Goal: Task Accomplishment & Management: Use online tool/utility

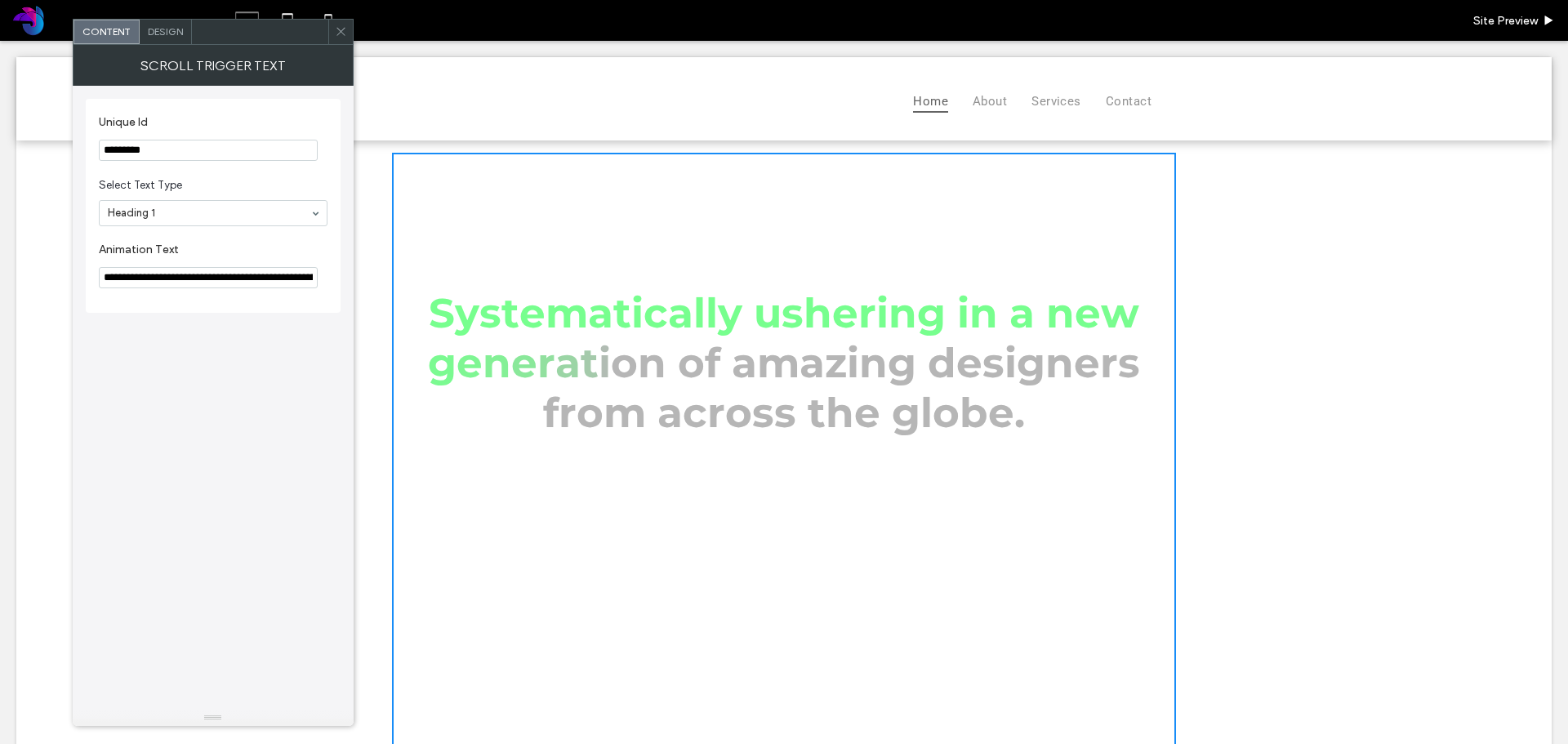
click at [216, 171] on section "Select Text Type Heading 1" at bounding box center [213, 201] width 229 height 66
click at [177, 157] on input "*********" at bounding box center [208, 151] width 219 height 22
click at [343, 26] on icon at bounding box center [341, 31] width 13 height 13
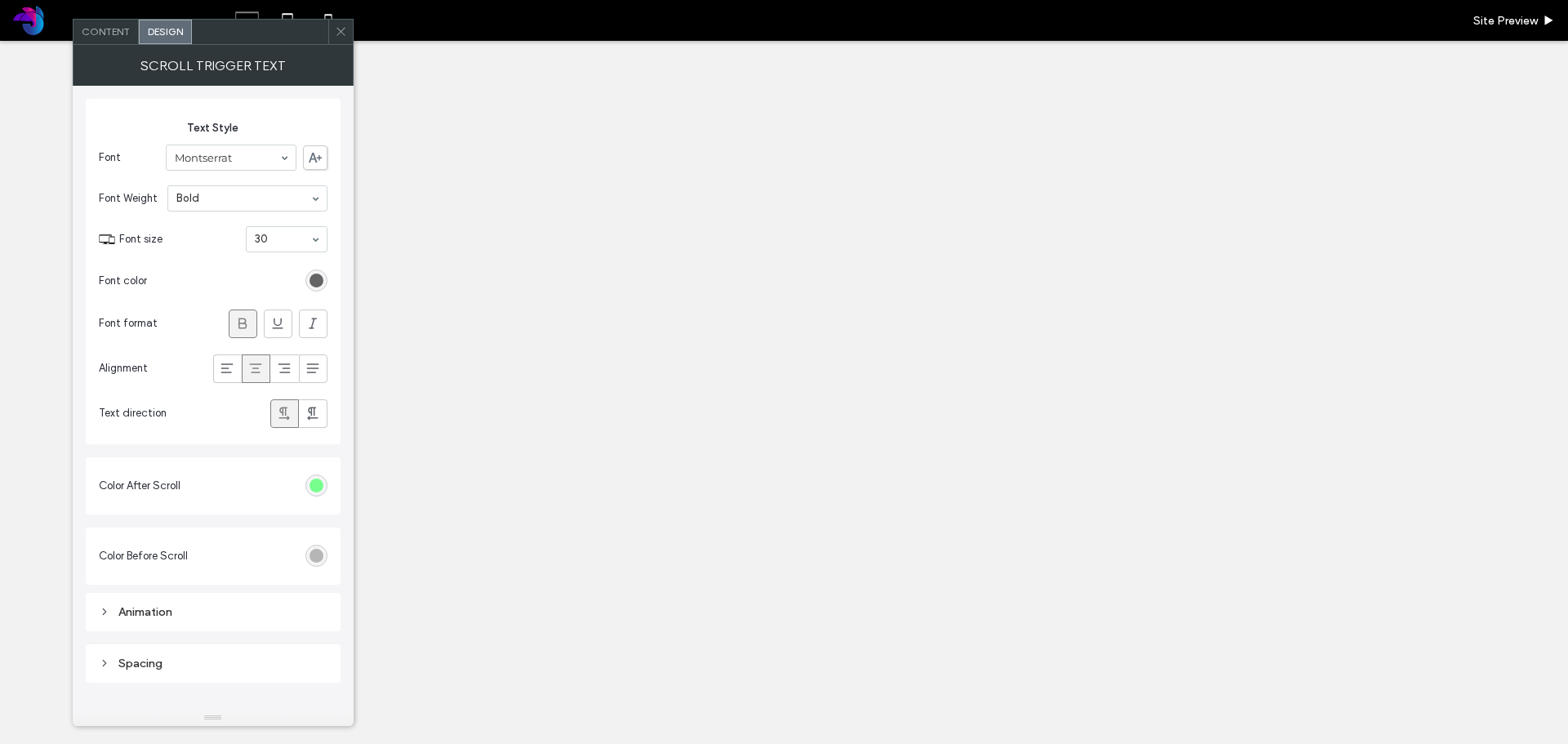
click at [315, 563] on div "#b6b6b6" at bounding box center [316, 556] width 22 height 22
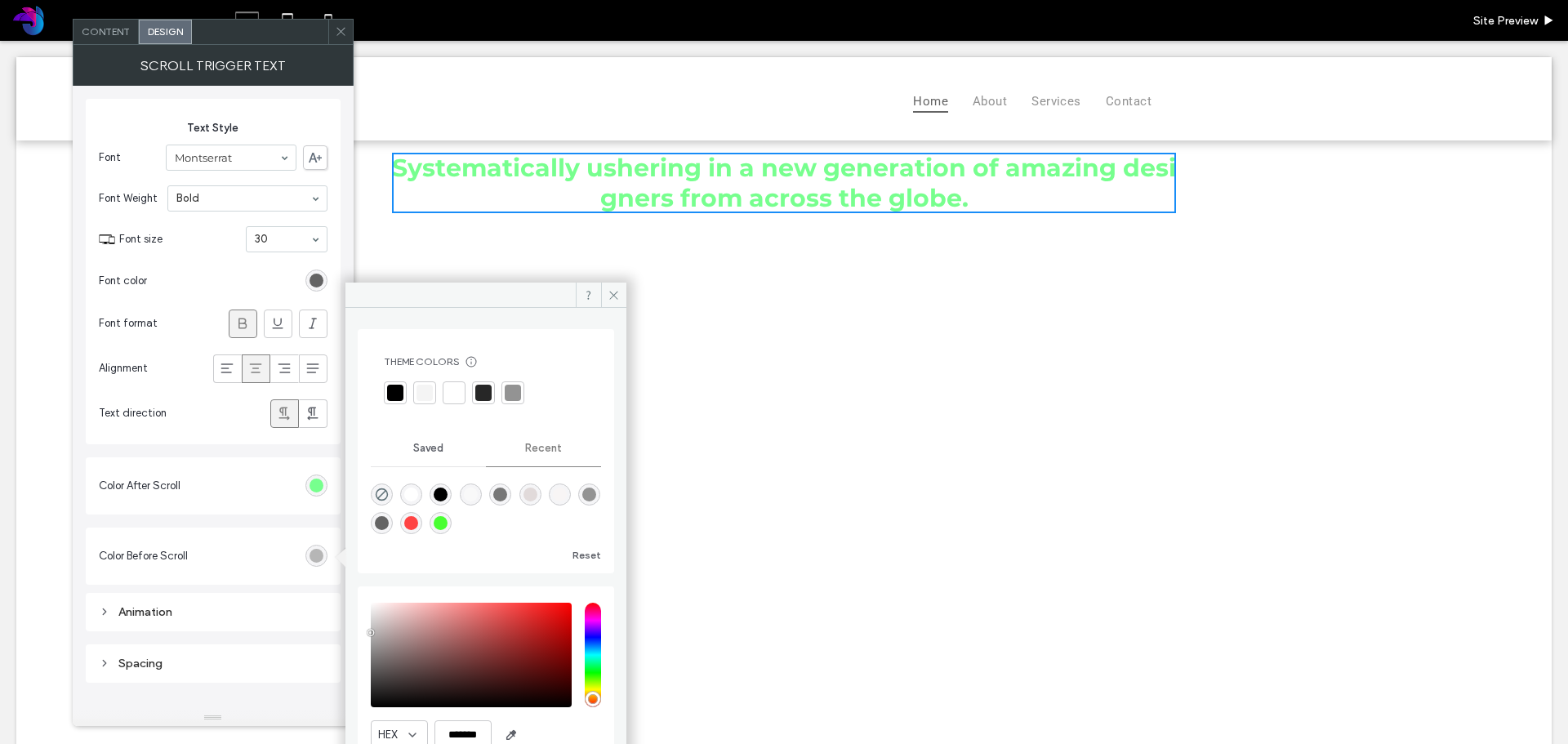
click at [267, 506] on section "Color After Scroll" at bounding box center [213, 486] width 229 height 41
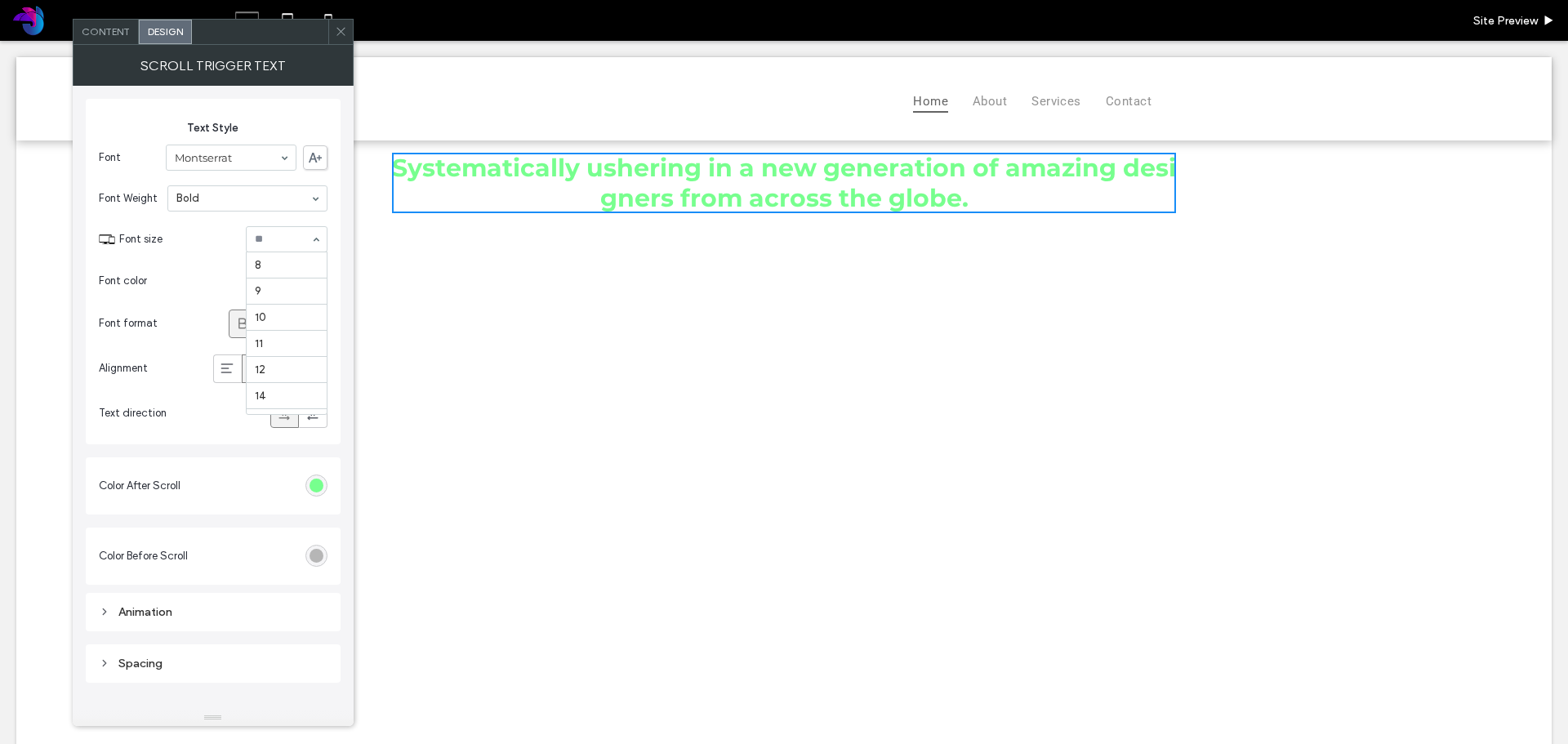
scroll to position [235, 0]
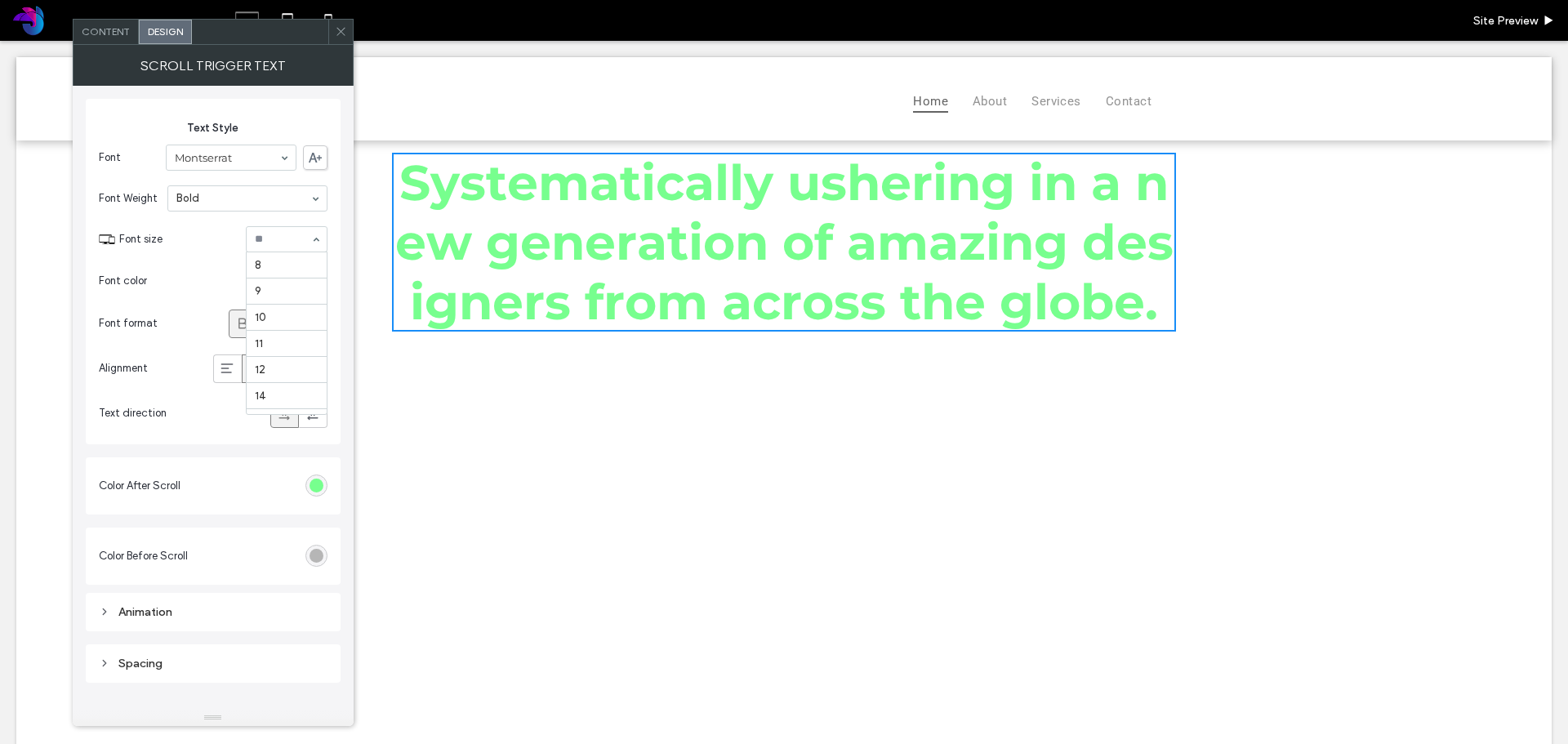
click at [278, 241] on input at bounding box center [283, 239] width 56 height 12
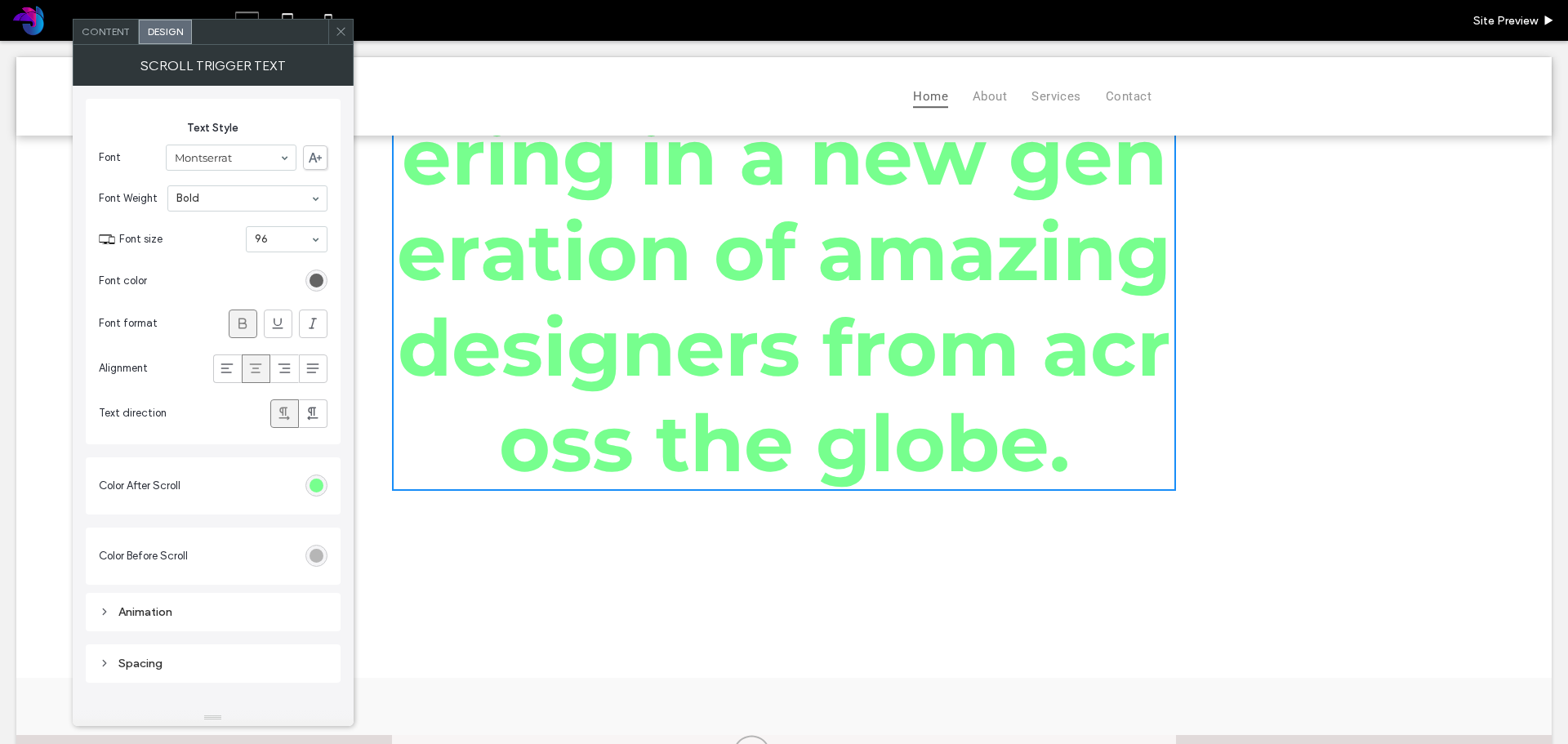
scroll to position [0, 0]
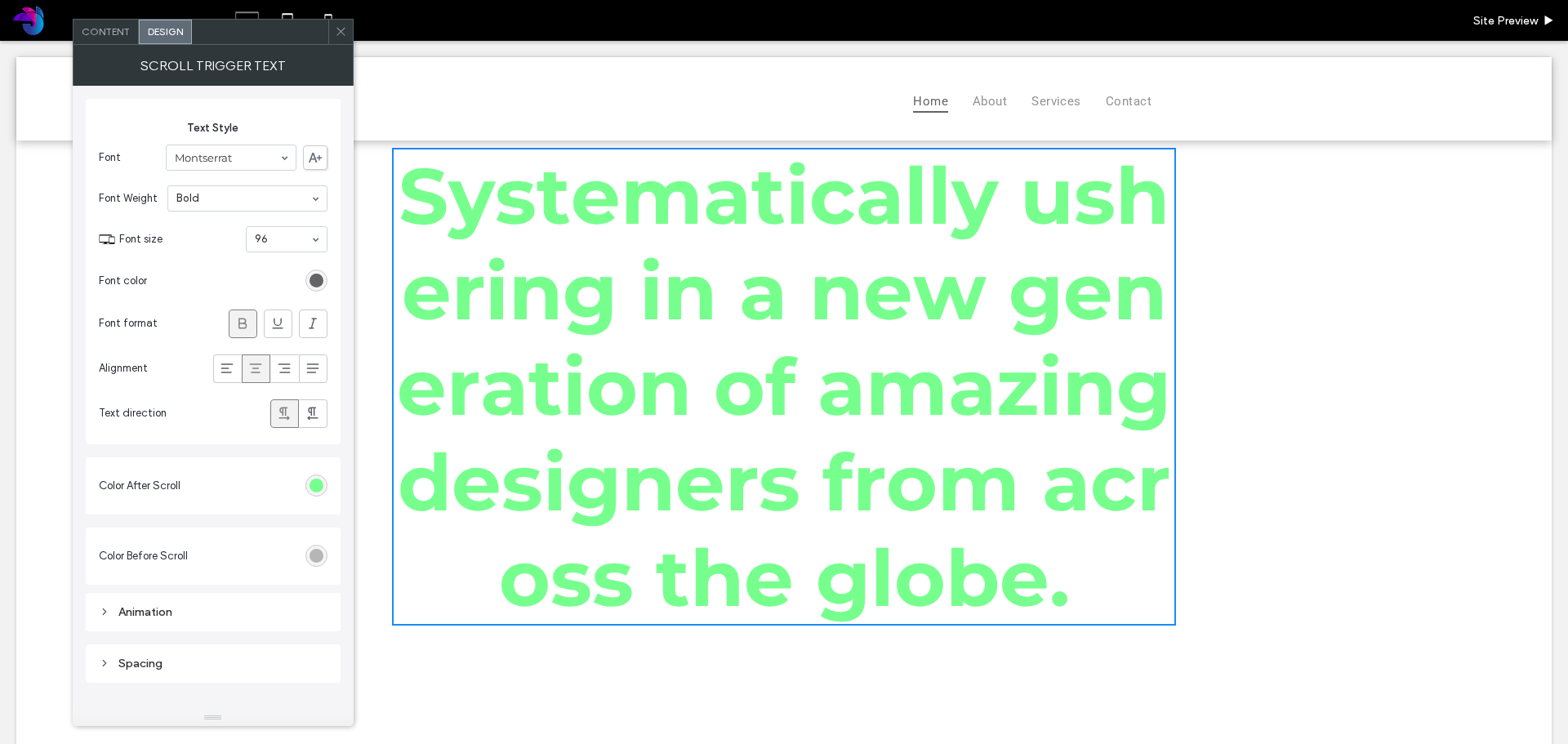
click at [341, 21] on span at bounding box center [341, 31] width 13 height 24
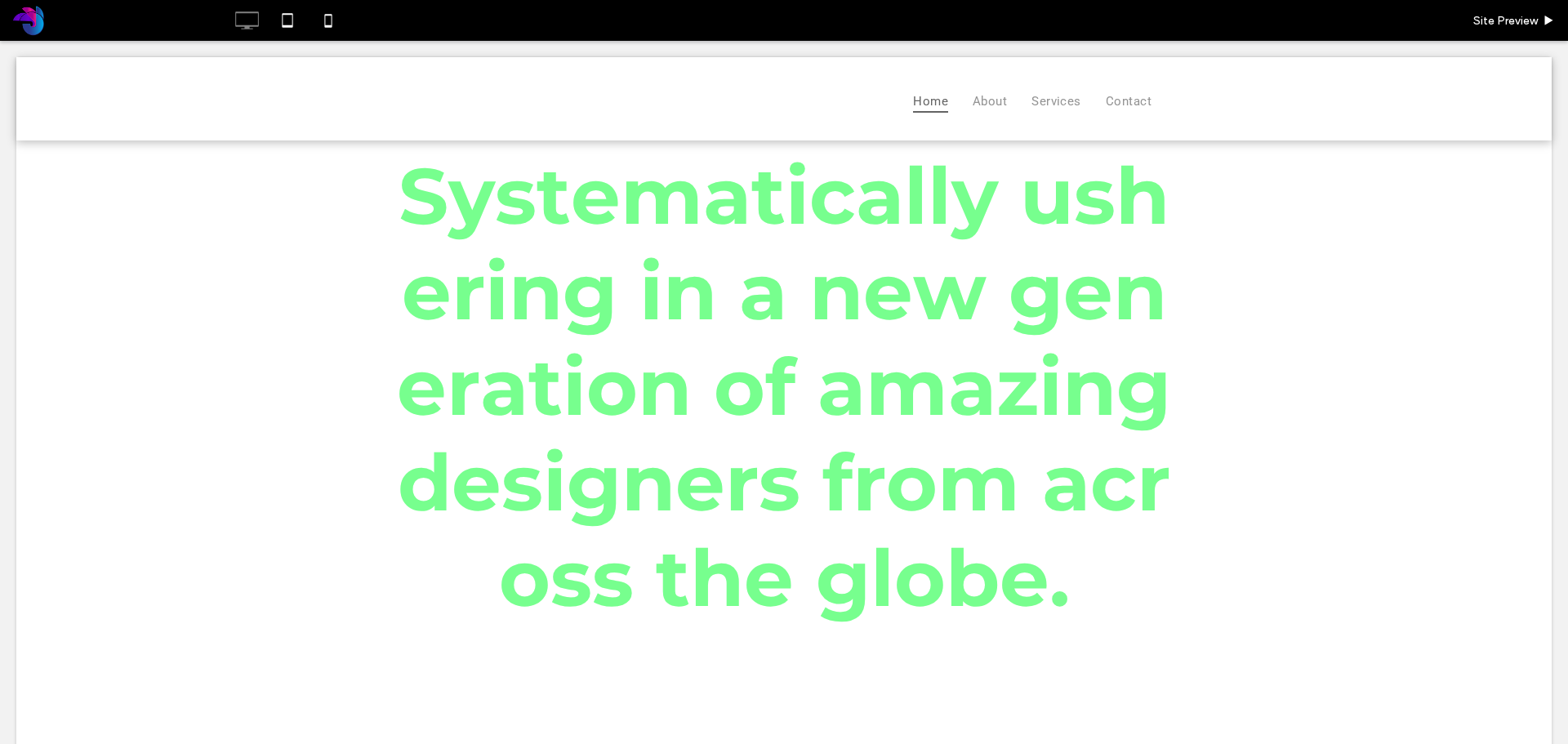
click at [302, 251] on div "S y s t e m a t i c a l l y u s h e r i n g i n a n e w g e n e r a t i o n o f…" at bounding box center [784, 387] width 1536 height 503
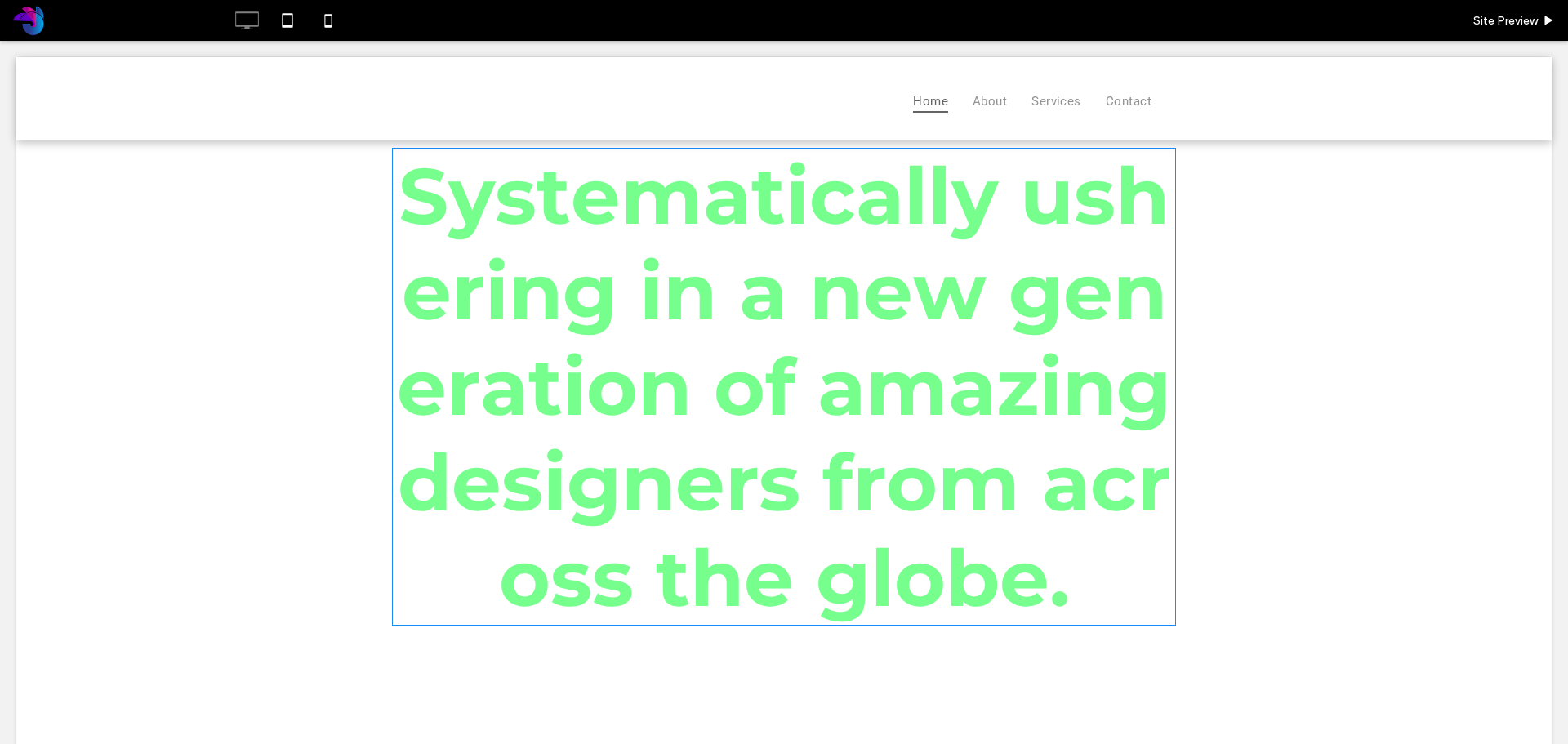
click at [638, 228] on span at bounding box center [784, 387] width 784 height 478
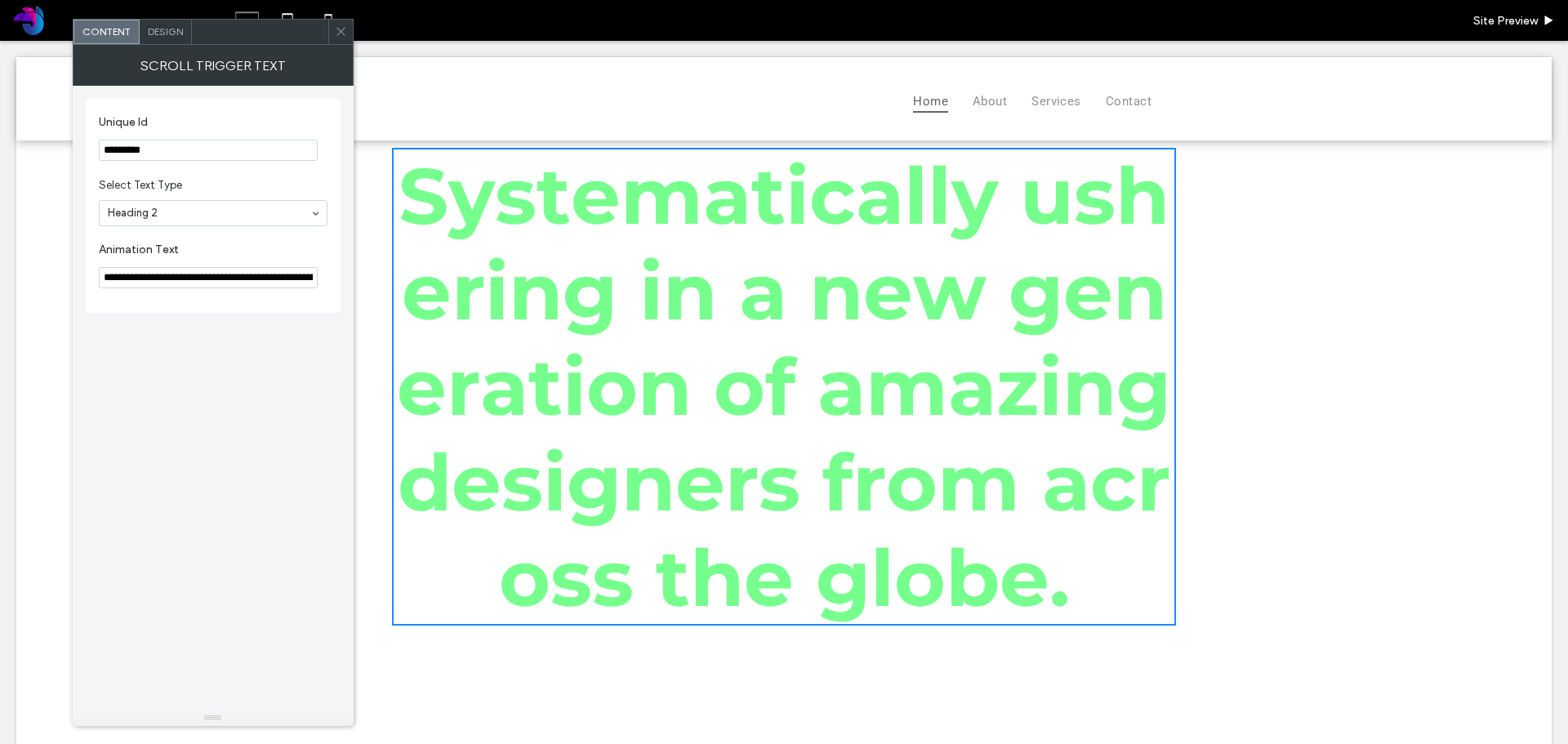
click at [346, 25] on icon at bounding box center [341, 31] width 13 height 13
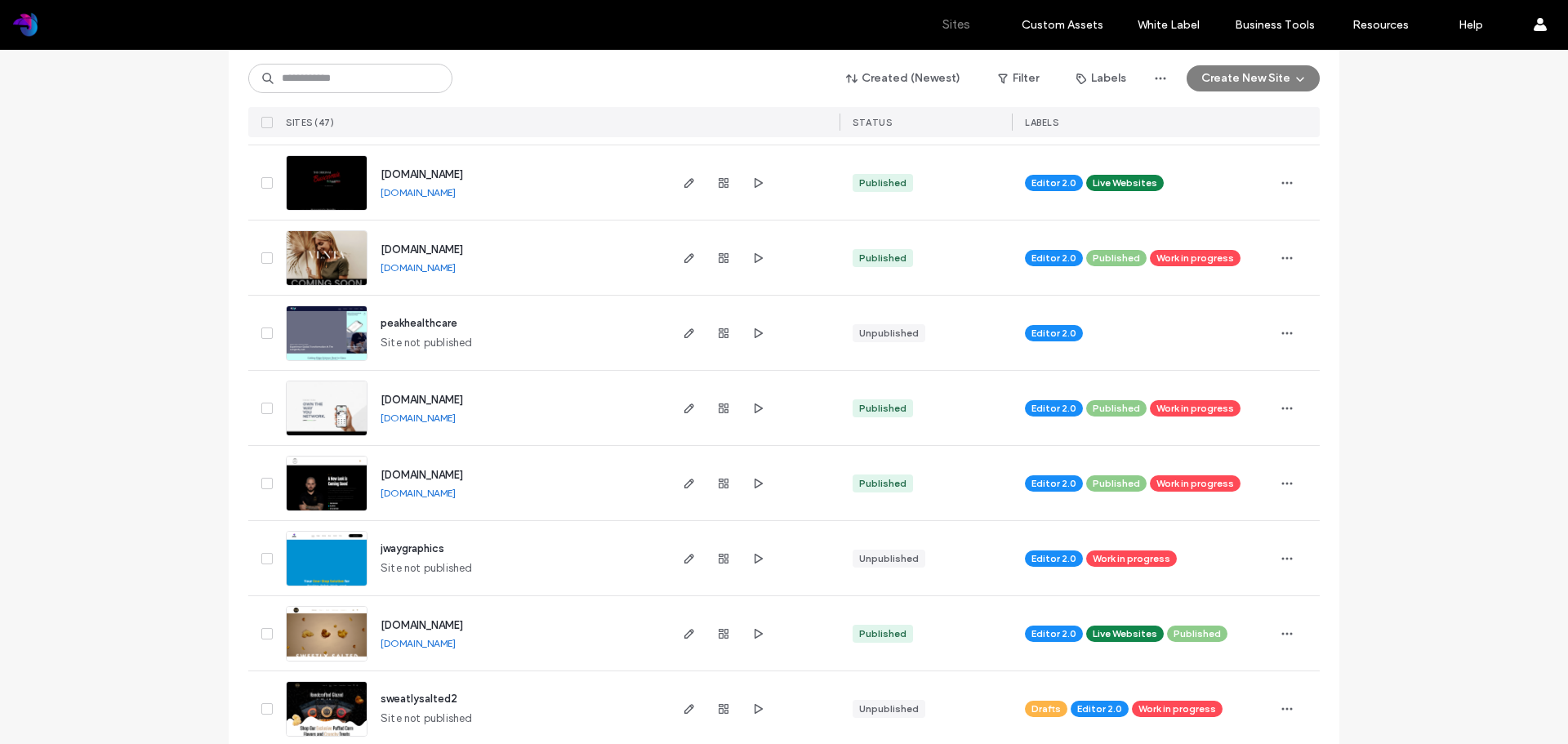
click at [400, 547] on span "jwaygraphics" at bounding box center [412, 549] width 64 height 13
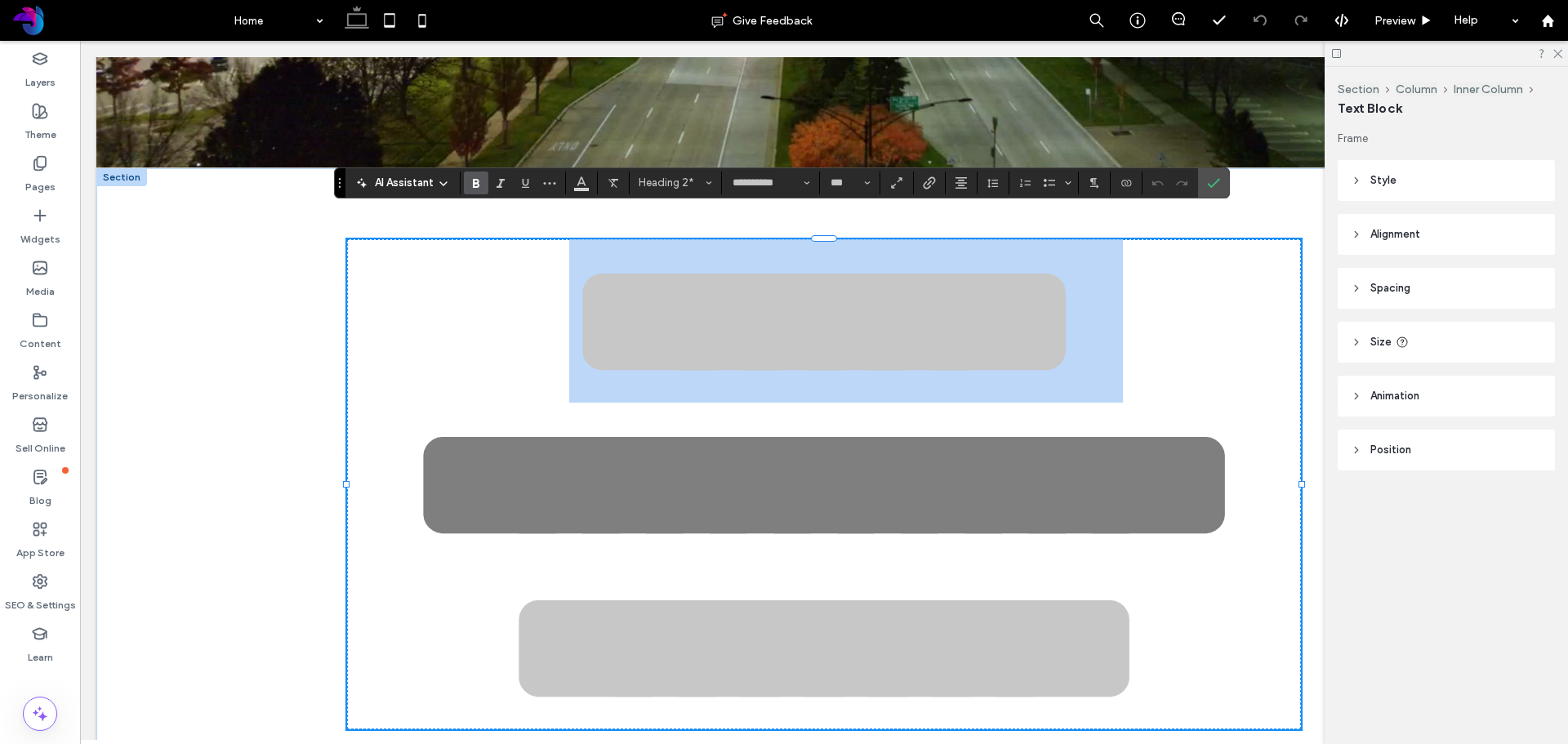
click at [673, 287] on span "********" at bounding box center [824, 321] width 510 height 162
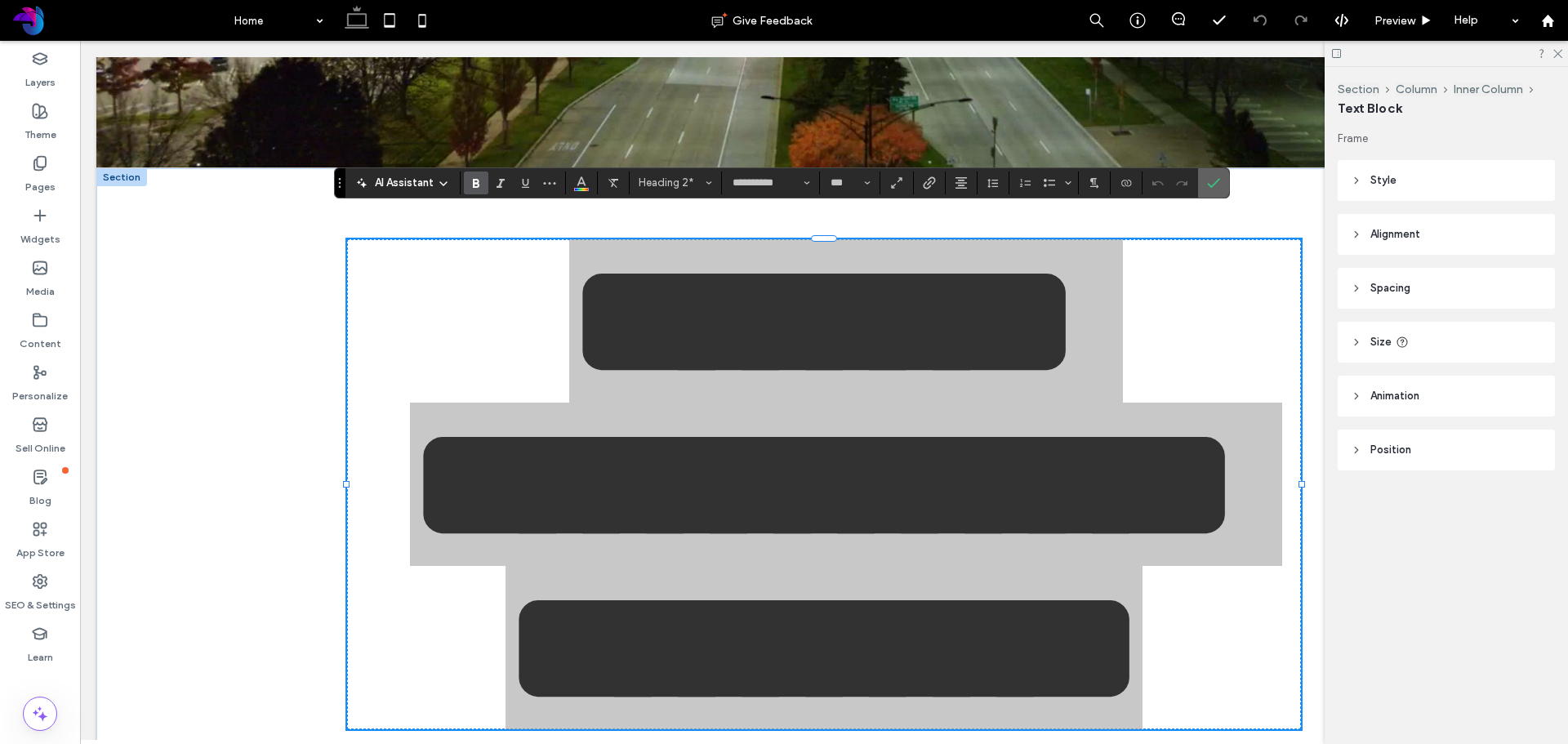
click at [1213, 185] on use "Confirm" at bounding box center [1214, 182] width 13 height 10
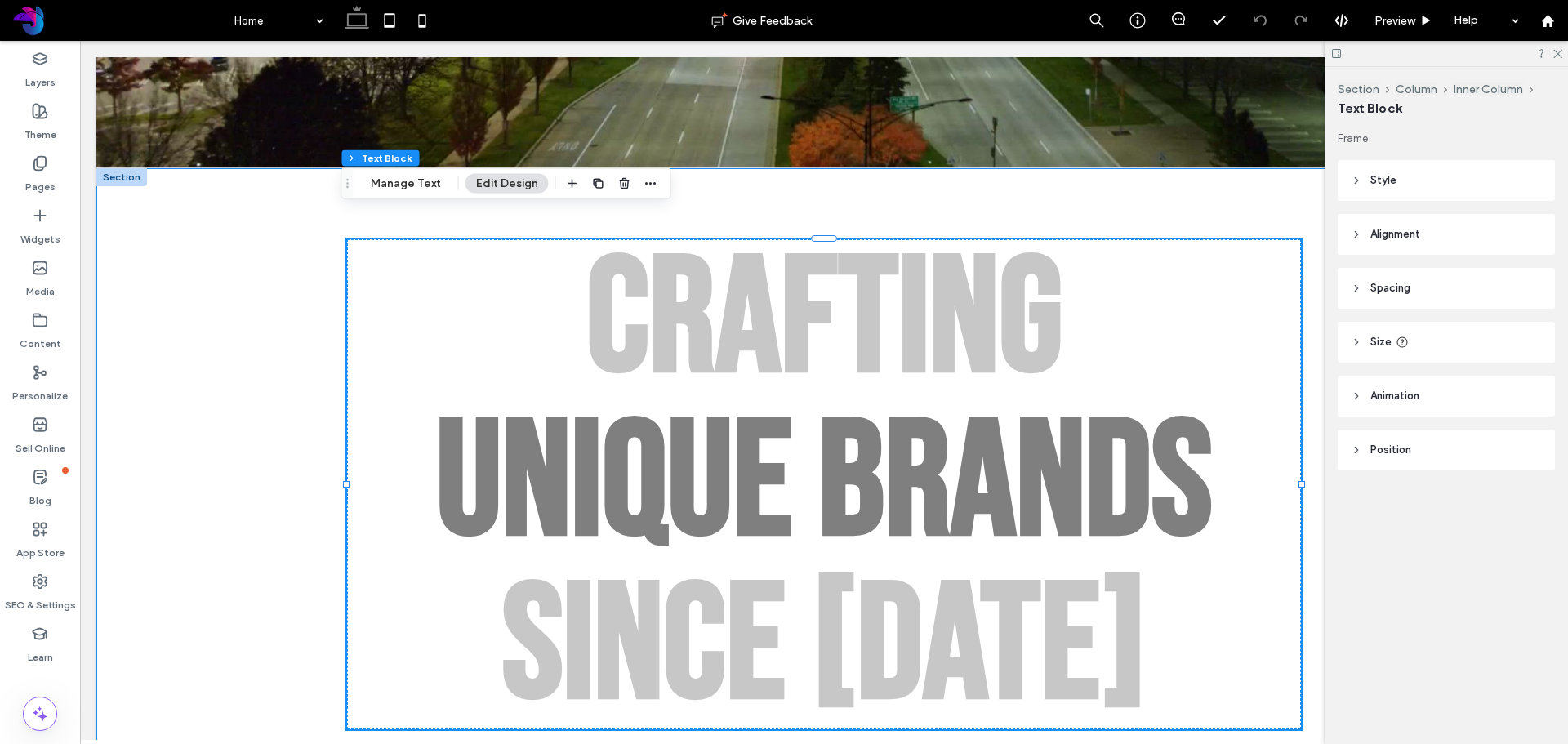
click at [313, 213] on div "Crafting Unique Brands since 2013 Of Experience With over a decade of expertise…" at bounding box center [823, 659] width 1455 height 981
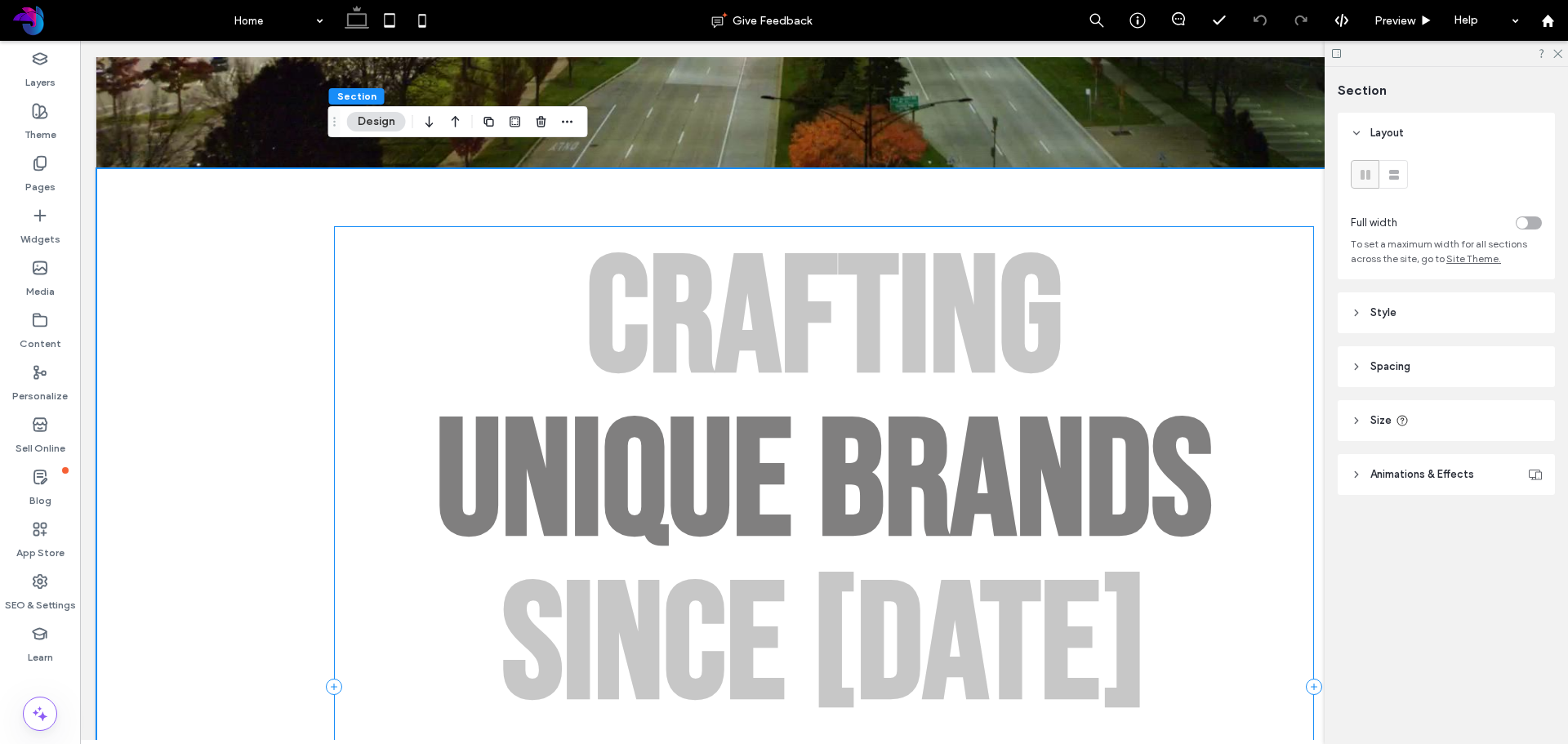
click at [362, 226] on div "Crafting Unique Brands since 2013 Of Experience With over a decade of expertise…" at bounding box center [823, 687] width 980 height 923
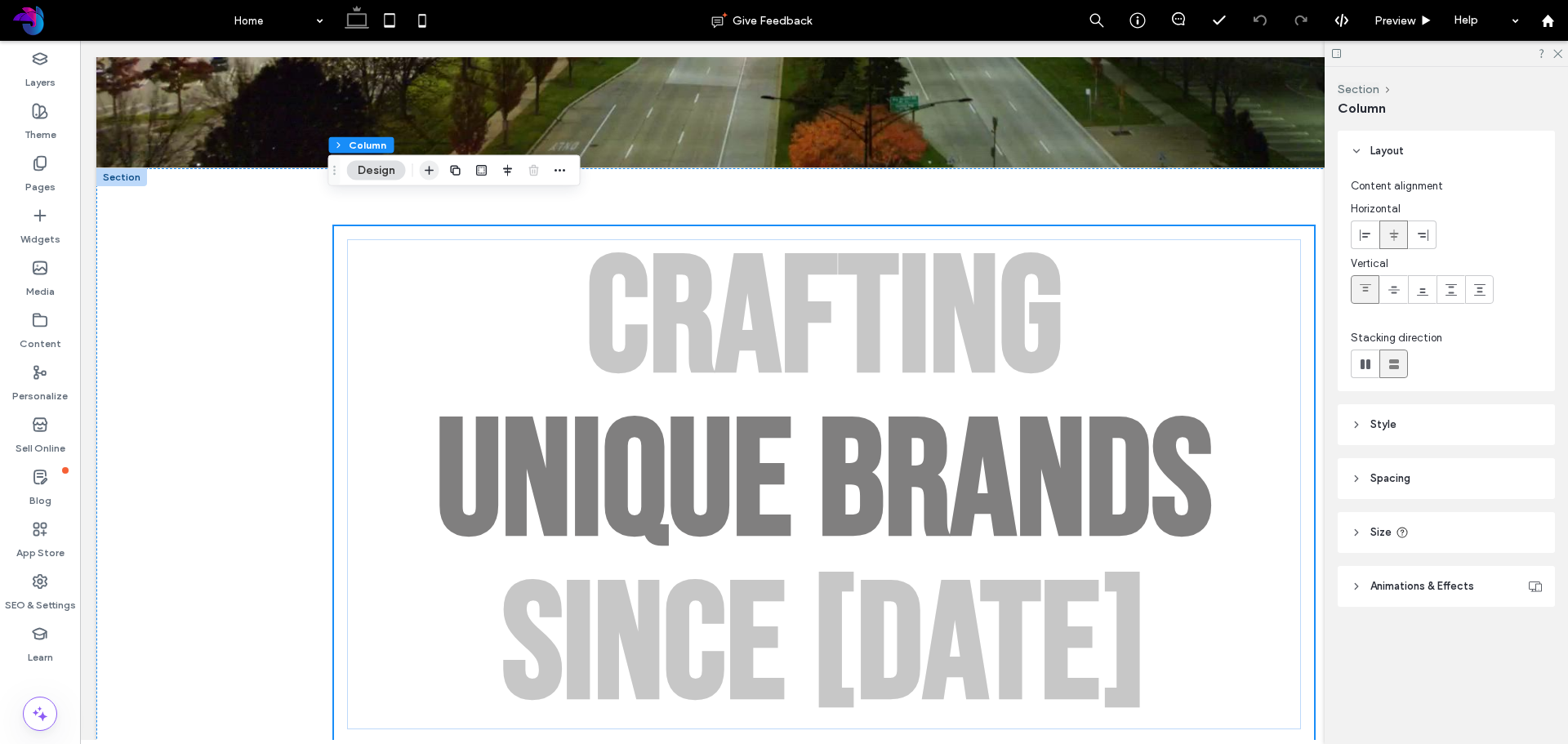
click at [429, 170] on use "button" at bounding box center [429, 171] width 9 height 9
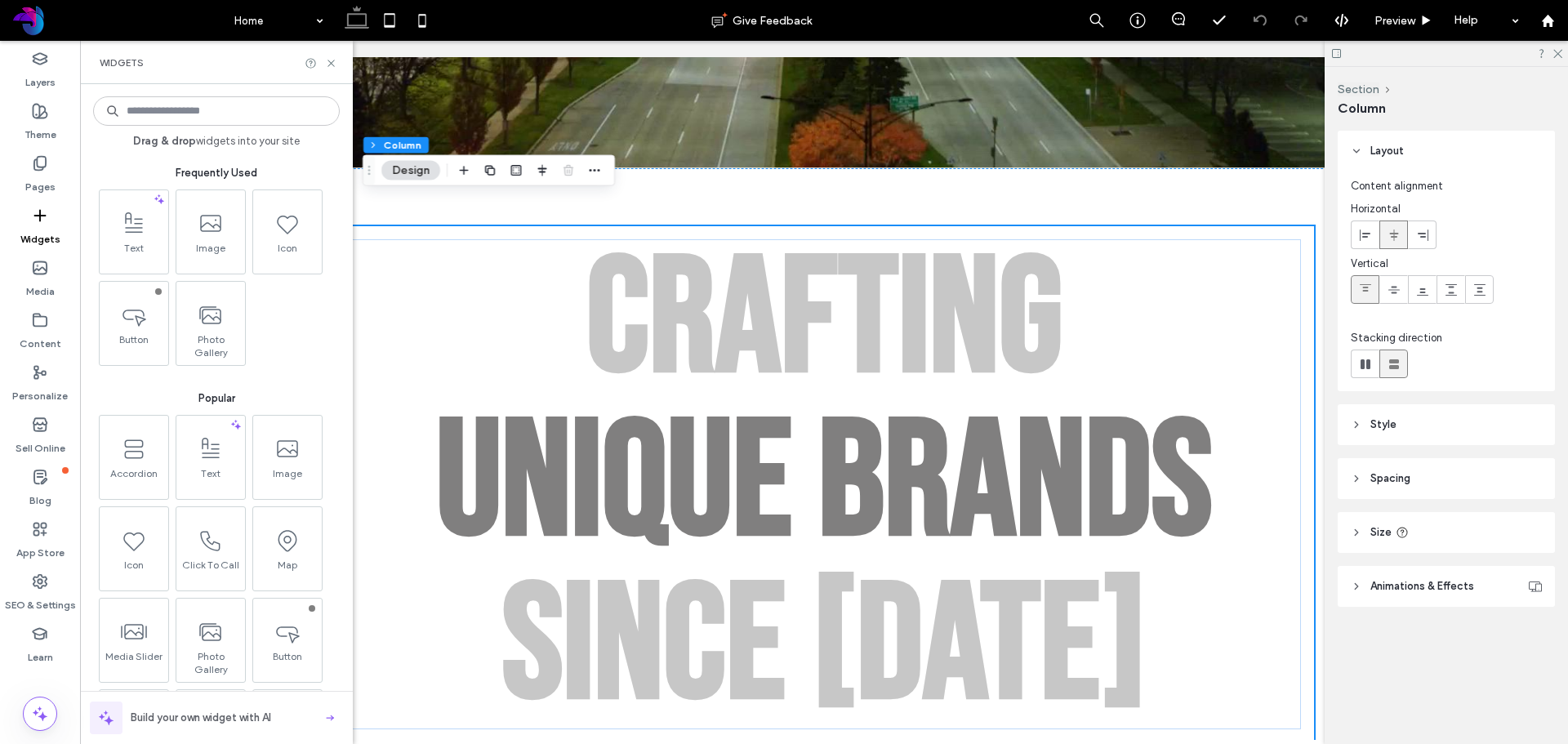
click at [209, 104] on input at bounding box center [216, 110] width 247 height 30
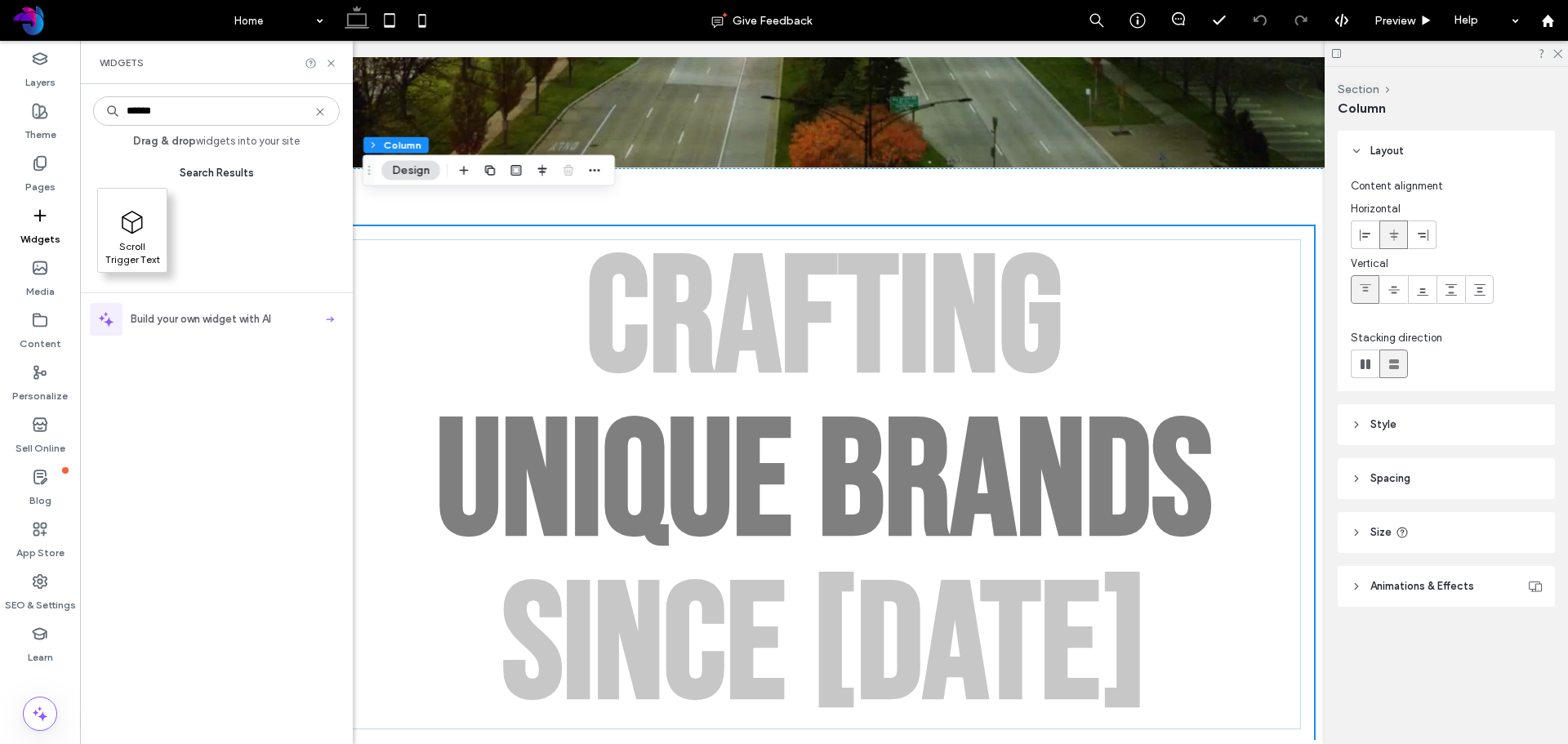
type input "******"
click at [127, 248] on span "Scroll Trigger Text" at bounding box center [132, 251] width 68 height 22
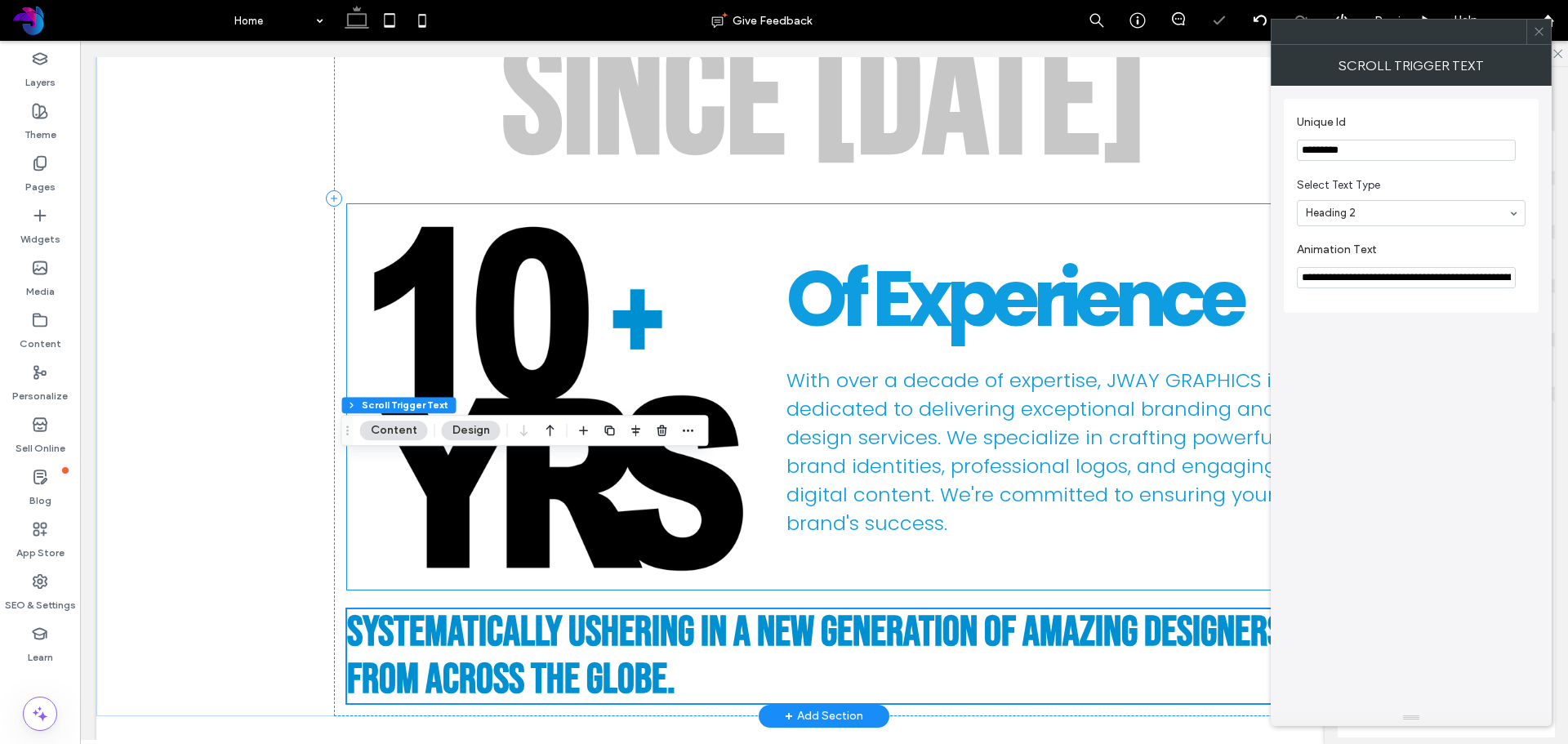
scroll to position [1420, 0]
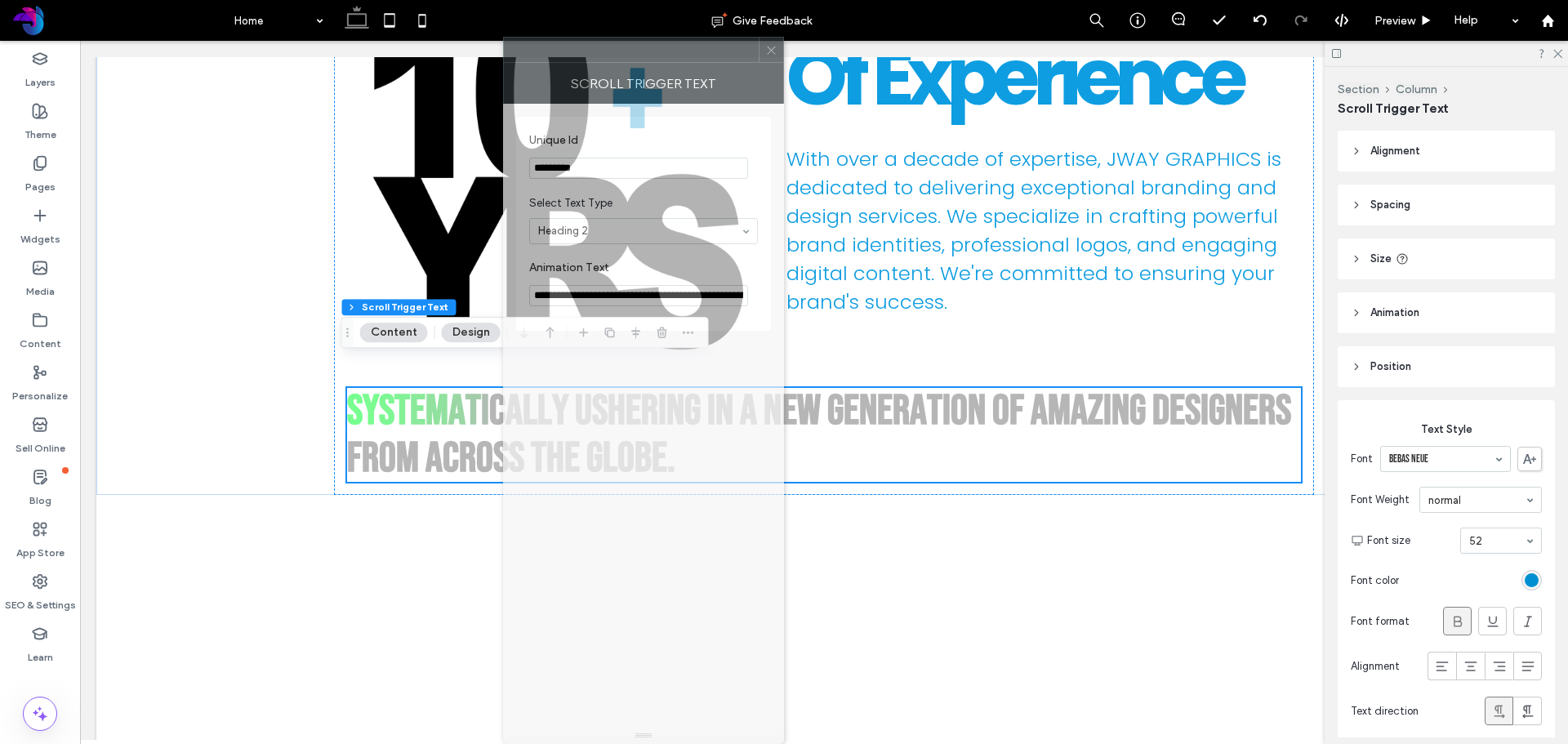
drag, startPoint x: 1412, startPoint y: 33, endPoint x: 688, endPoint y: 59, distance: 724.5
click at [688, 59] on div at bounding box center [632, 49] width 255 height 24
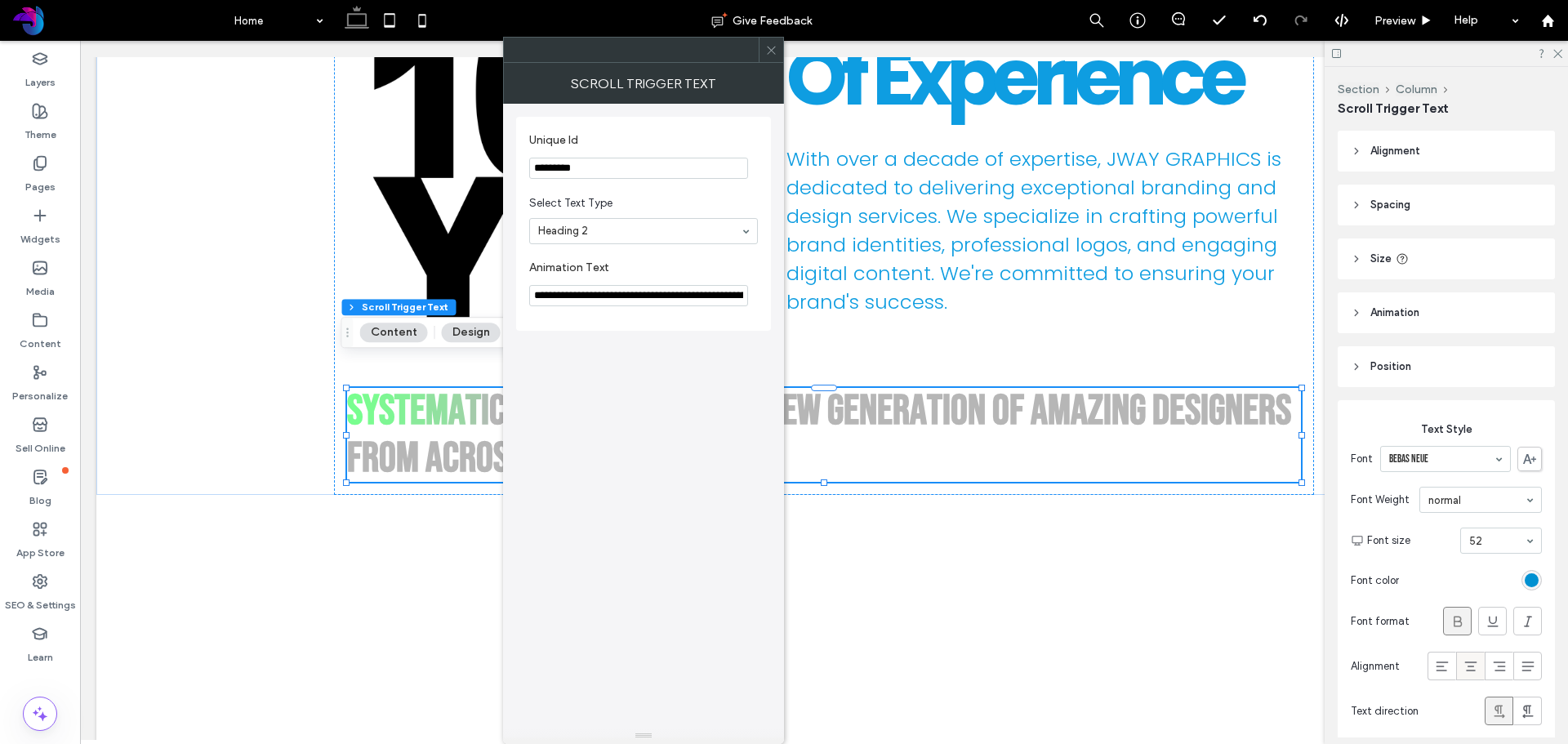
click at [1463, 663] on icon at bounding box center [1471, 667] width 16 height 16
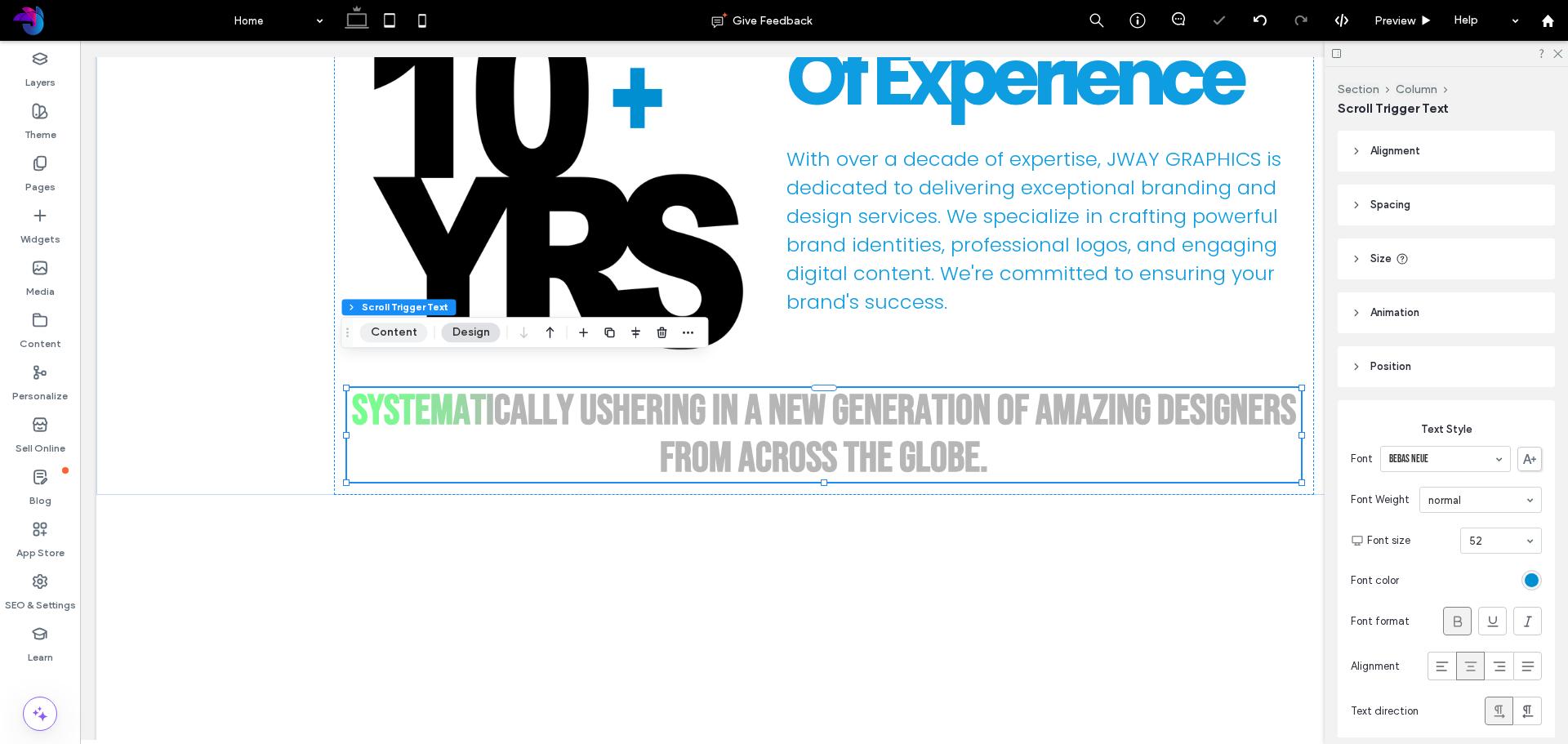
click at [407, 328] on button "Content" at bounding box center [394, 333] width 68 height 20
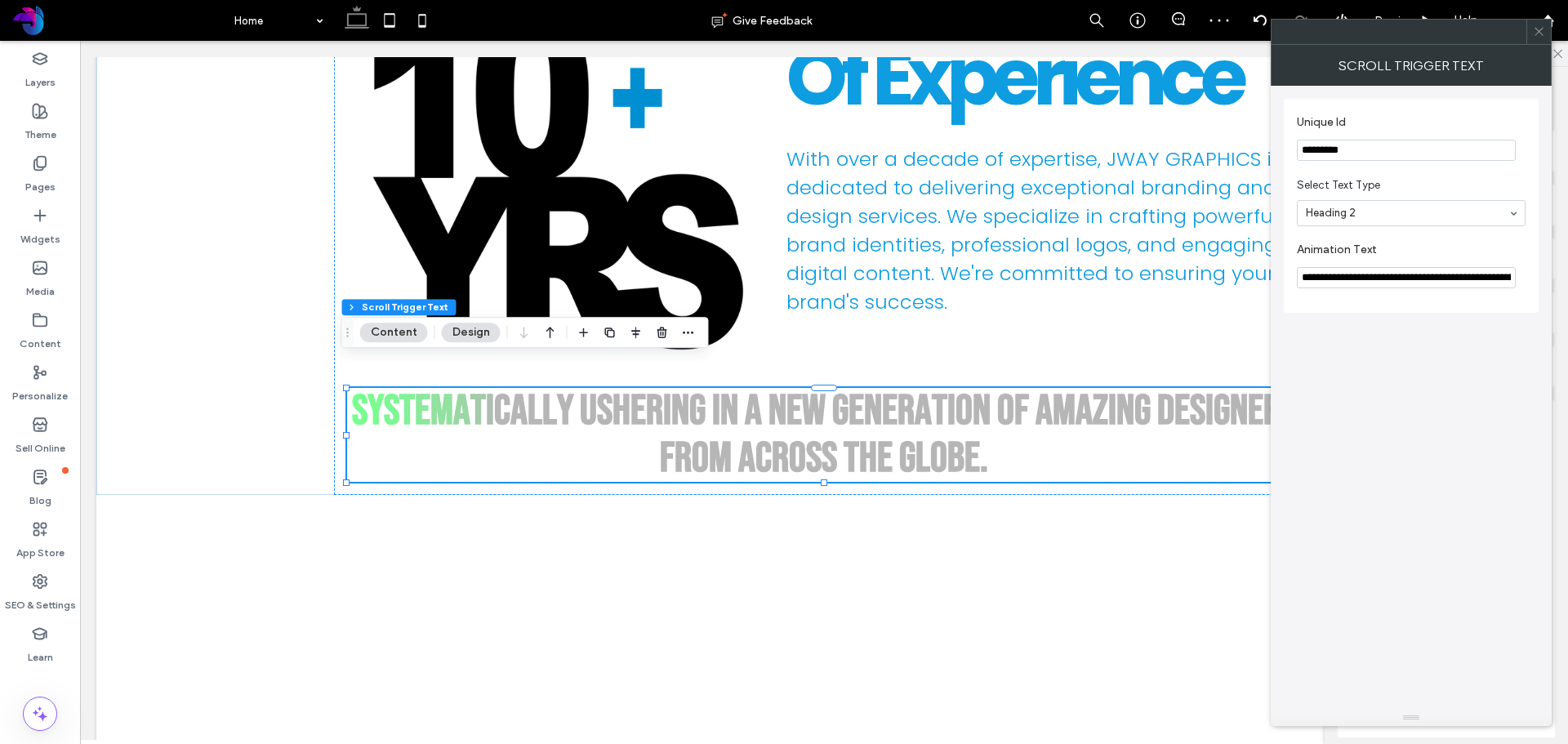
click at [1399, 267] on section "**********" at bounding box center [1411, 265] width 229 height 62
click at [1407, 286] on input "**********" at bounding box center [1407, 278] width 219 height 22
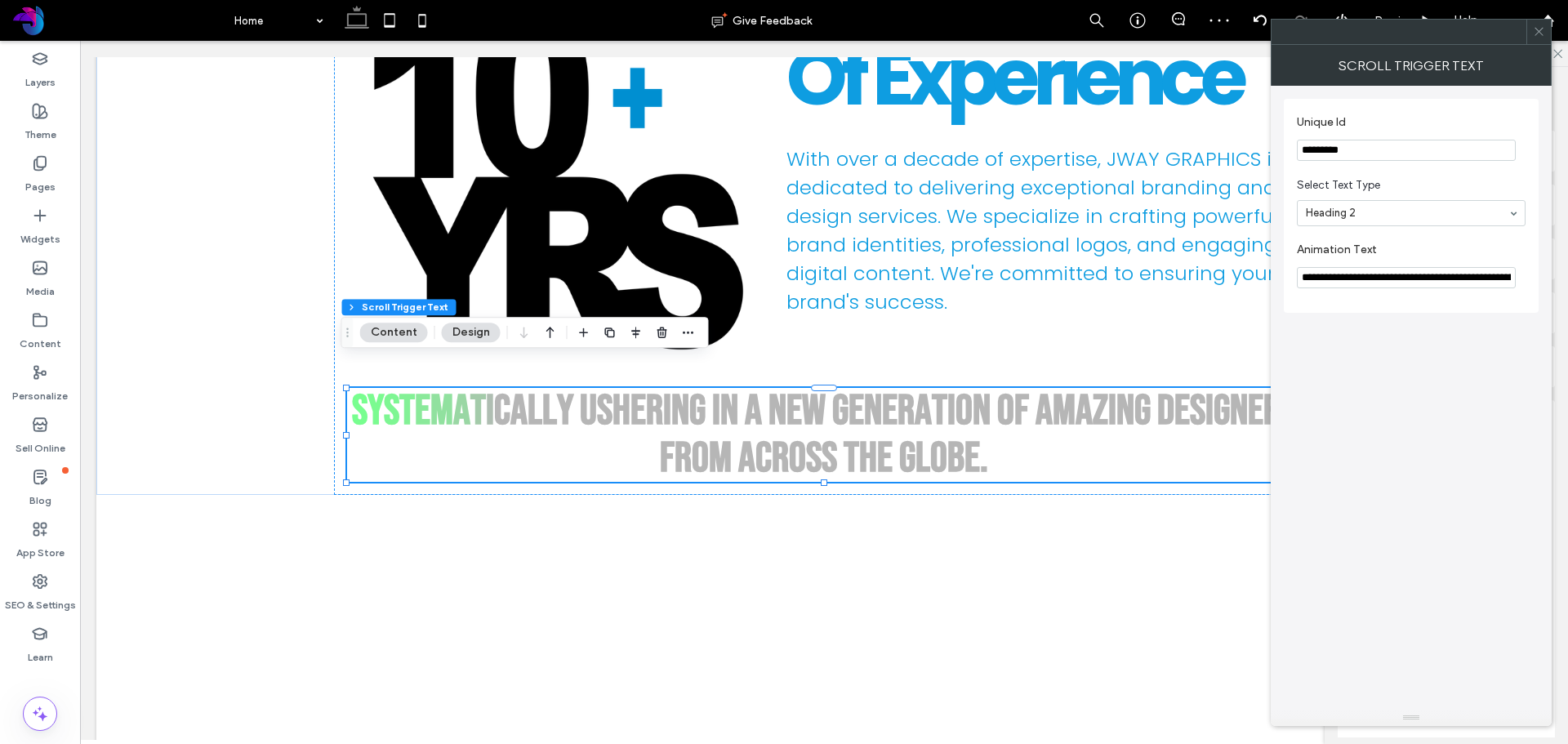
paste input "Animation Text"
type input "**********"
click at [1415, 327] on div "**********" at bounding box center [1411, 398] width 255 height 625
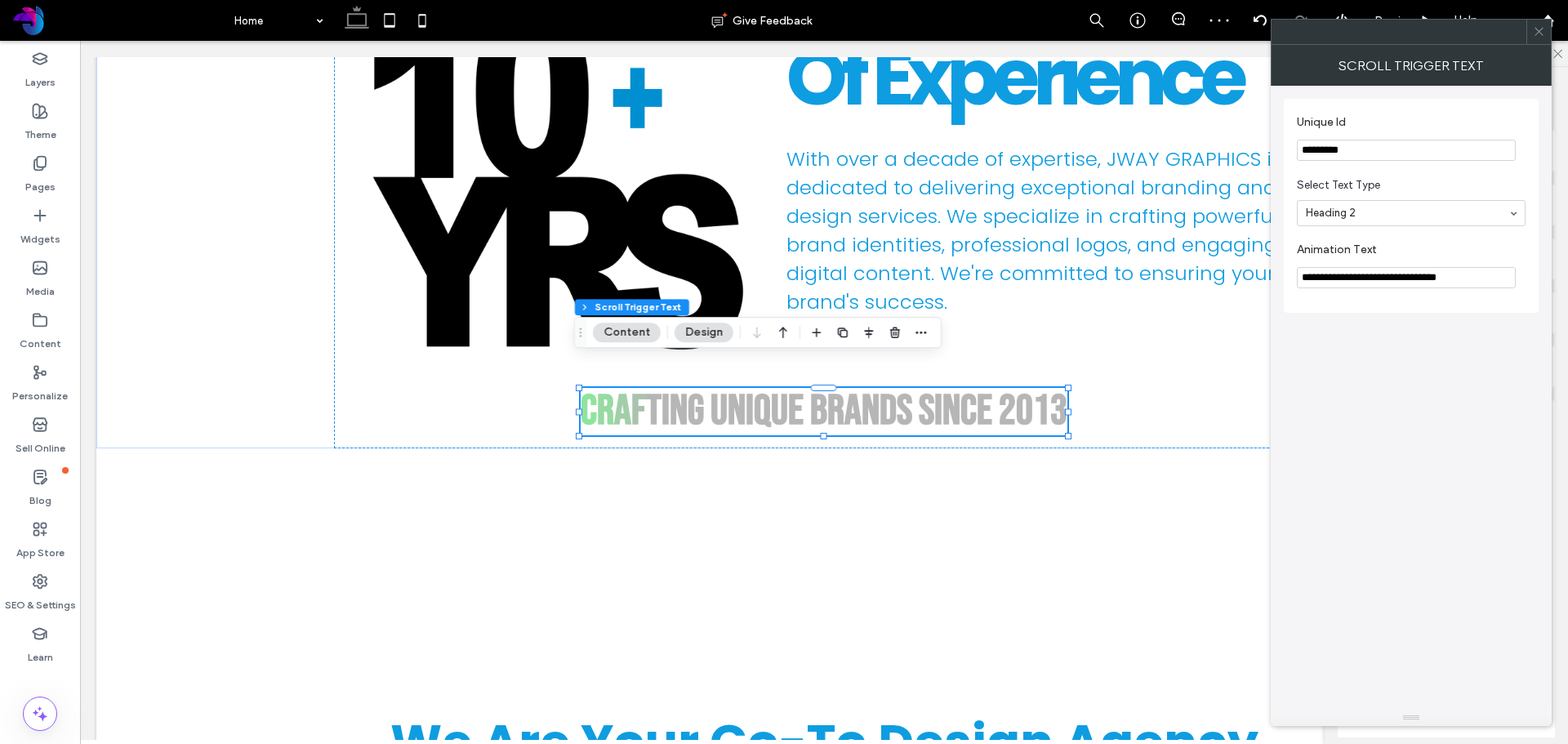
click at [1542, 26] on icon at bounding box center [1539, 31] width 13 height 13
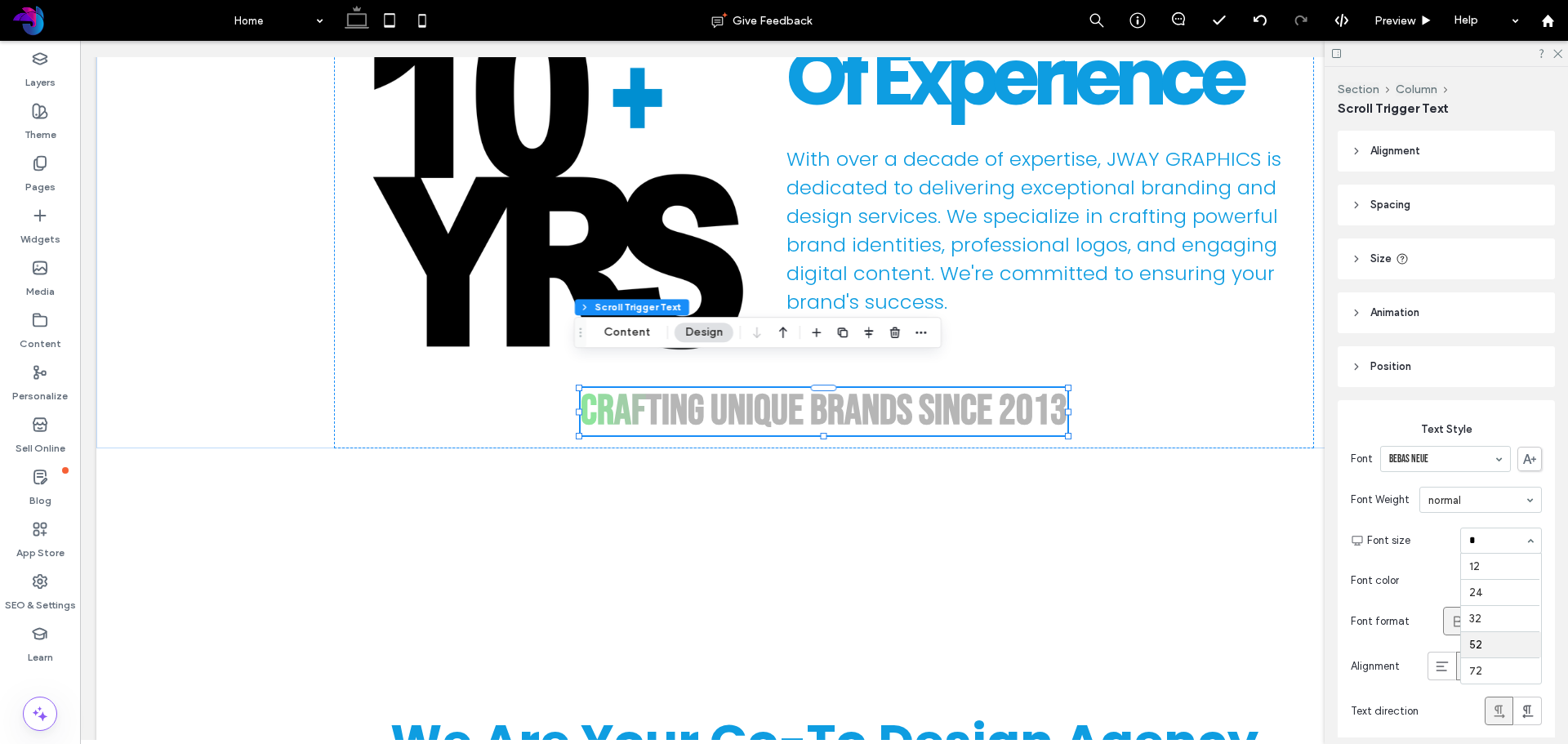
scroll to position [0, 0]
type input "***"
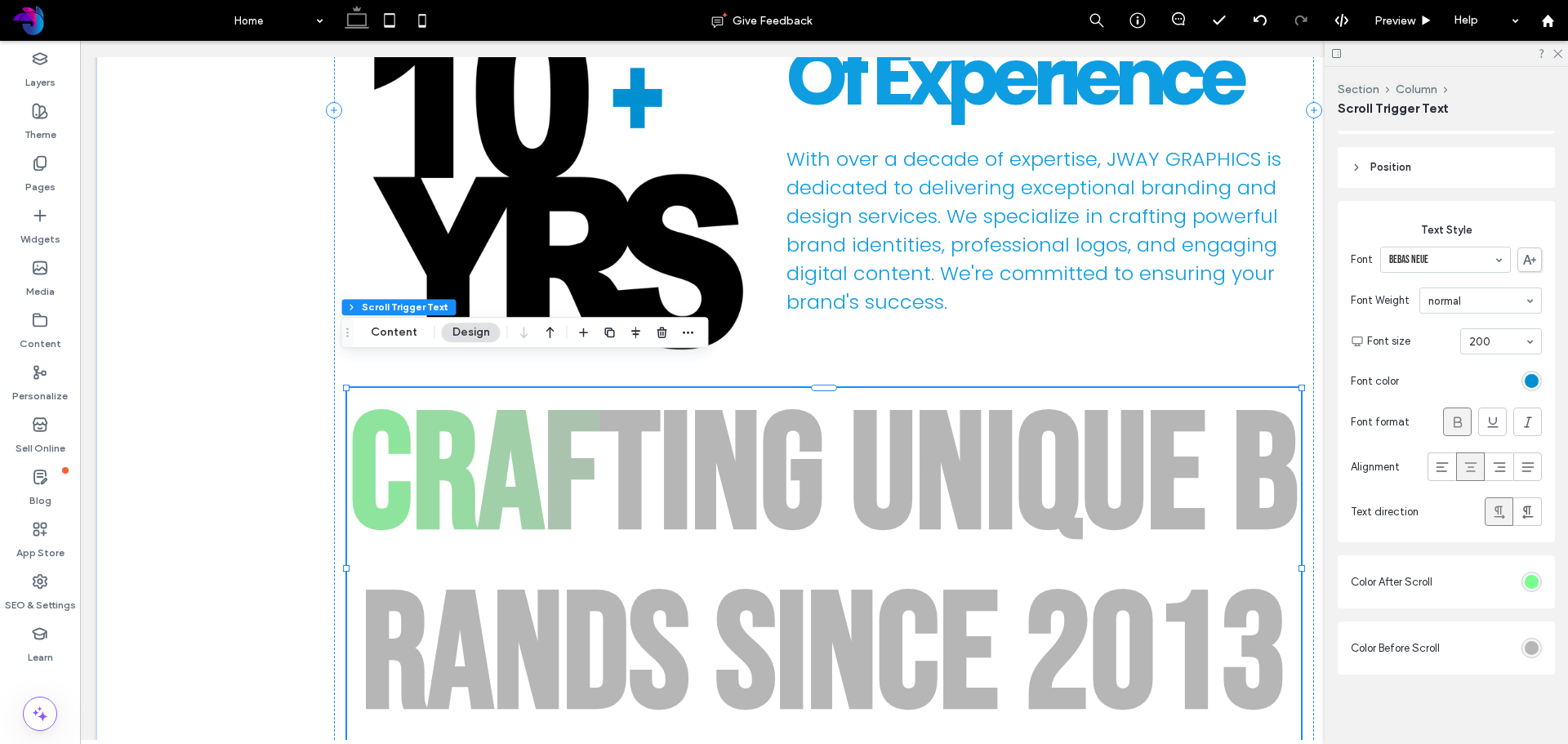
scroll to position [210, 0]
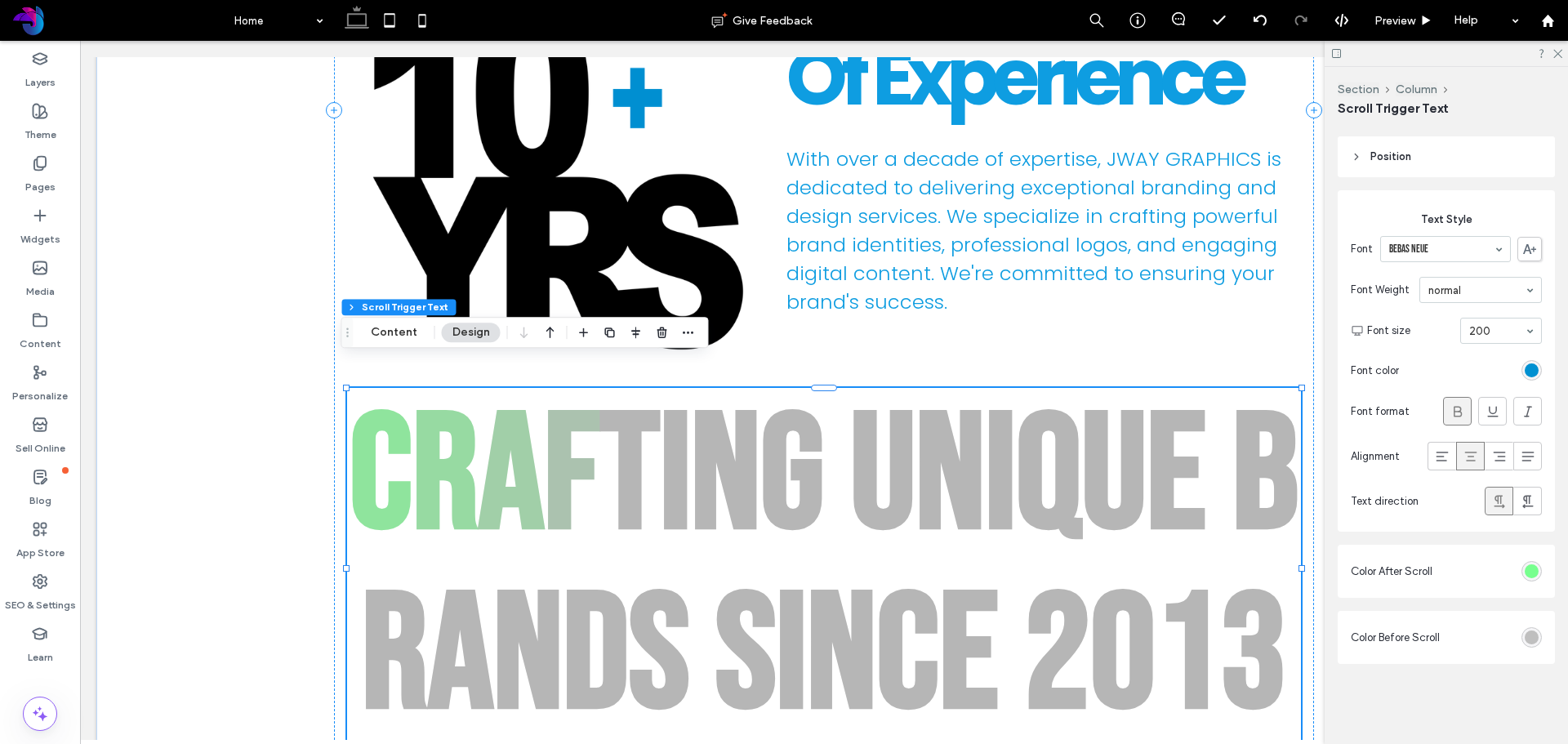
click at [1525, 635] on div "#b6b6b6" at bounding box center [1531, 637] width 13 height 13
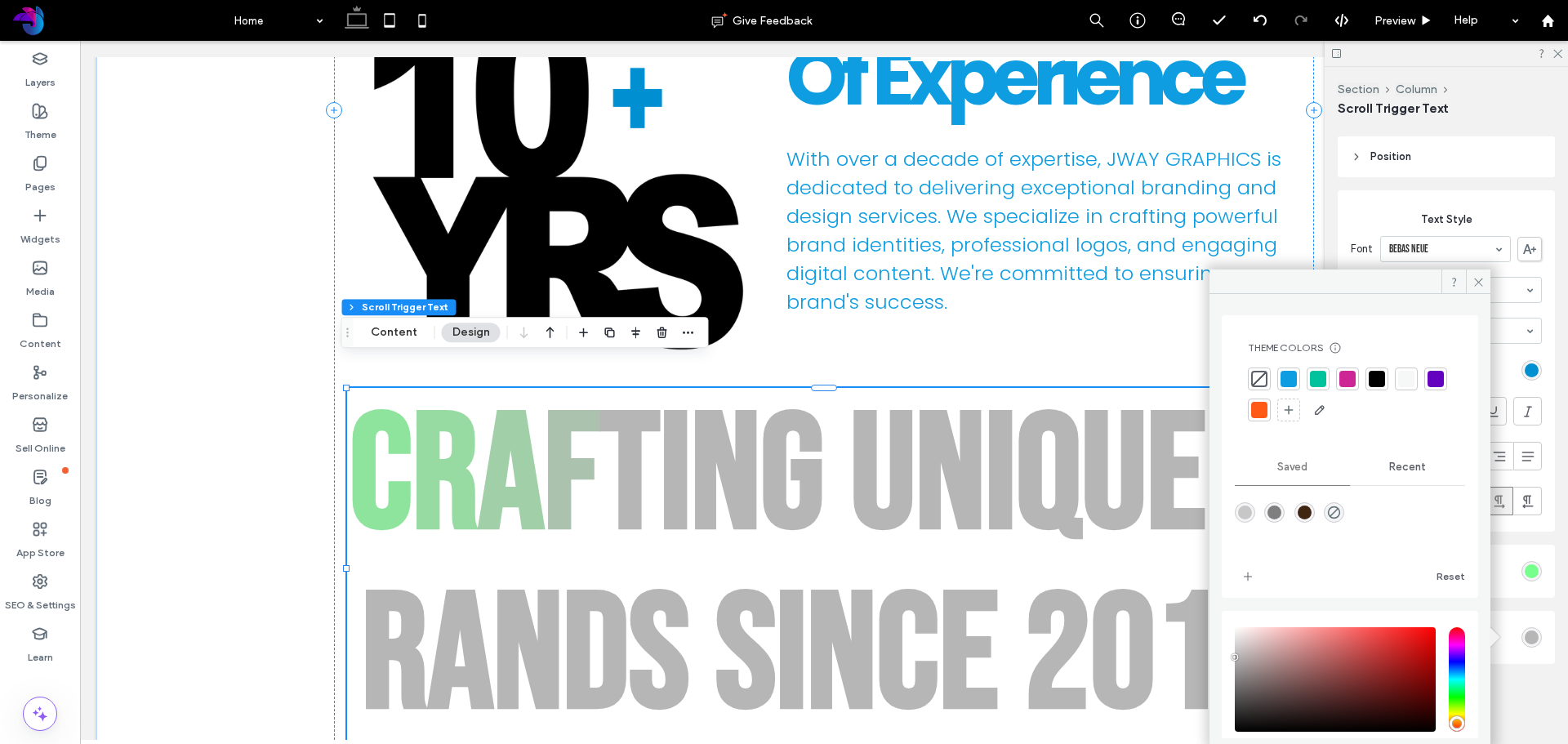
click at [1241, 515] on div "rgba(199,199,199,1)" at bounding box center [1244, 512] width 13 height 13
type input "*******"
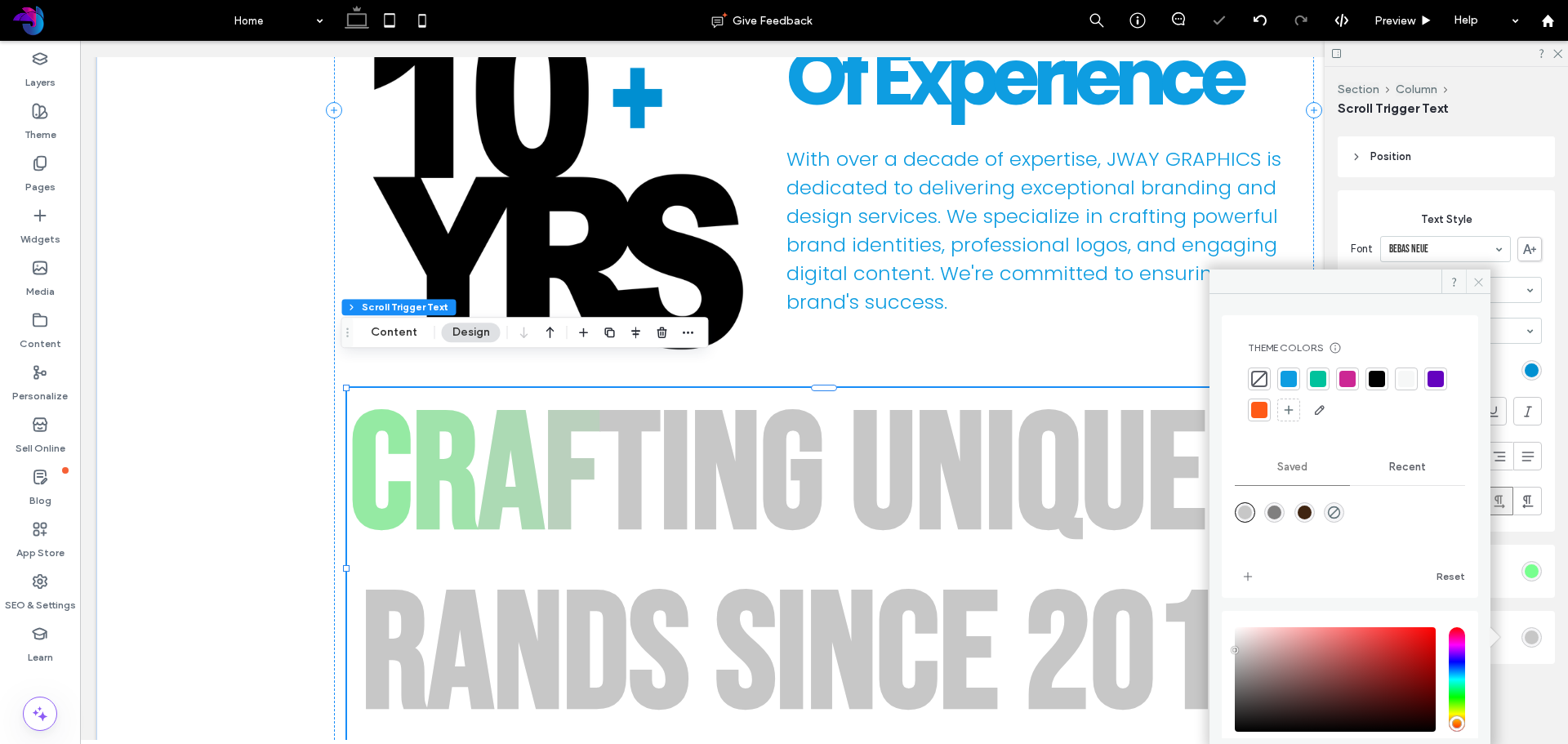
click at [1480, 280] on icon at bounding box center [1478, 283] width 13 height 13
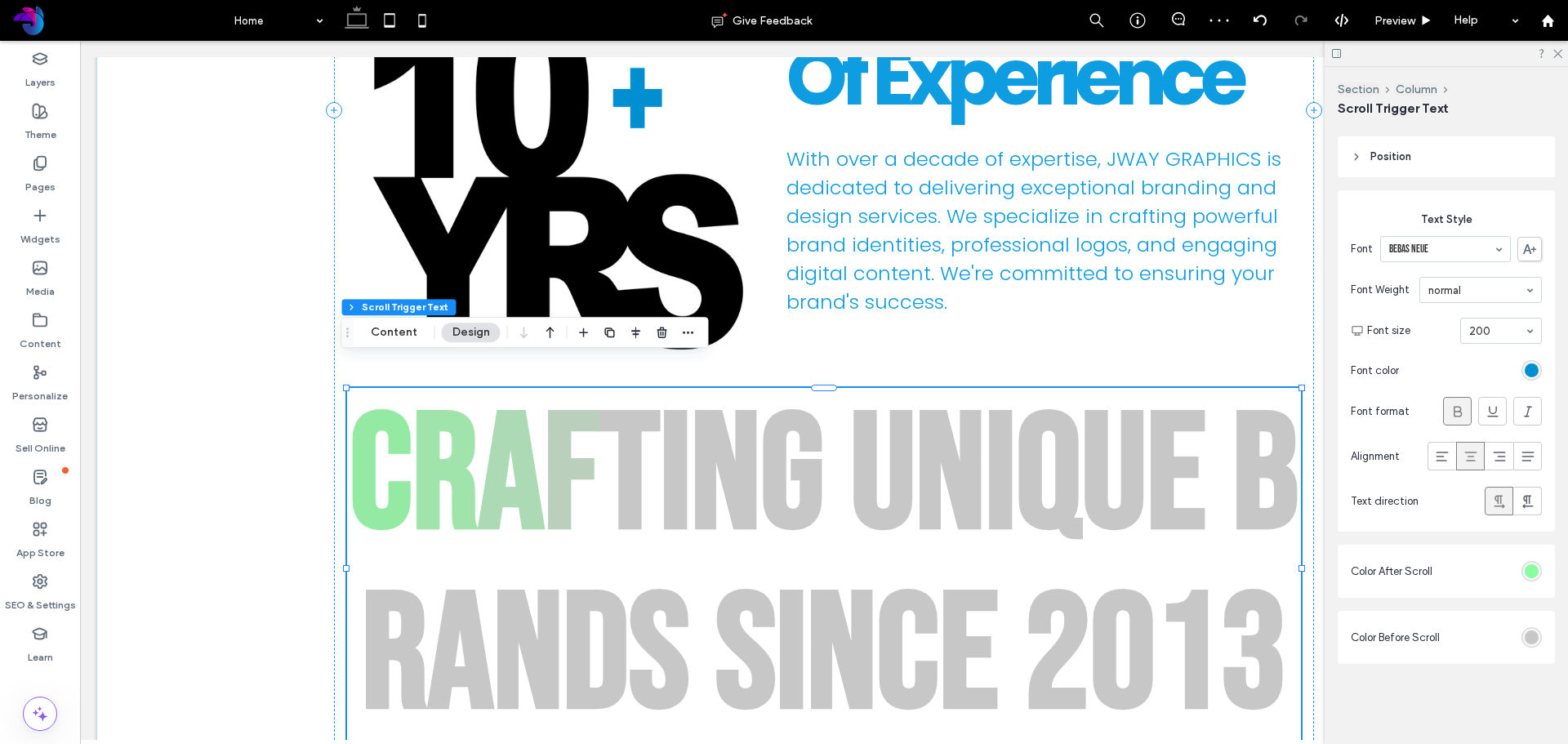
click at [1527, 567] on div "#77ff8e" at bounding box center [1531, 571] width 13 height 13
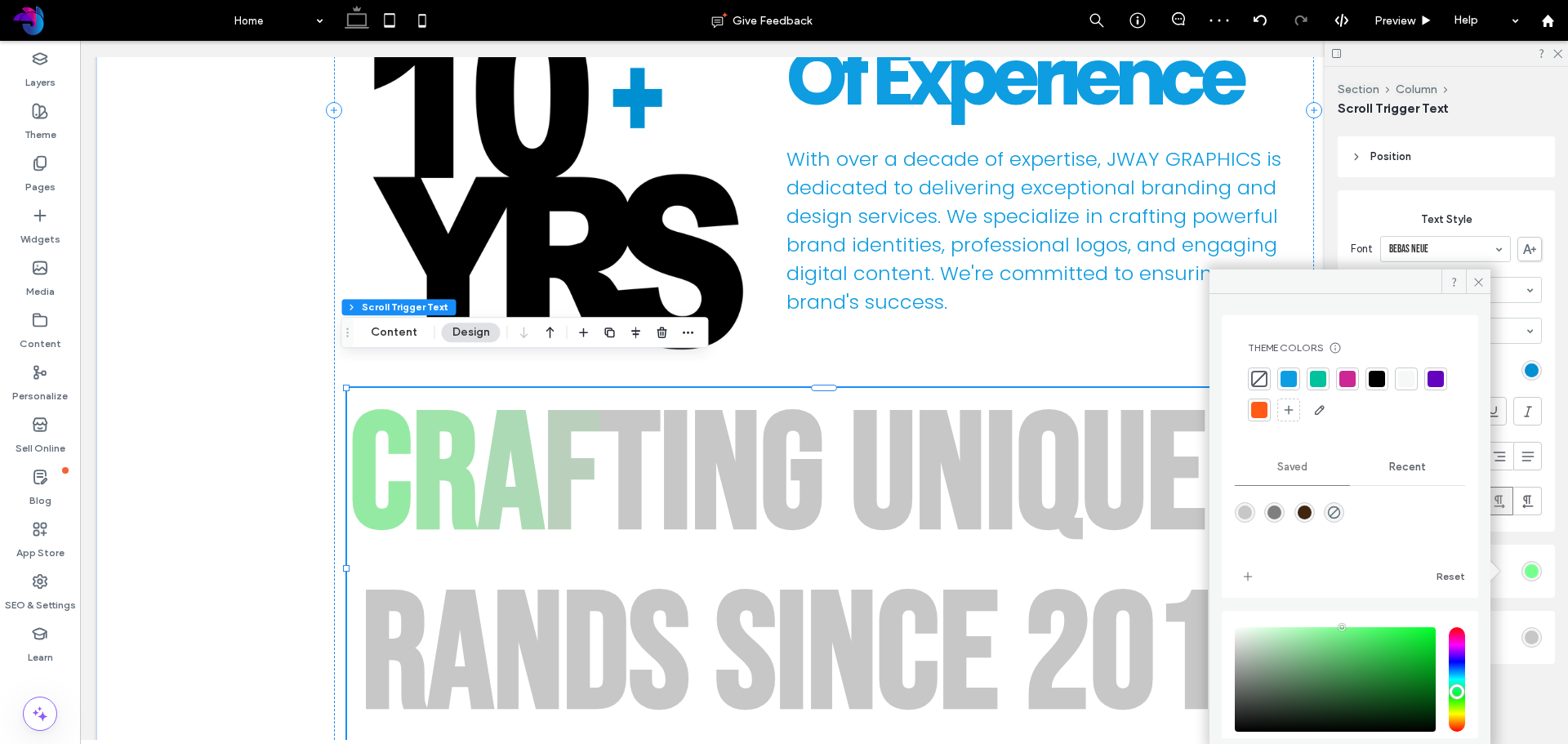
click at [1291, 381] on div at bounding box center [1289, 379] width 16 height 16
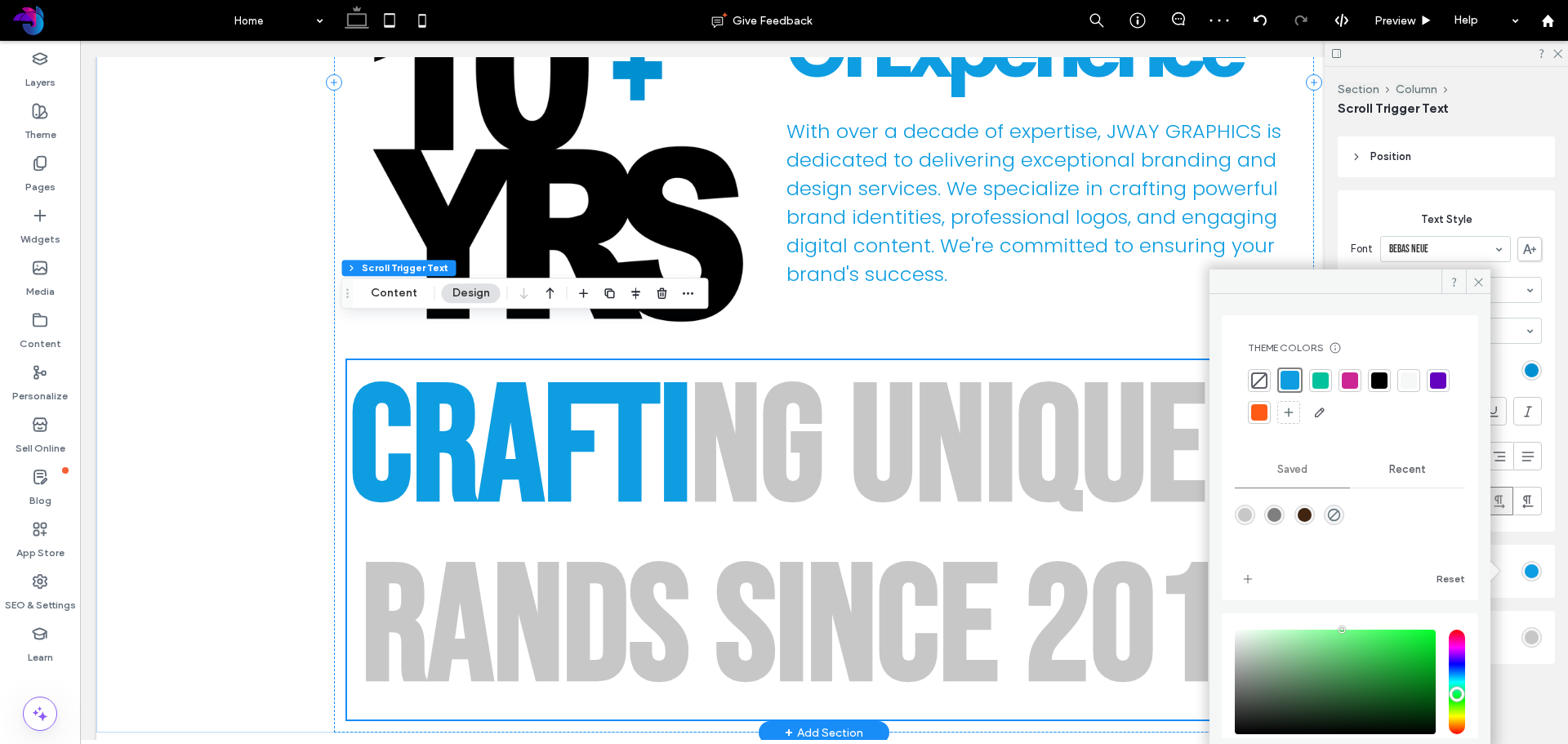
scroll to position [1420, 0]
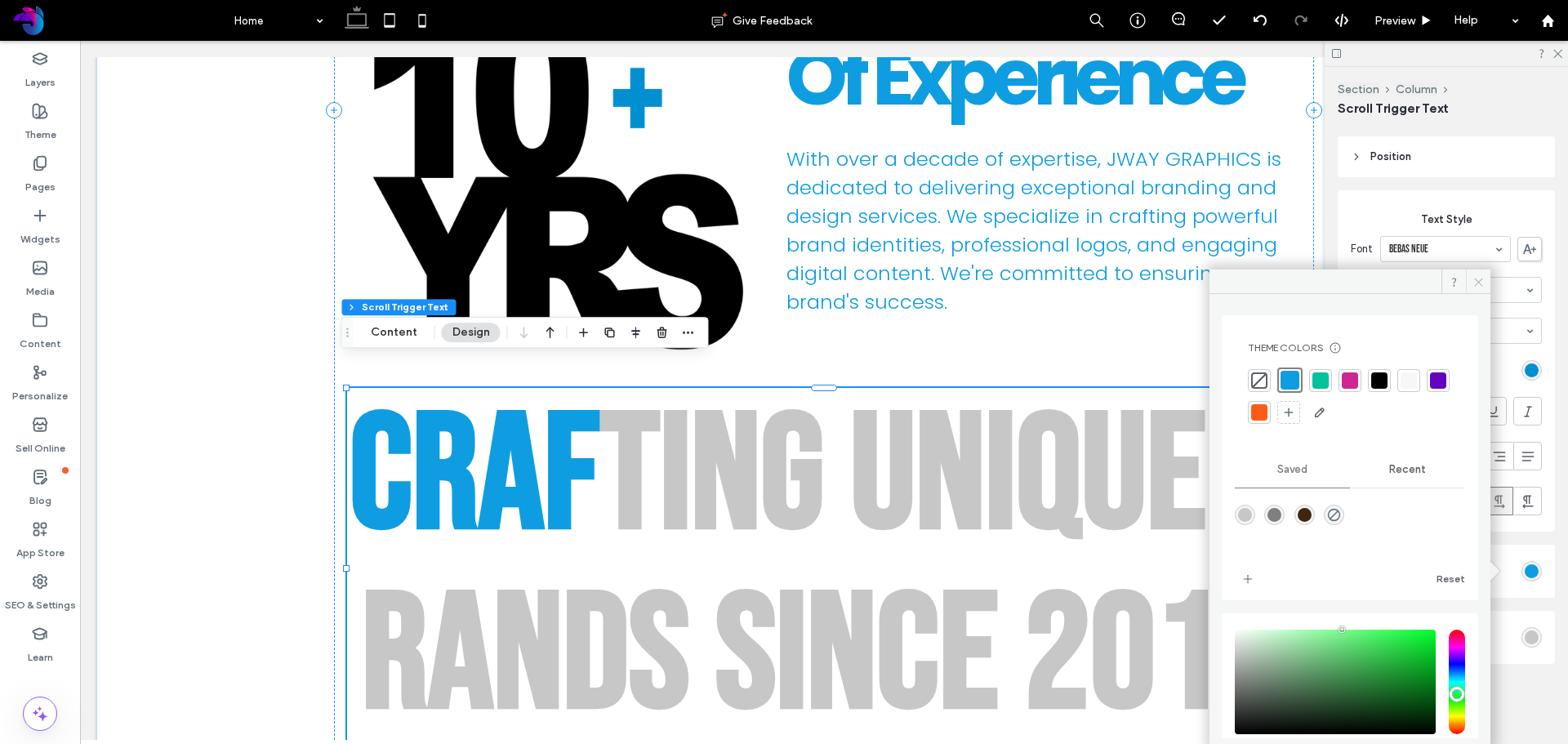
click at [1473, 283] on icon at bounding box center [1478, 283] width 13 height 13
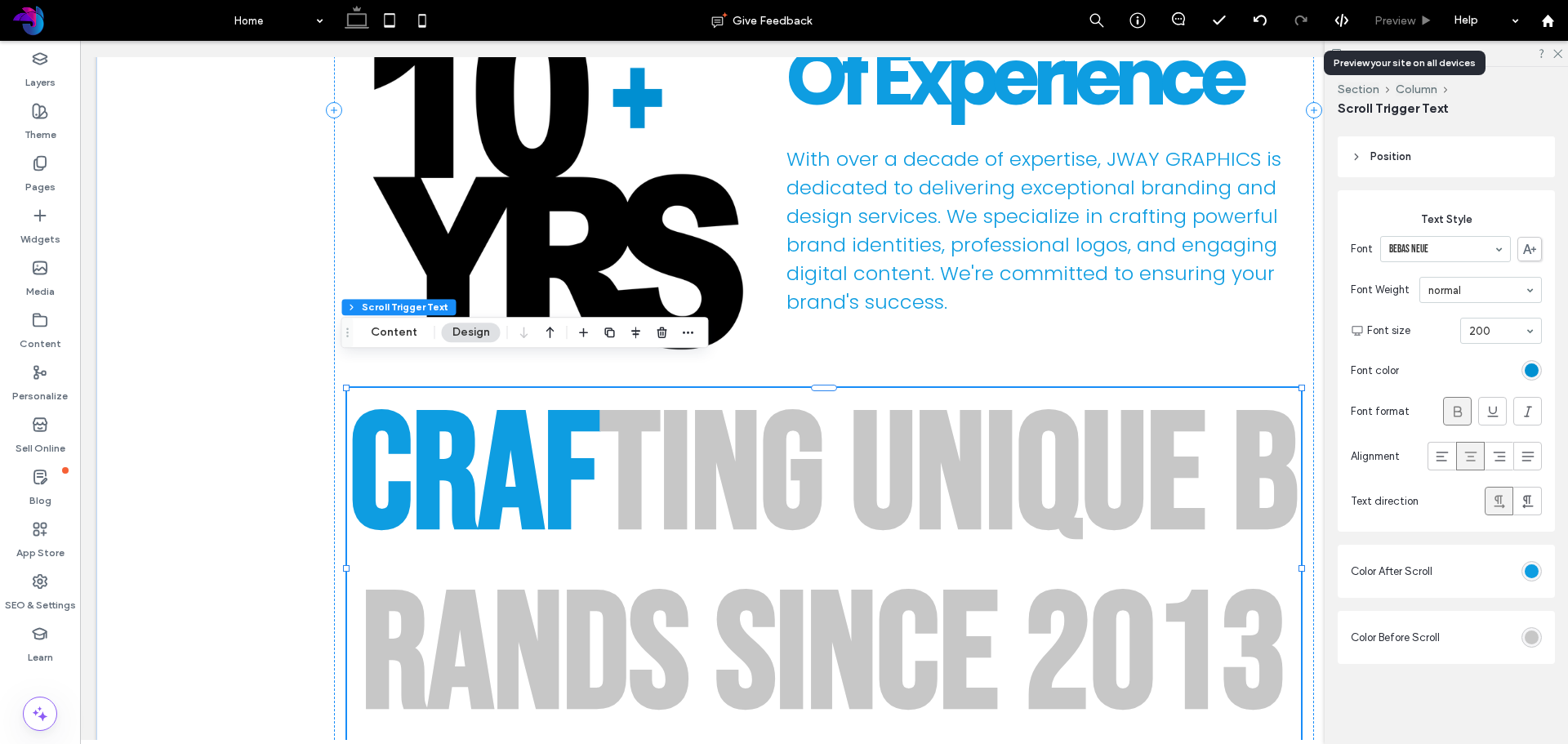
click at [1399, 25] on span "Preview" at bounding box center [1395, 20] width 41 height 13
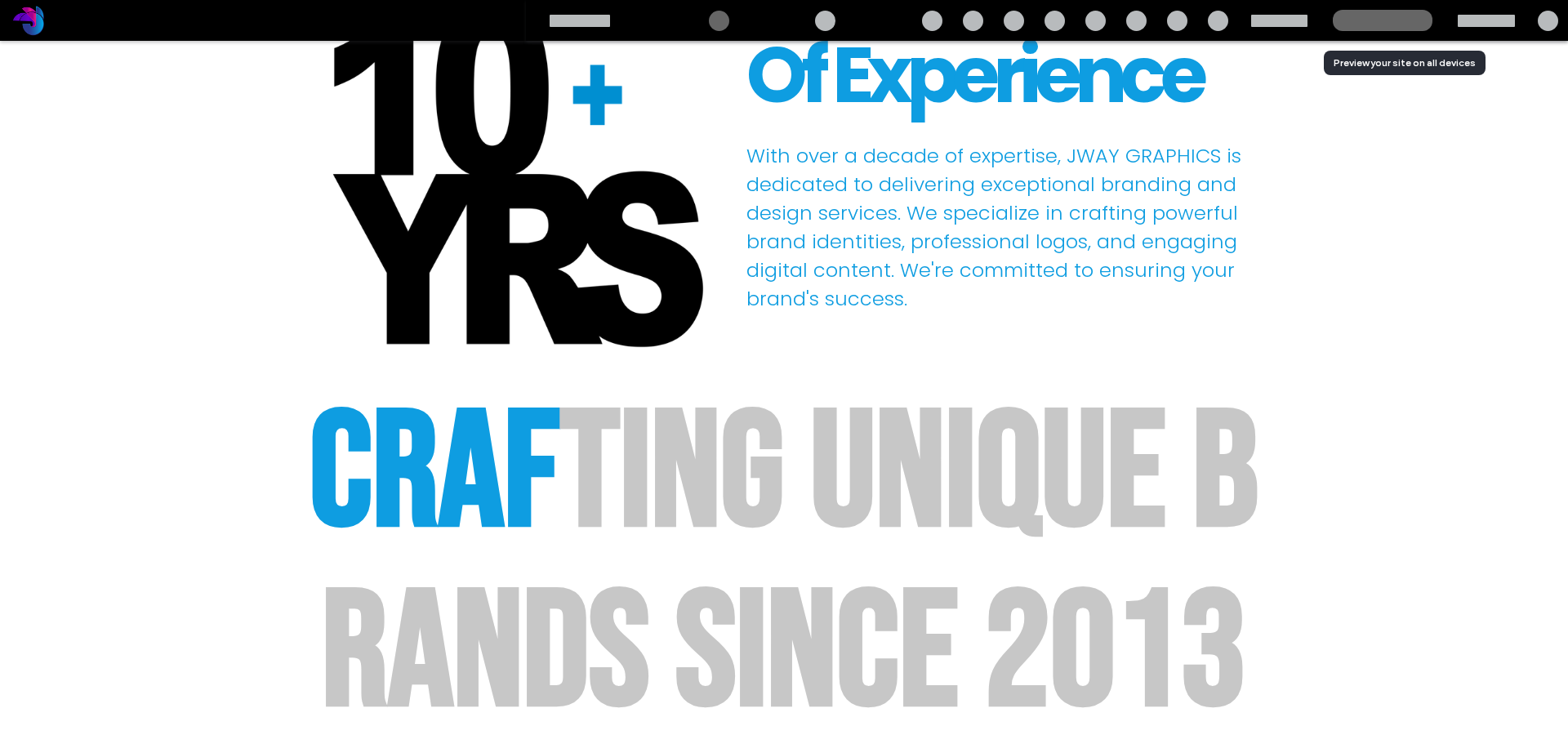
scroll to position [1422, 0]
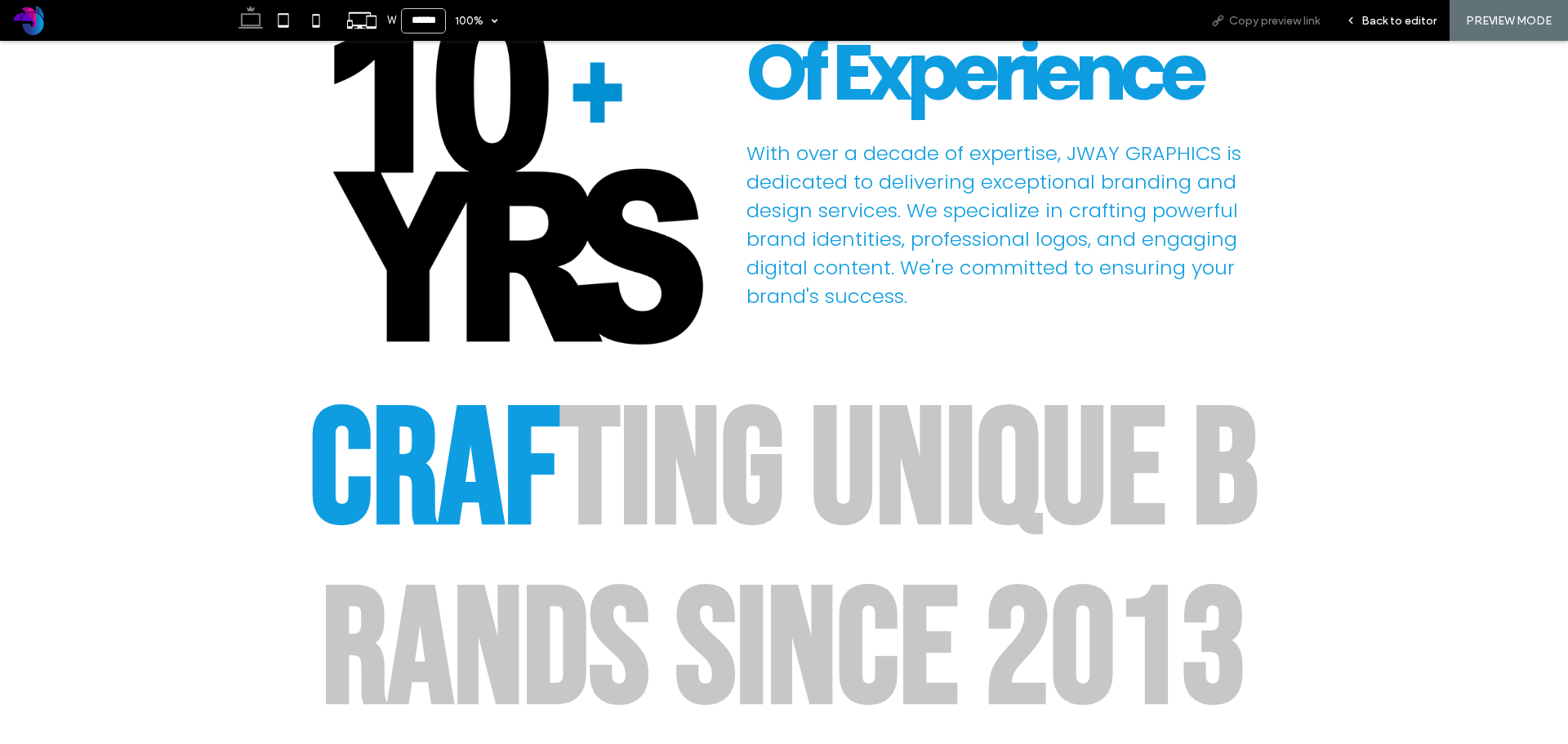
click at [1279, 22] on span "Copy preview link" at bounding box center [1274, 20] width 91 height 13
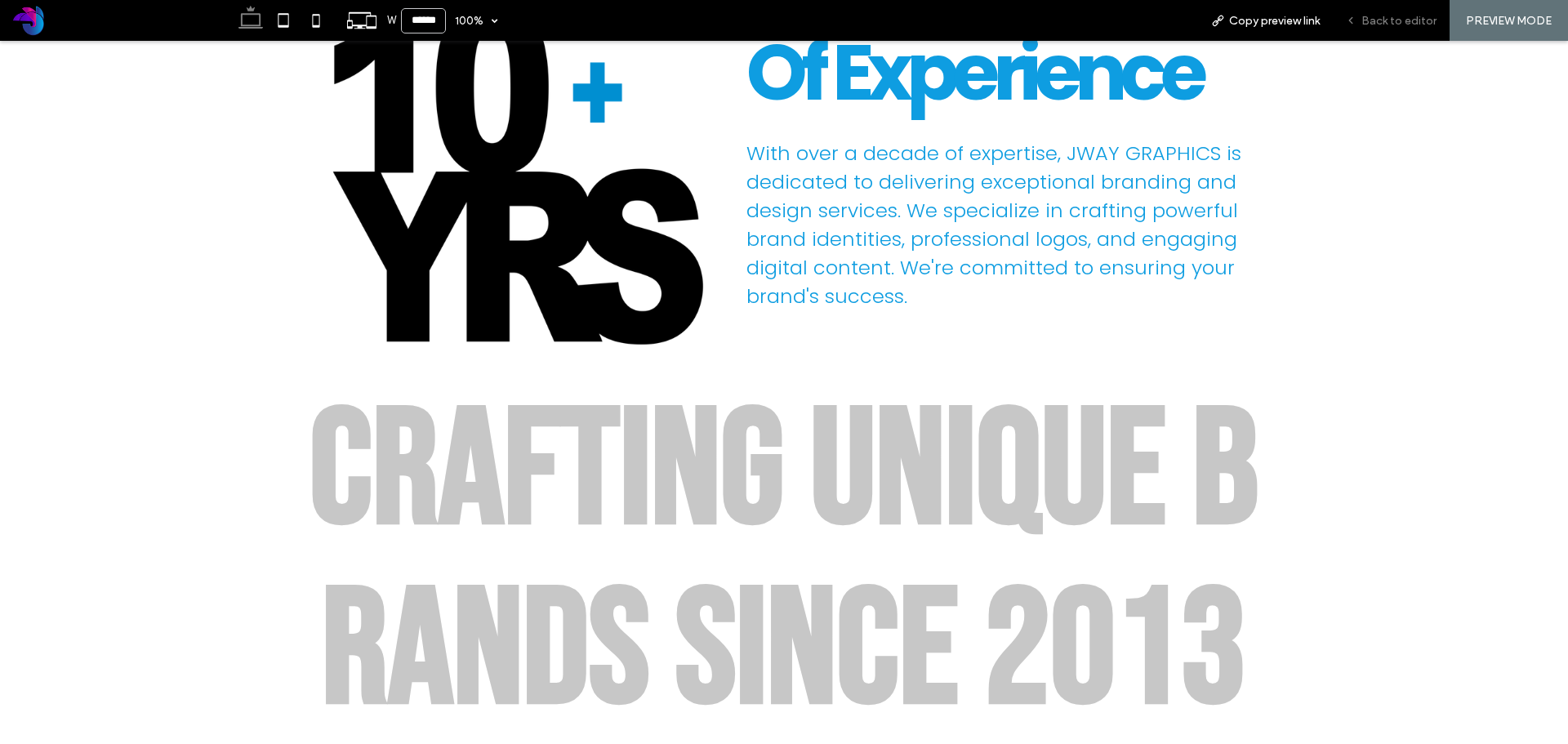
click at [1385, 22] on span "Back to editor" at bounding box center [1399, 20] width 75 height 13
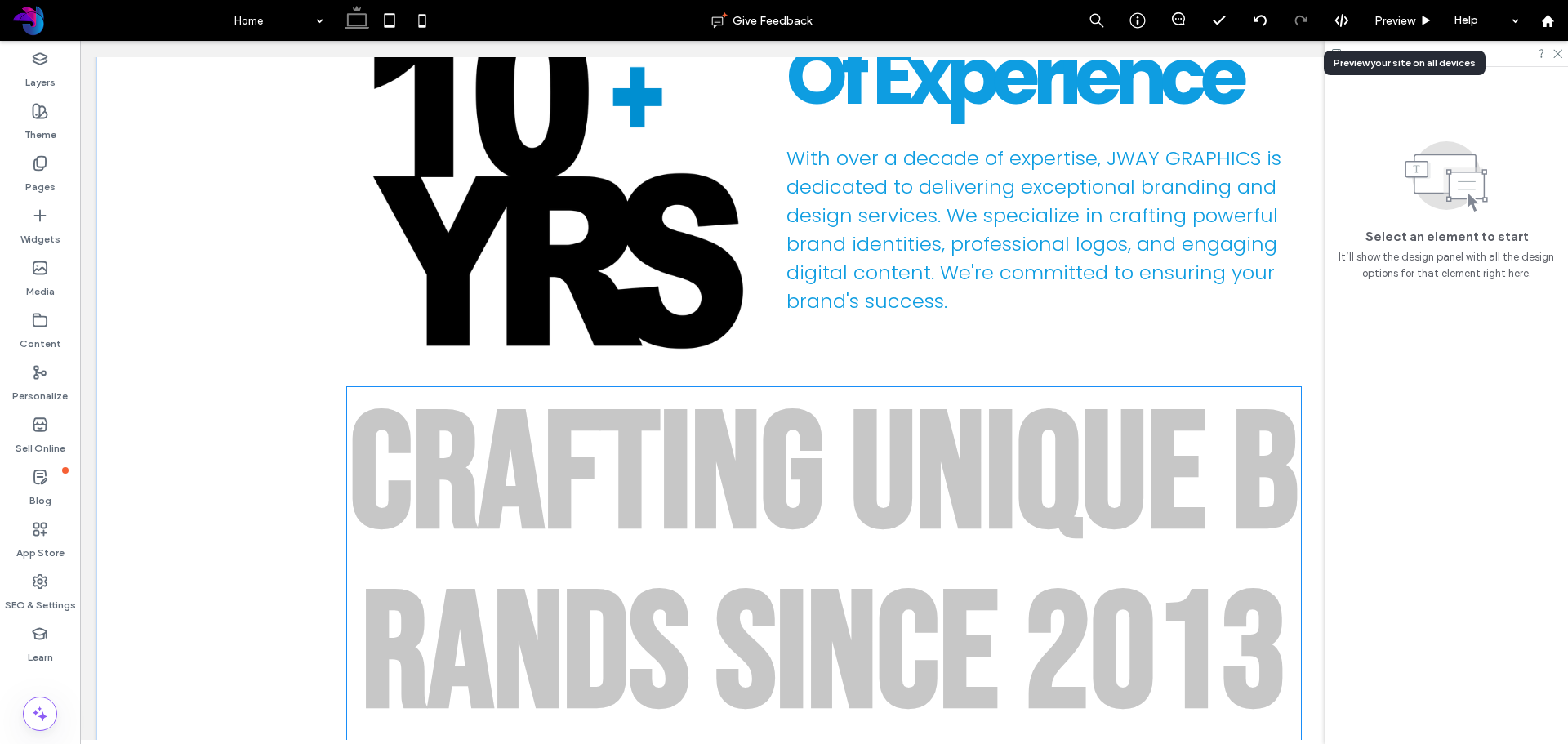
scroll to position [1420, 0]
click at [710, 460] on div "n" at bounding box center [725, 477] width 69 height 179
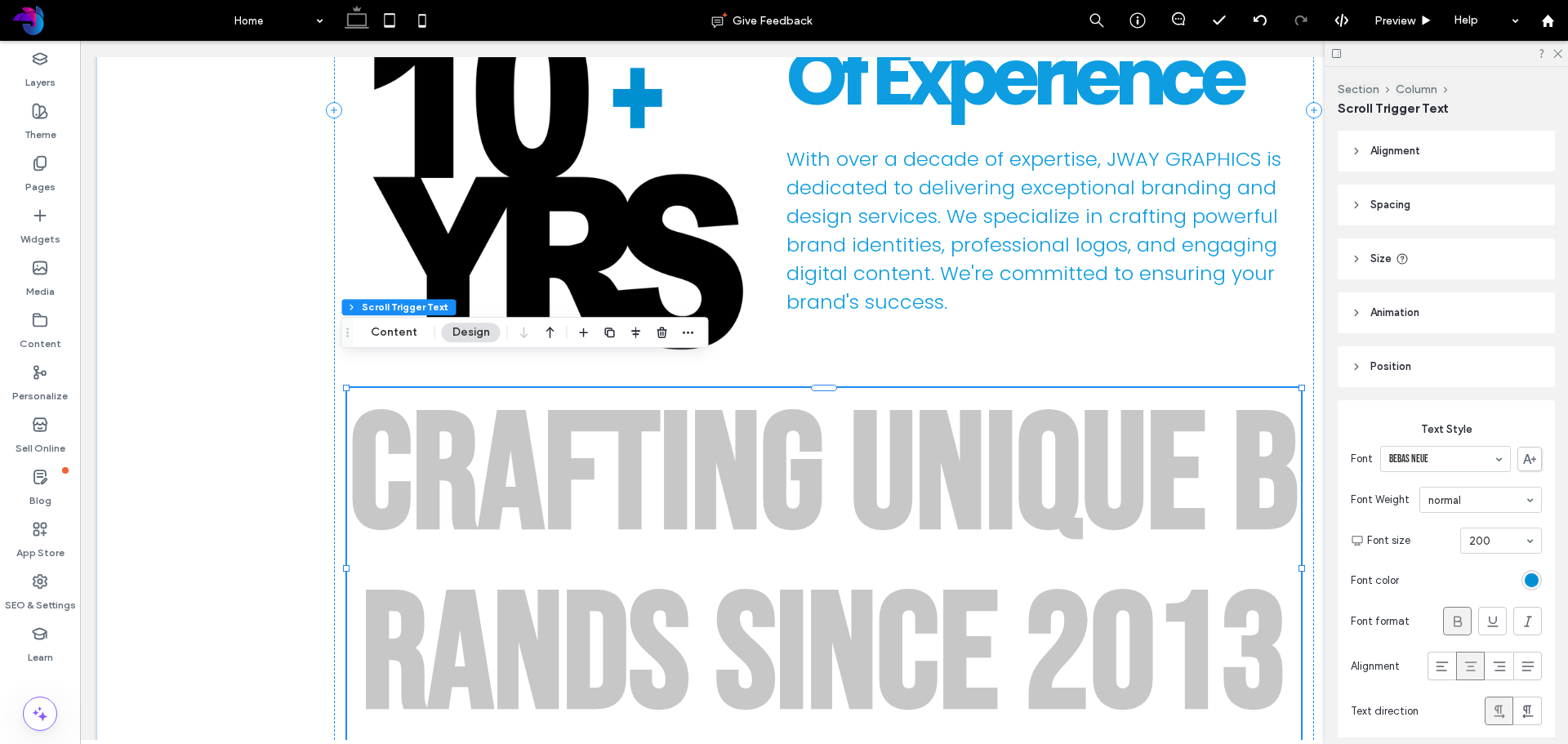
click at [710, 460] on div "n" at bounding box center [725, 477] width 69 height 179
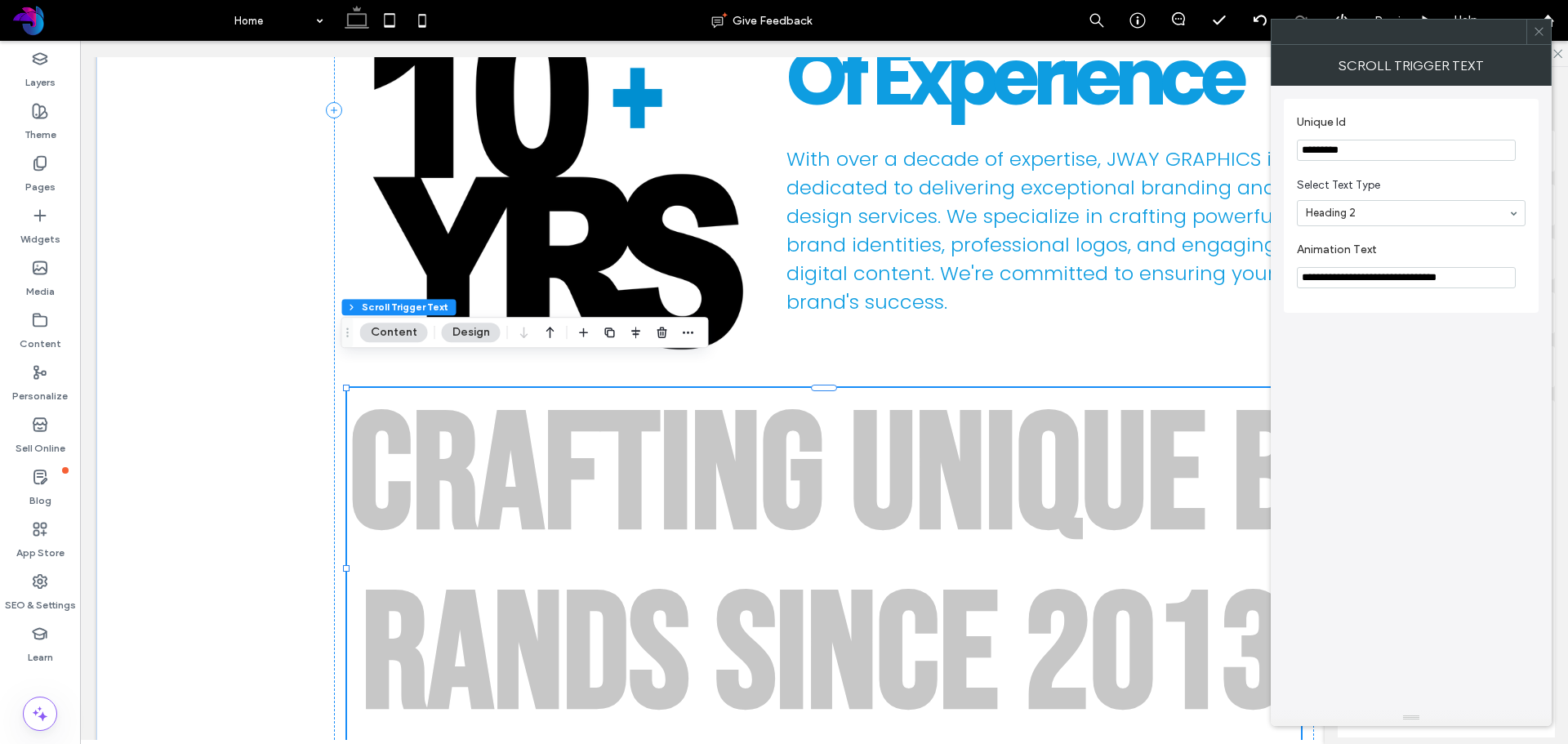
drag, startPoint x: 1345, startPoint y: 279, endPoint x: 1546, endPoint y: 275, distance: 201.0
click at [1546, 275] on div "**********" at bounding box center [1411, 398] width 281 height 625
type input "********"
click at [1491, 318] on div "Unique Id ********* Select Text Type Heading 2 Animation Text ********" at bounding box center [1411, 204] width 255 height 235
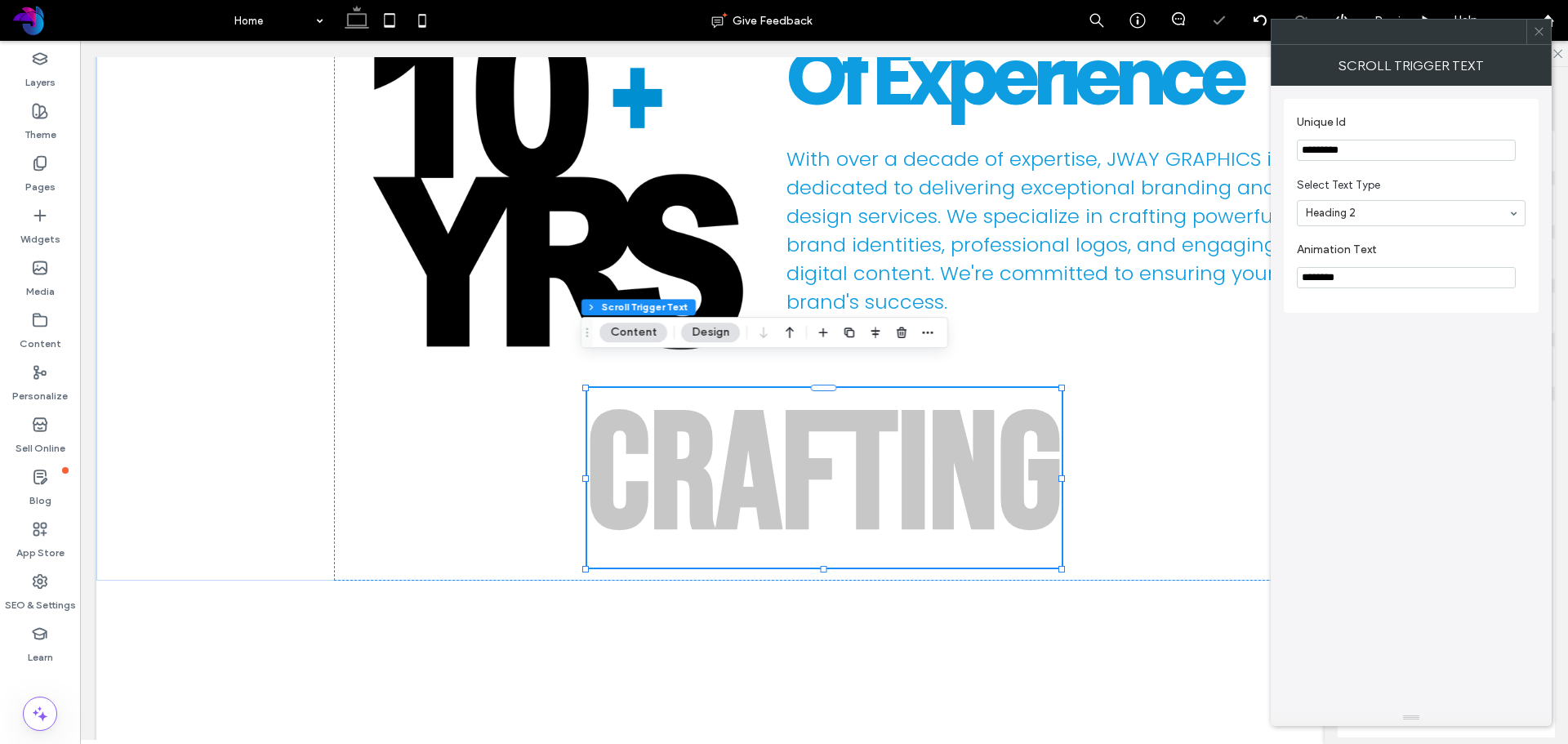
click at [1539, 29] on icon at bounding box center [1539, 31] width 13 height 13
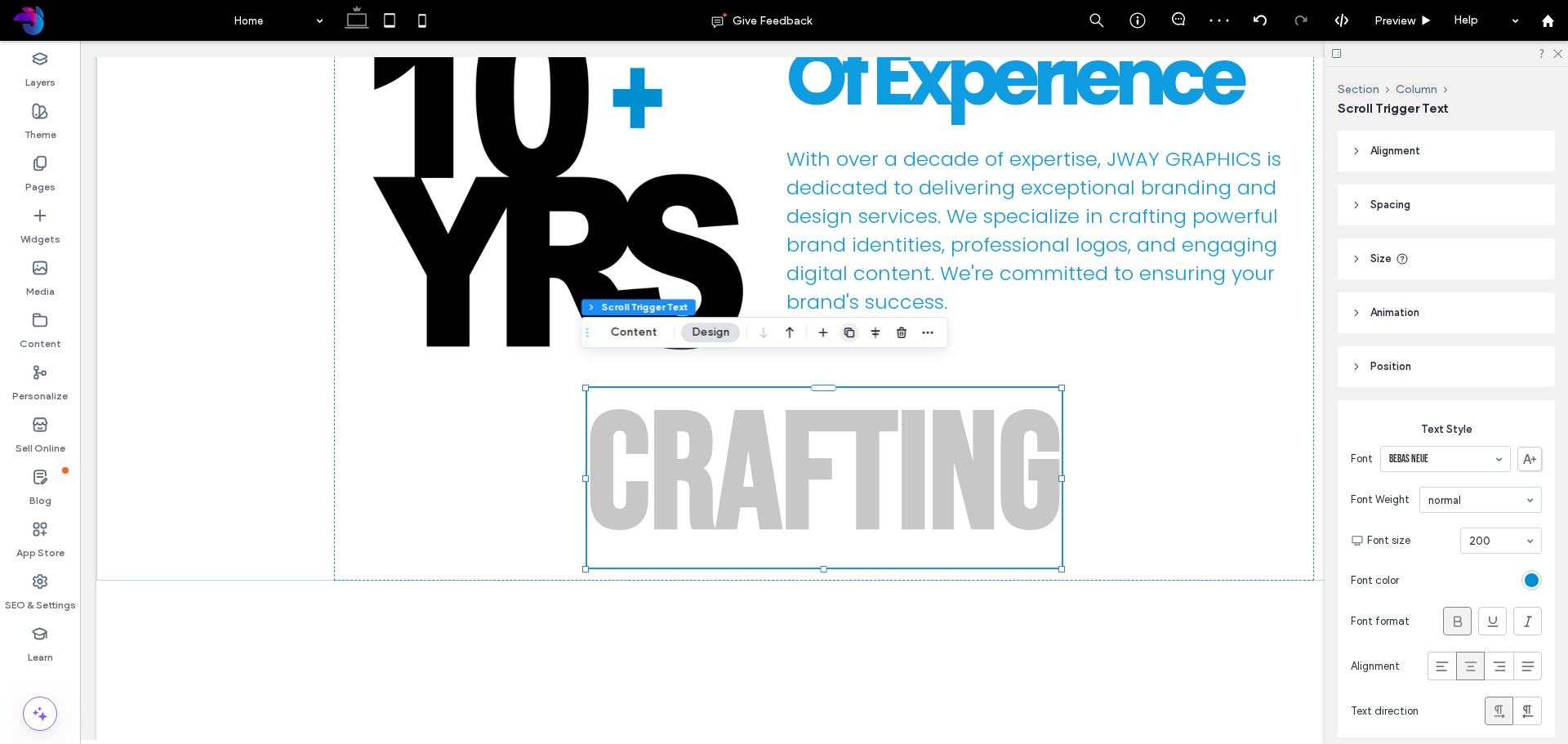
click at [844, 332] on use "button" at bounding box center [849, 332] width 10 height 10
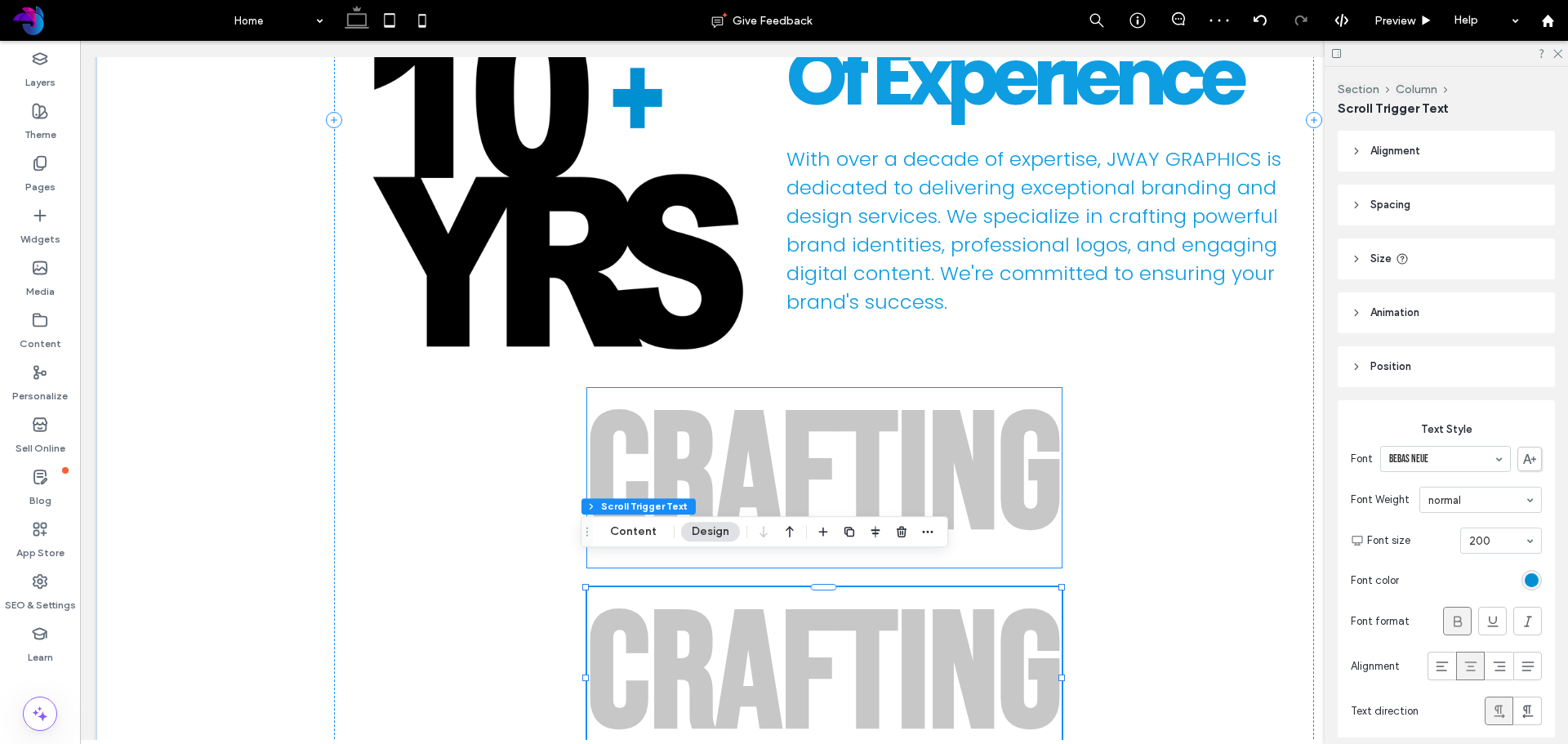
click at [753, 421] on div "a" at bounding box center [748, 477] width 65 height 179
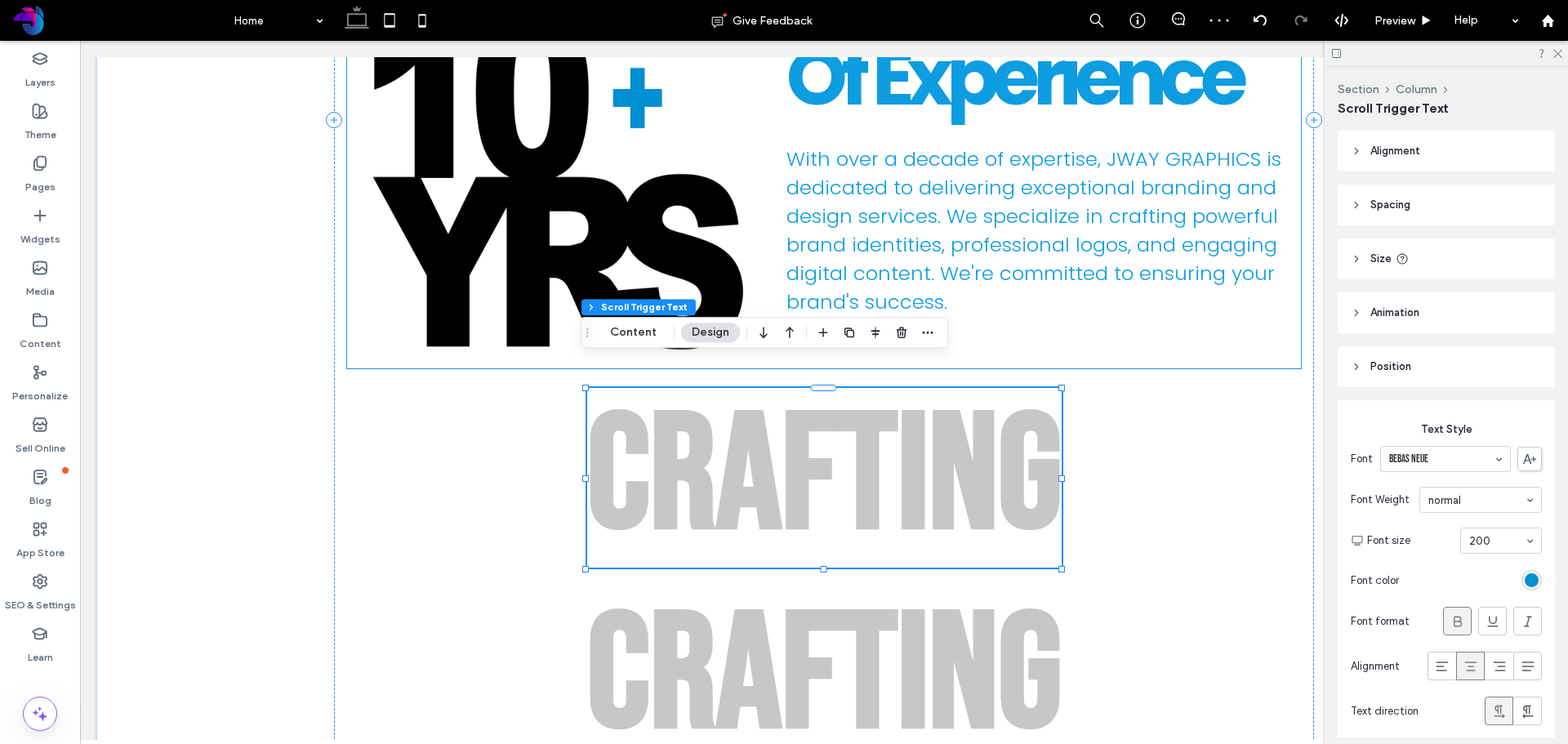
click at [743, 224] on img at bounding box center [557, 176] width 421 height 387
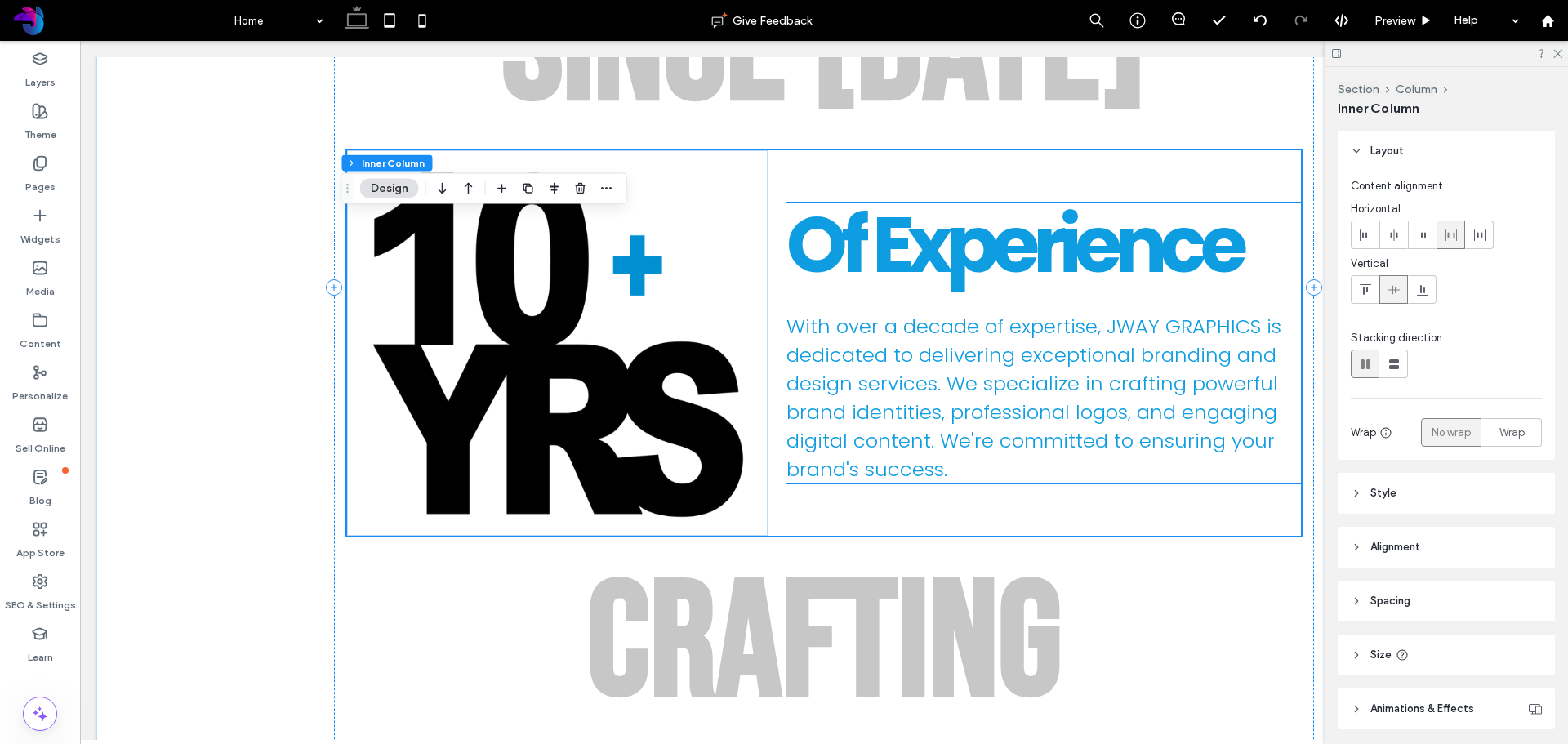
scroll to position [1093, 0]
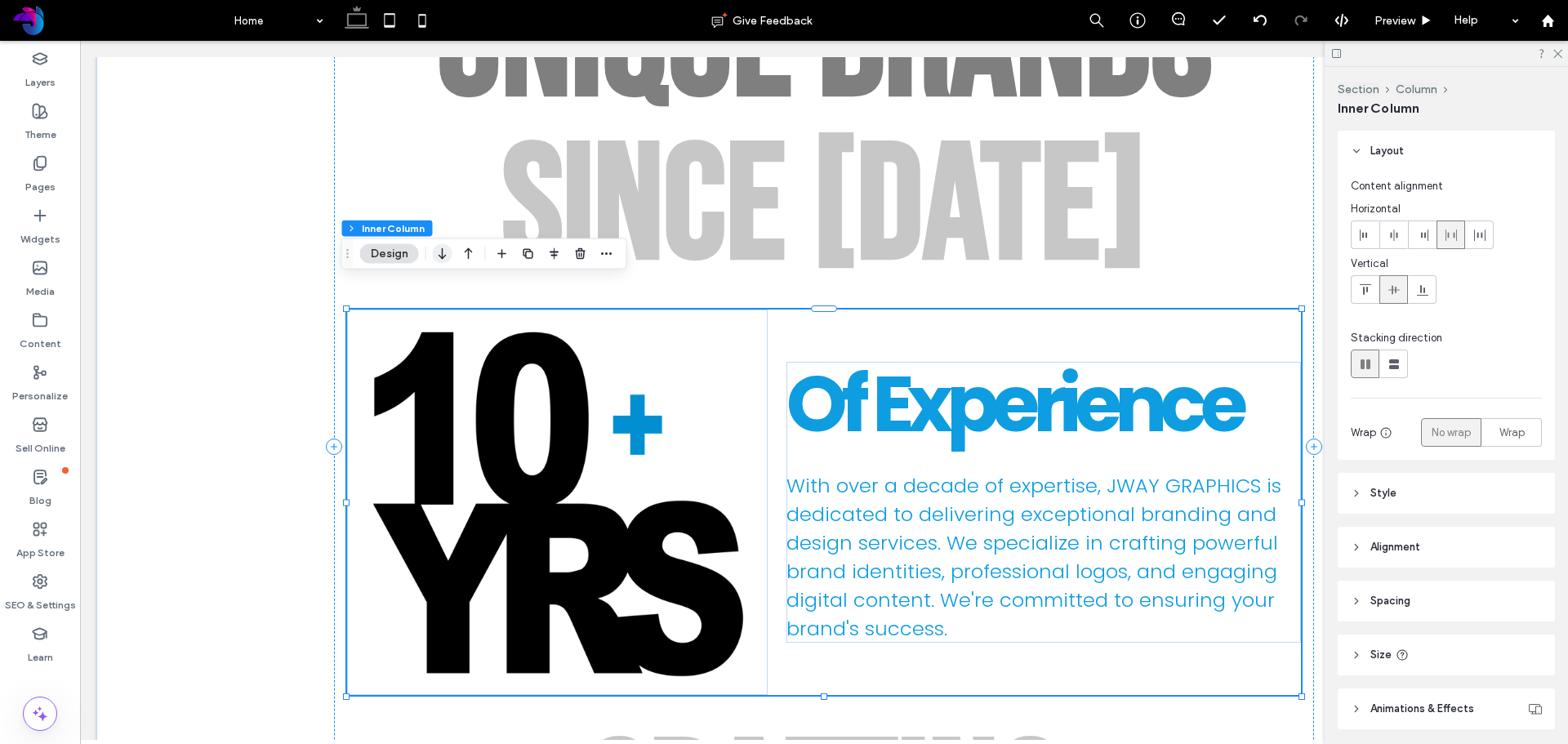
click at [442, 258] on use "button" at bounding box center [442, 254] width 7 height 12
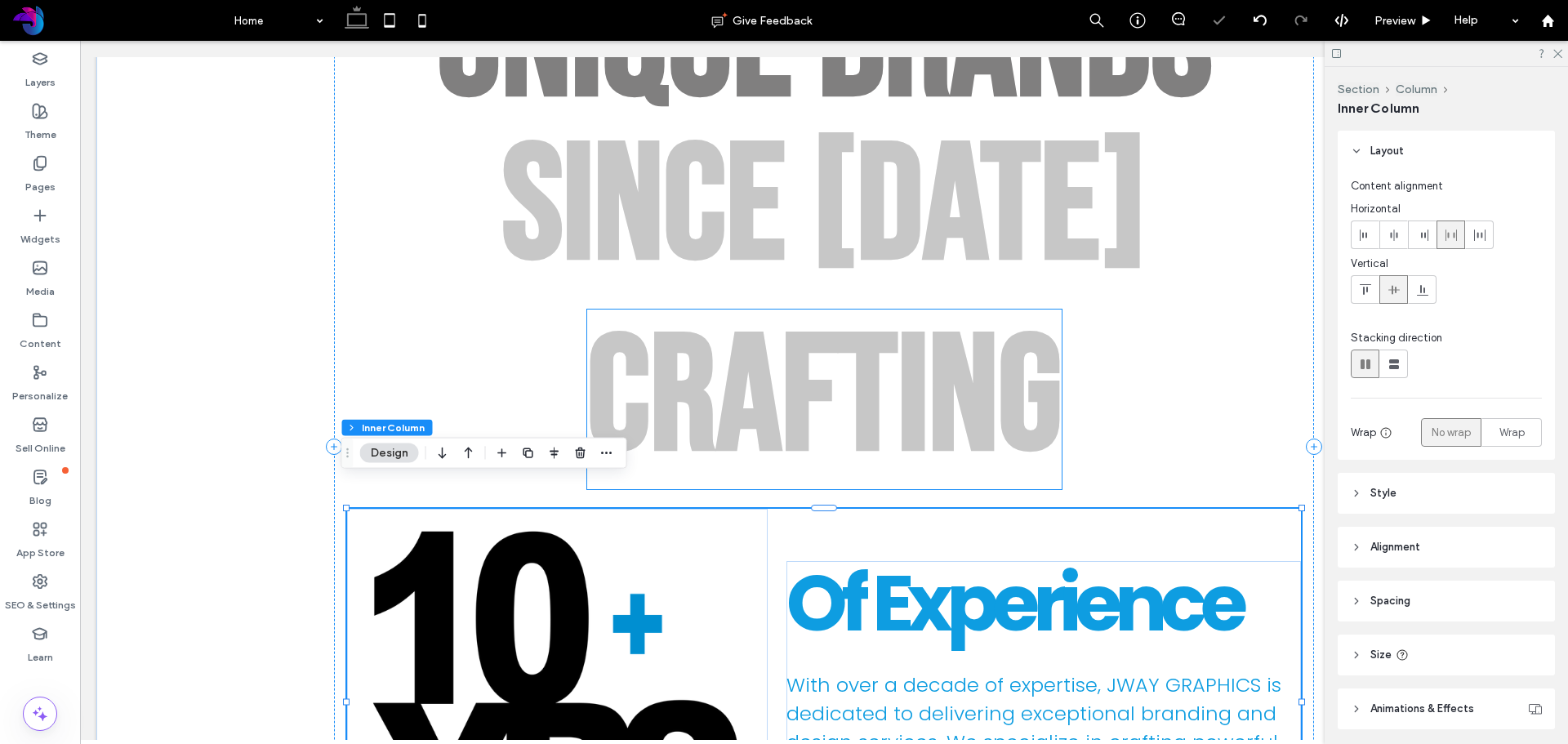
click at [767, 323] on div "a" at bounding box center [748, 399] width 65 height 179
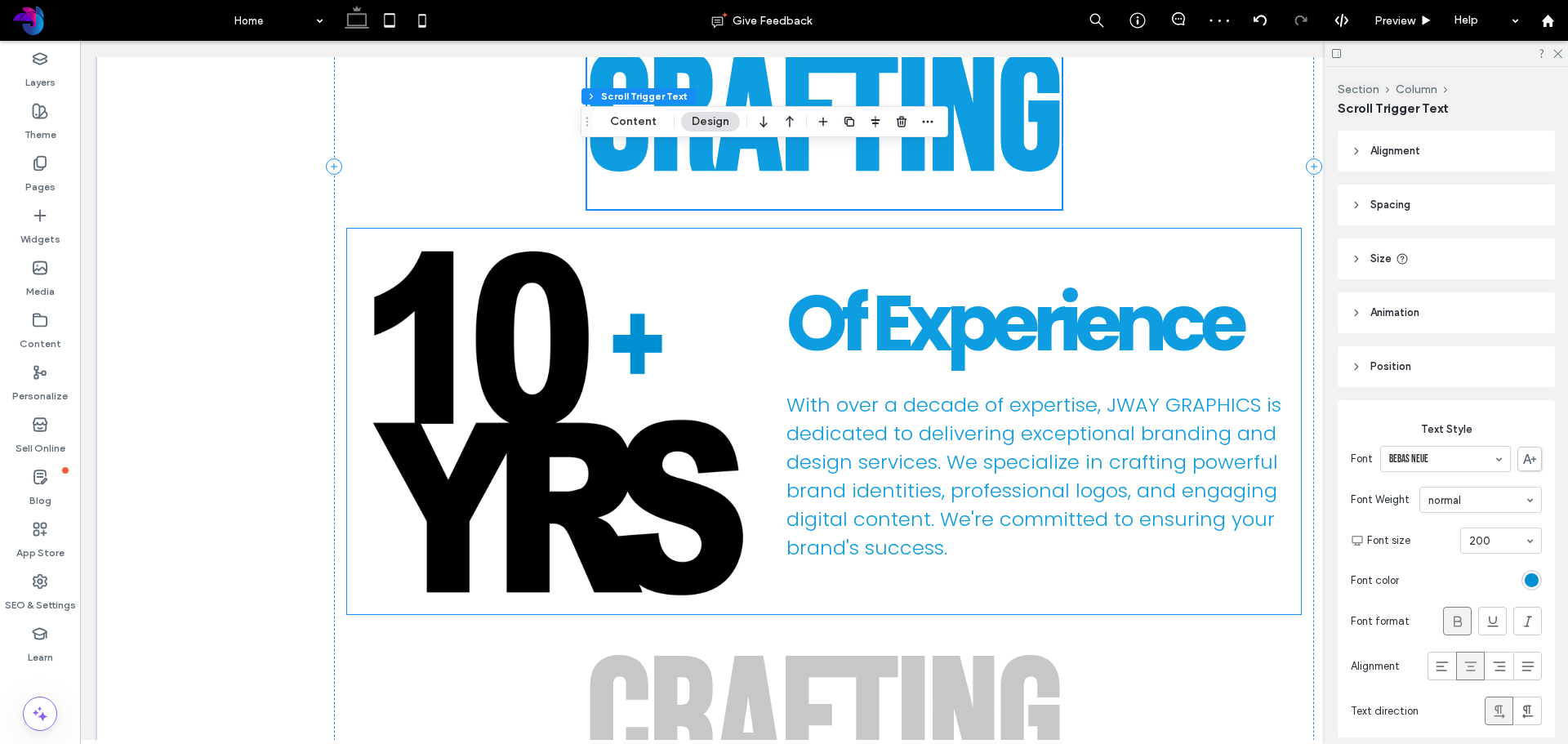
scroll to position [1501, 0]
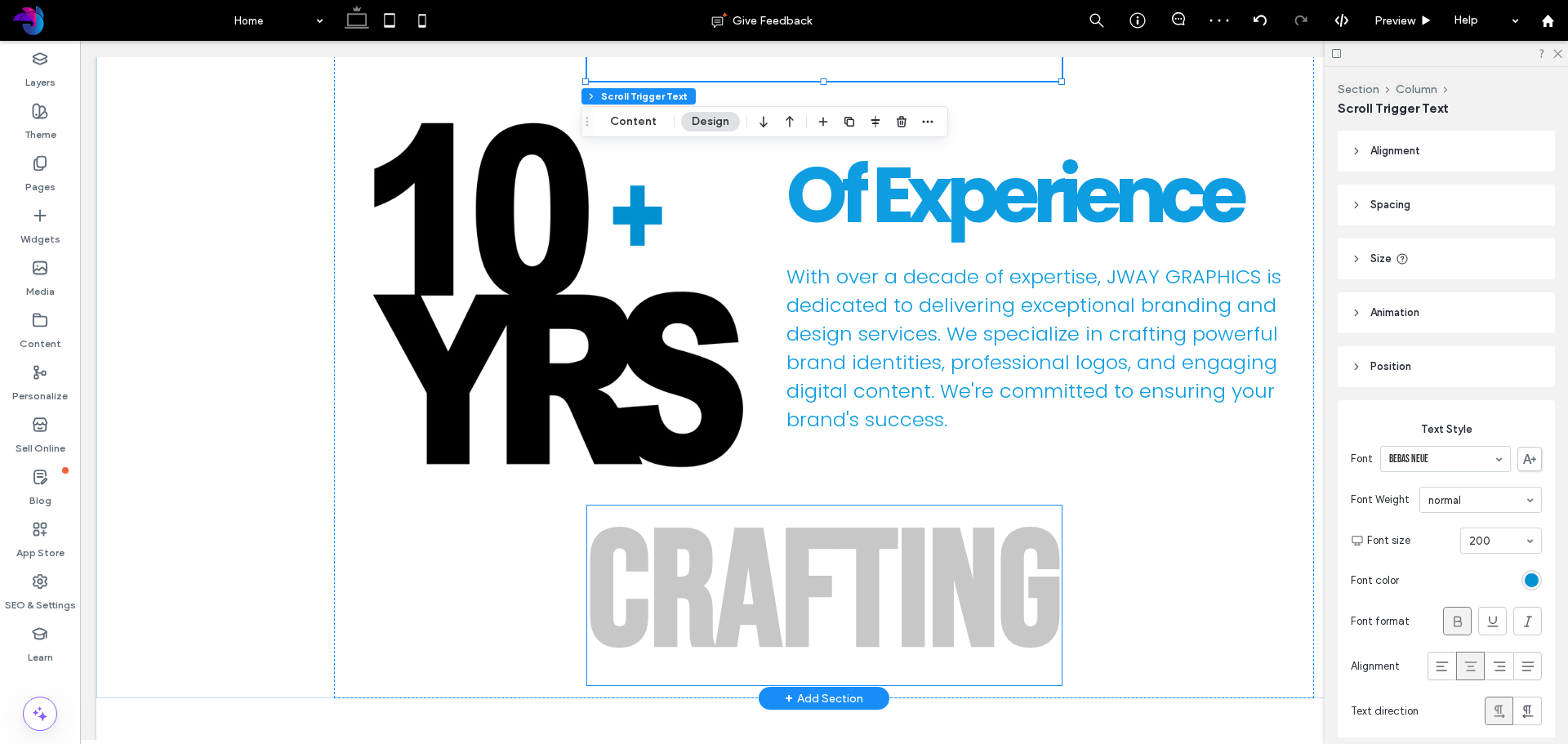
click at [761, 541] on div "a" at bounding box center [748, 596] width 65 height 179
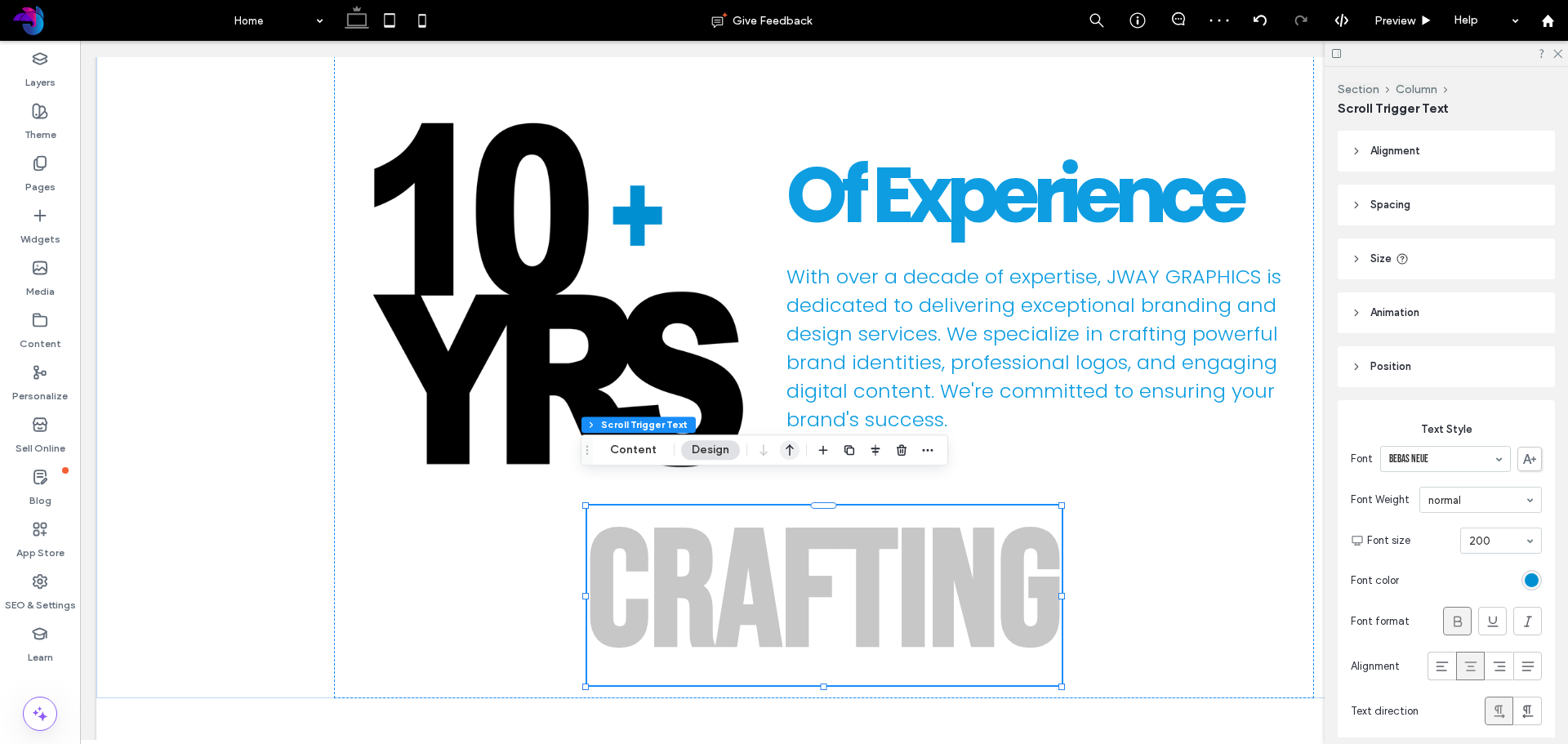
click at [793, 451] on icon "button" at bounding box center [789, 450] width 20 height 30
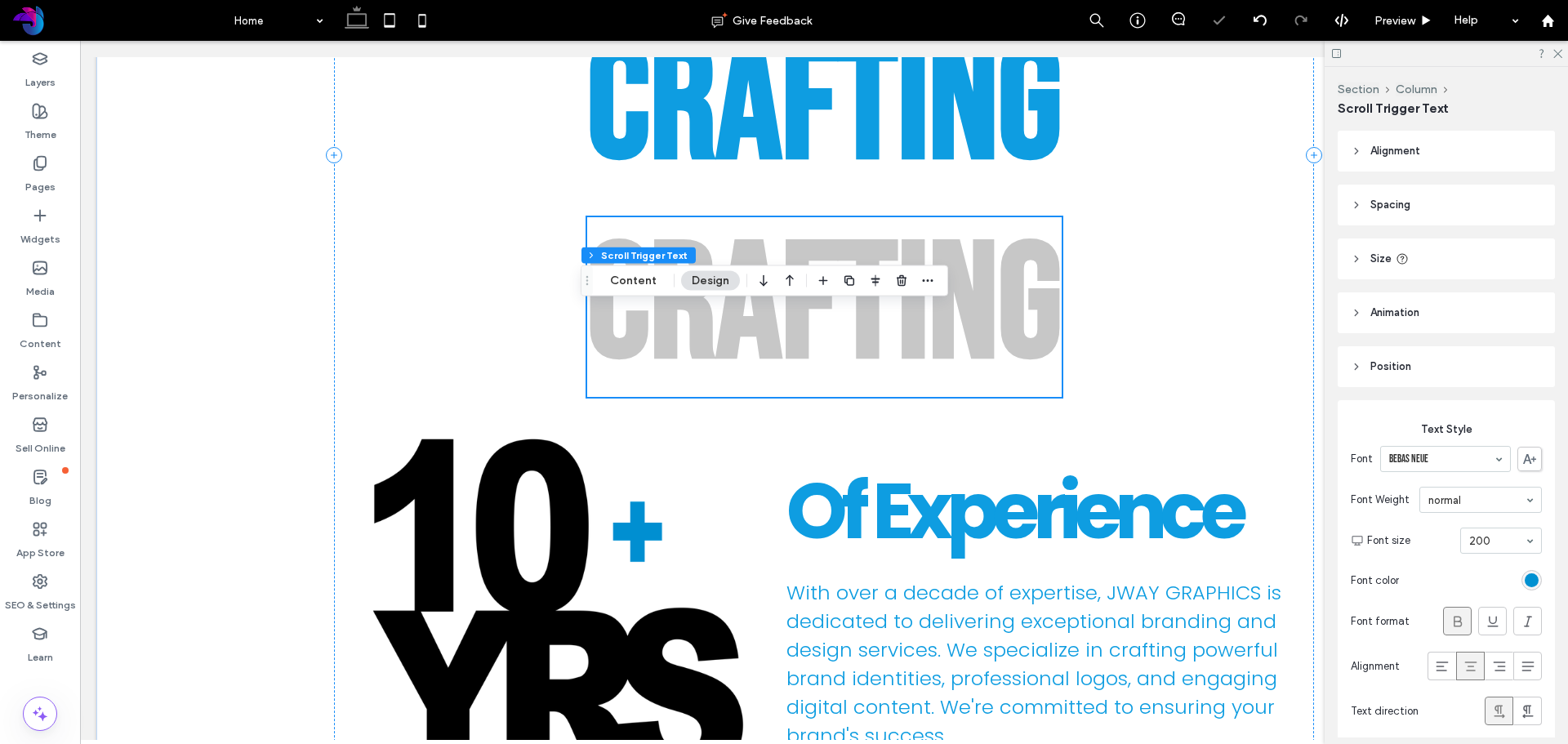
scroll to position [1175, 0]
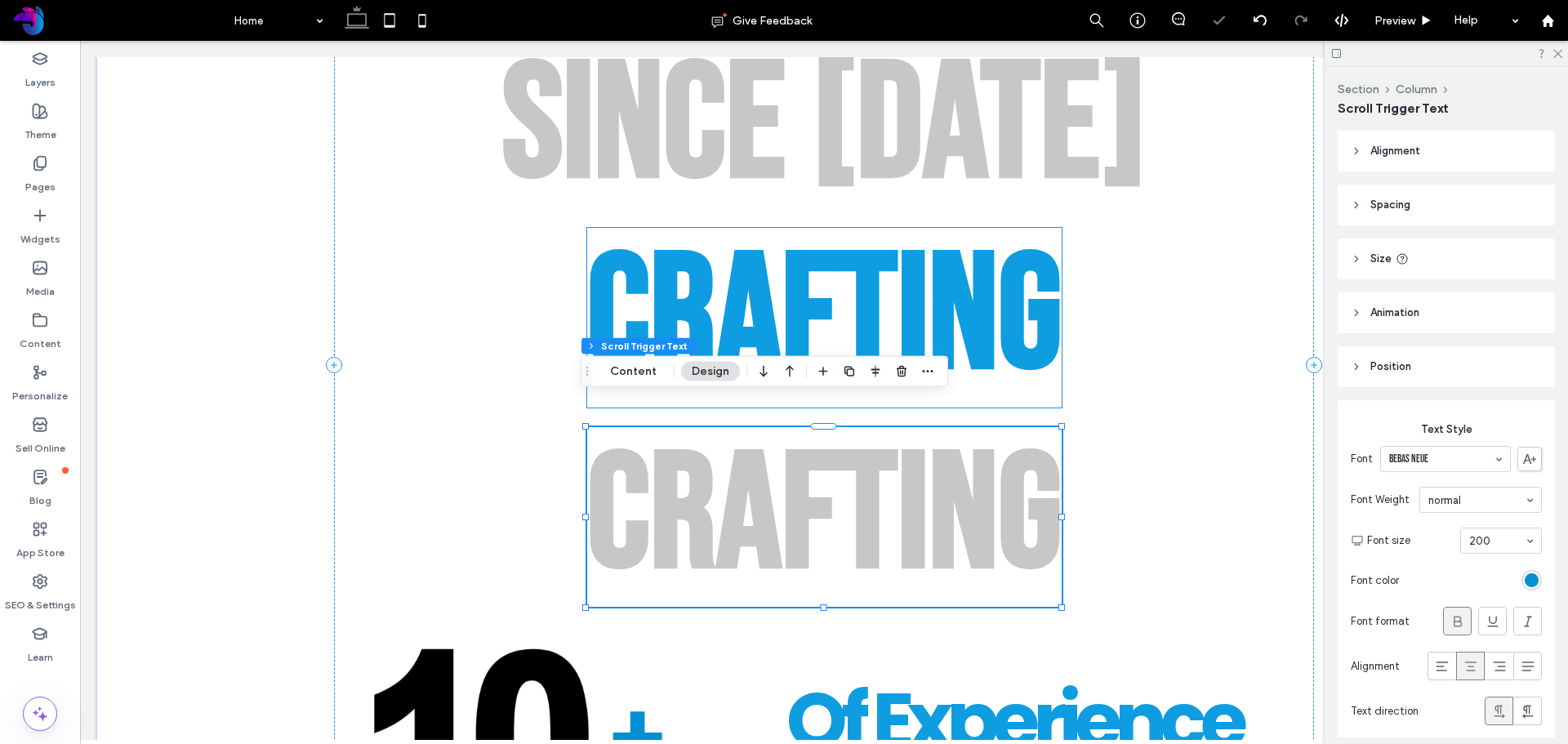
click at [781, 263] on div "f" at bounding box center [809, 318] width 57 height 179
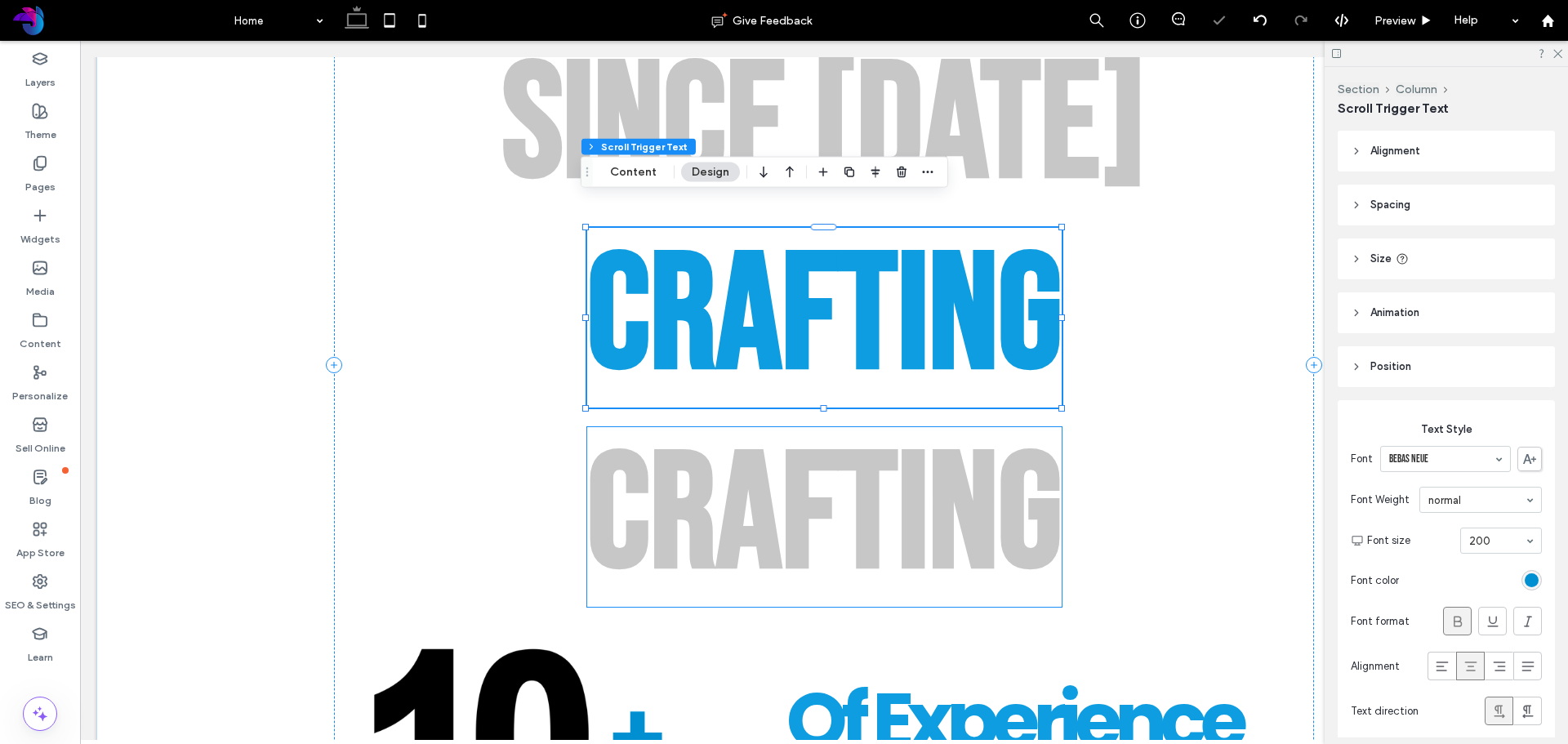
click at [771, 444] on div "a" at bounding box center [748, 517] width 65 height 179
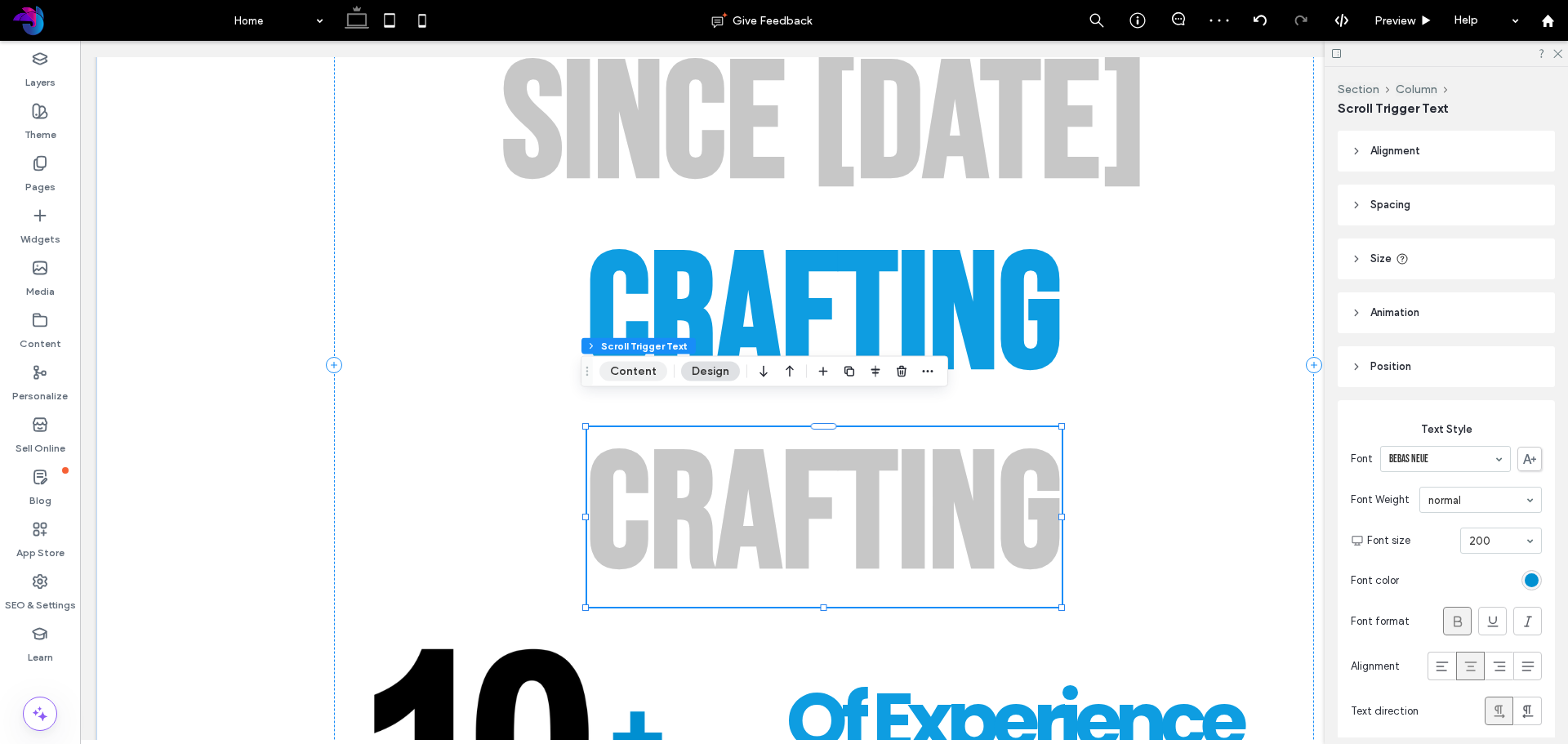
click at [634, 372] on button "Content" at bounding box center [633, 372] width 68 height 20
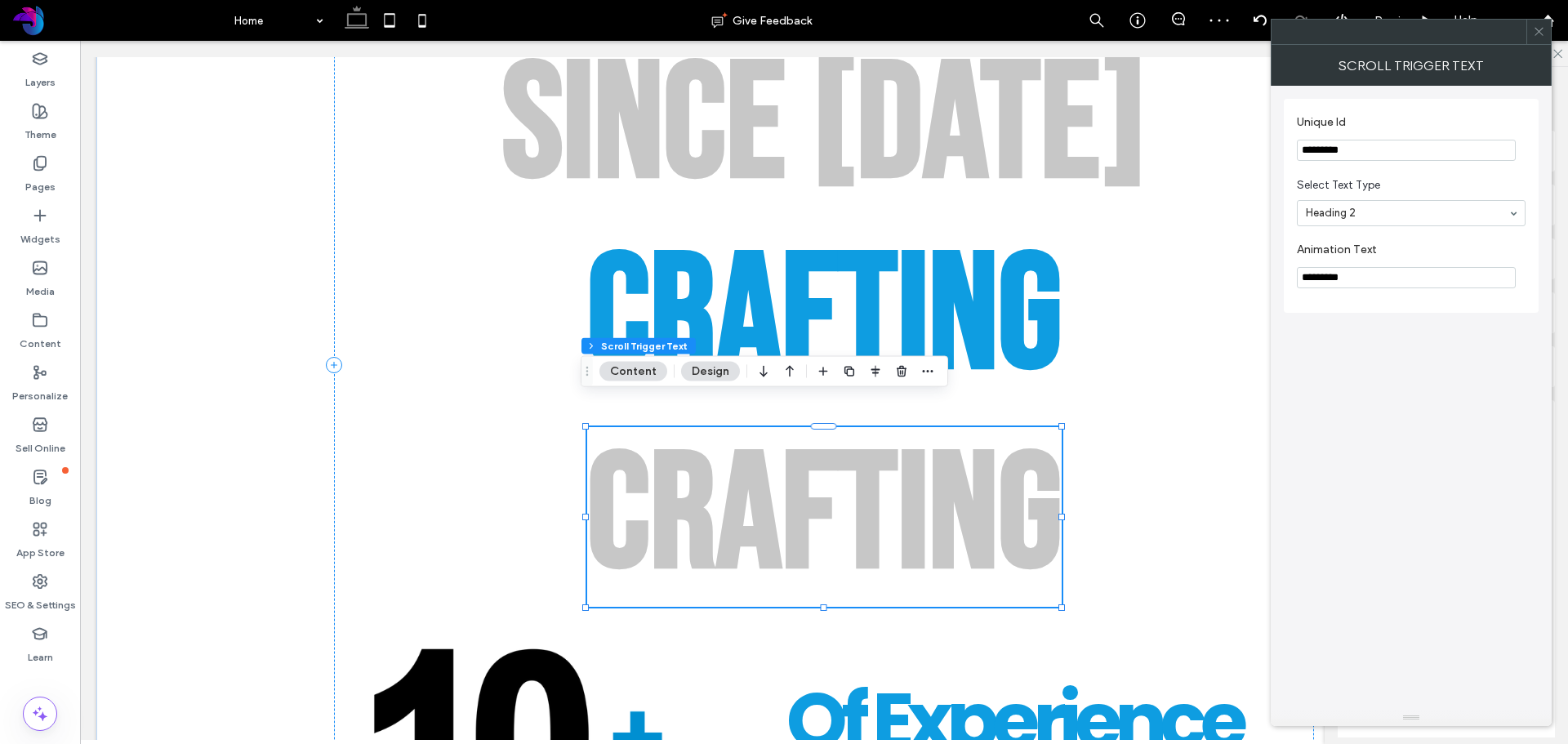
click at [1390, 281] on input "********" at bounding box center [1407, 278] width 219 height 22
paste input "**********"
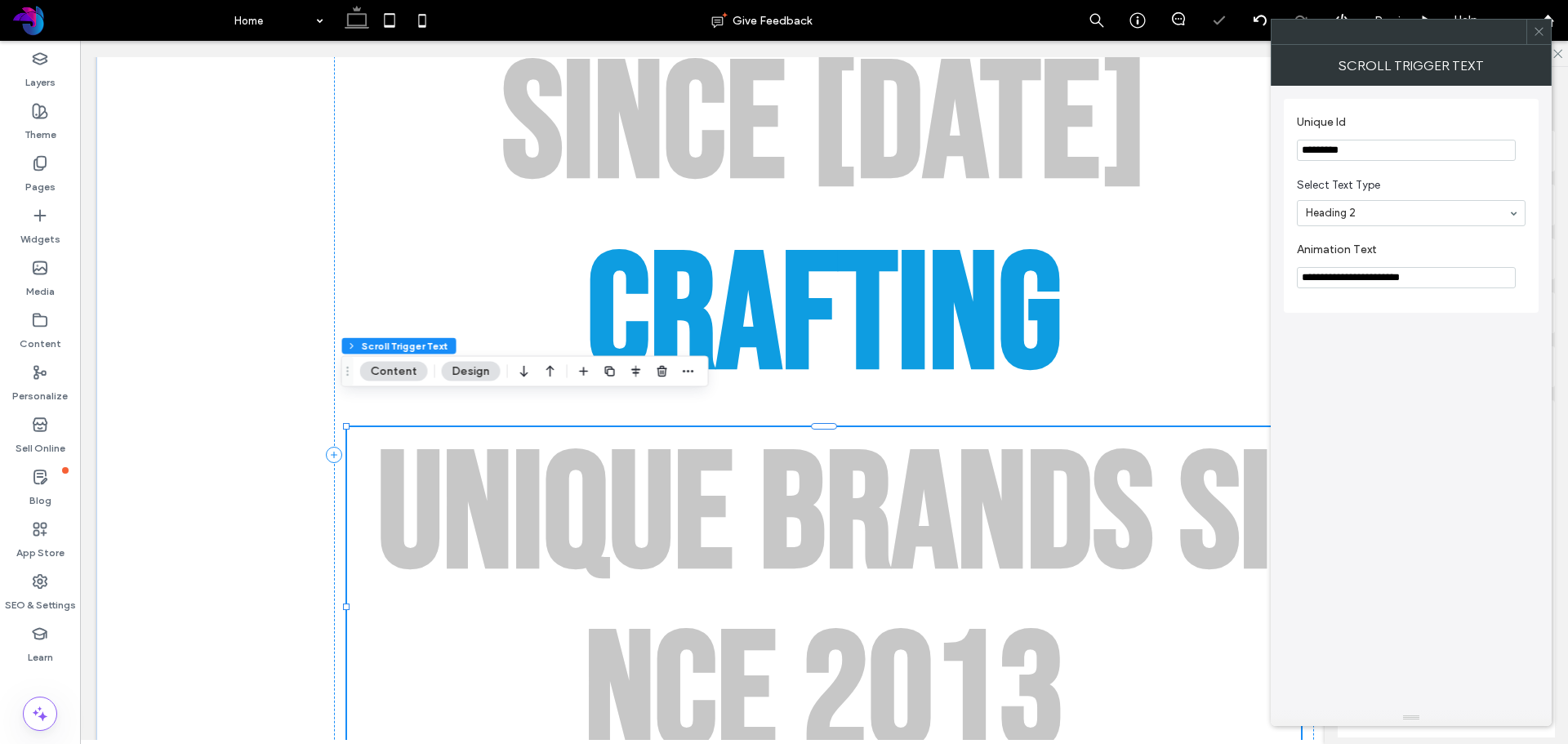
drag, startPoint x: 1374, startPoint y: 280, endPoint x: 1462, endPoint y: 279, distance: 88.0
click at [1462, 279] on input "**********" at bounding box center [1407, 278] width 219 height 22
type input "**********"
click at [1455, 306] on div "**********" at bounding box center [1411, 206] width 255 height 214
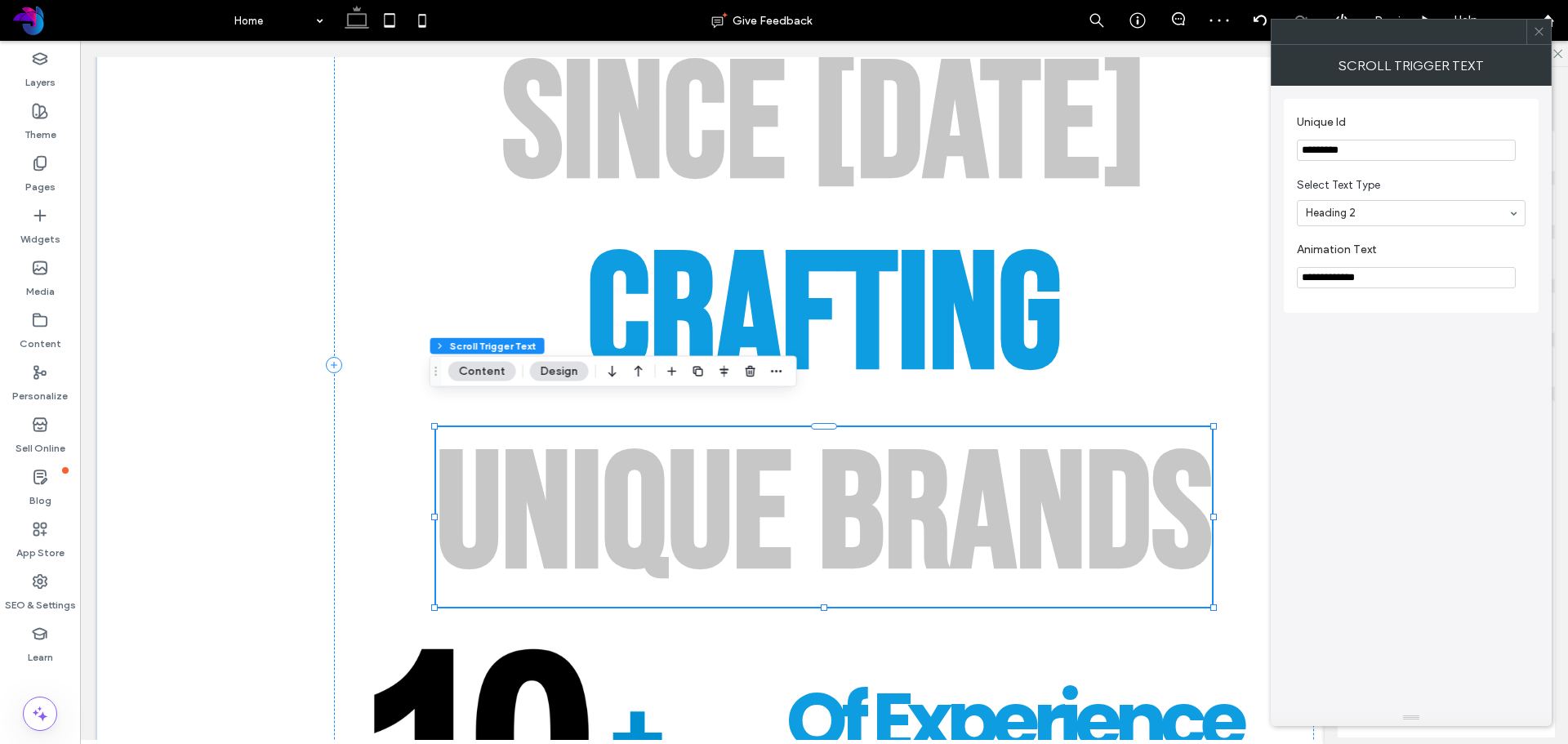
click at [1538, 32] on icon at bounding box center [1539, 31] width 13 height 13
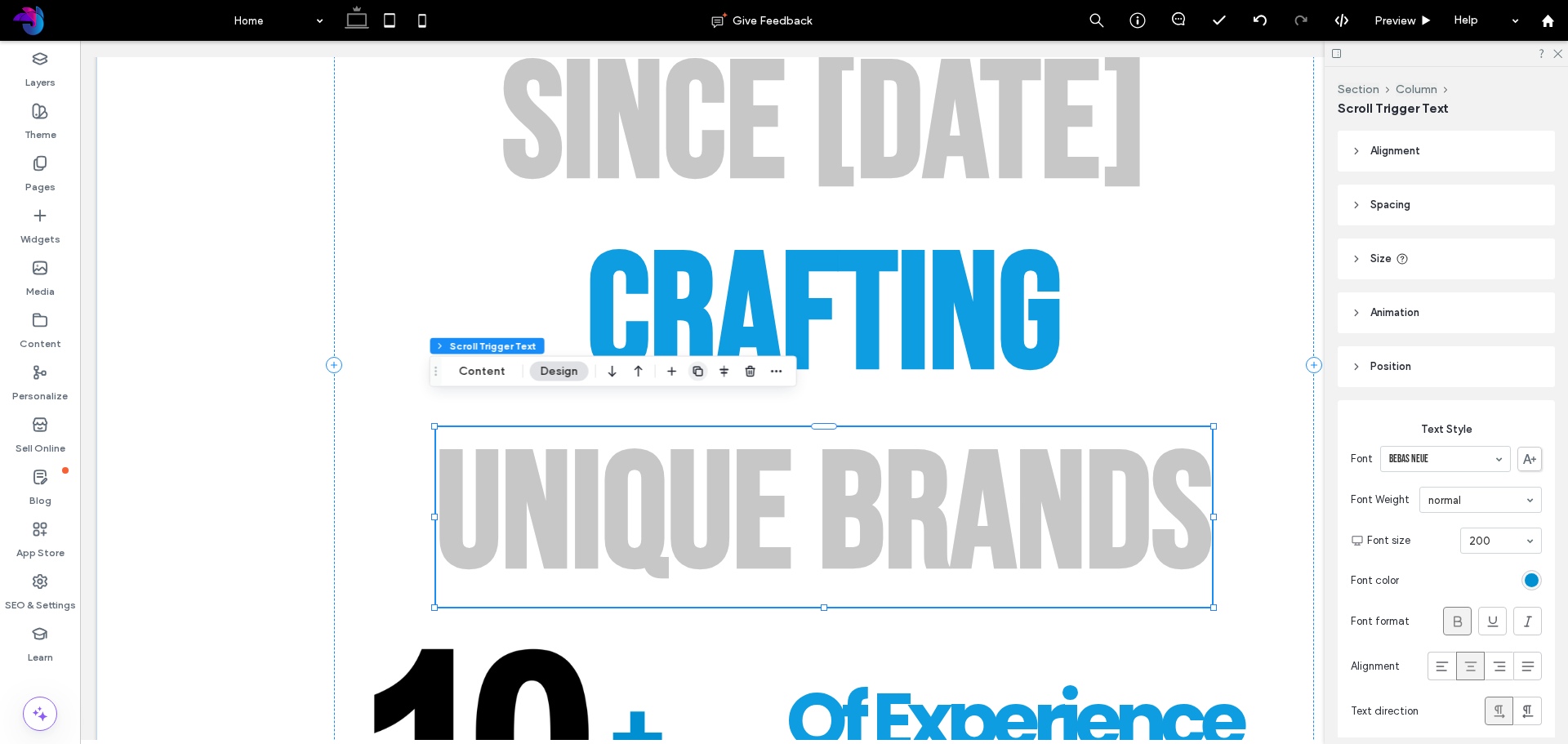
click at [692, 373] on icon "button" at bounding box center [698, 372] width 13 height 13
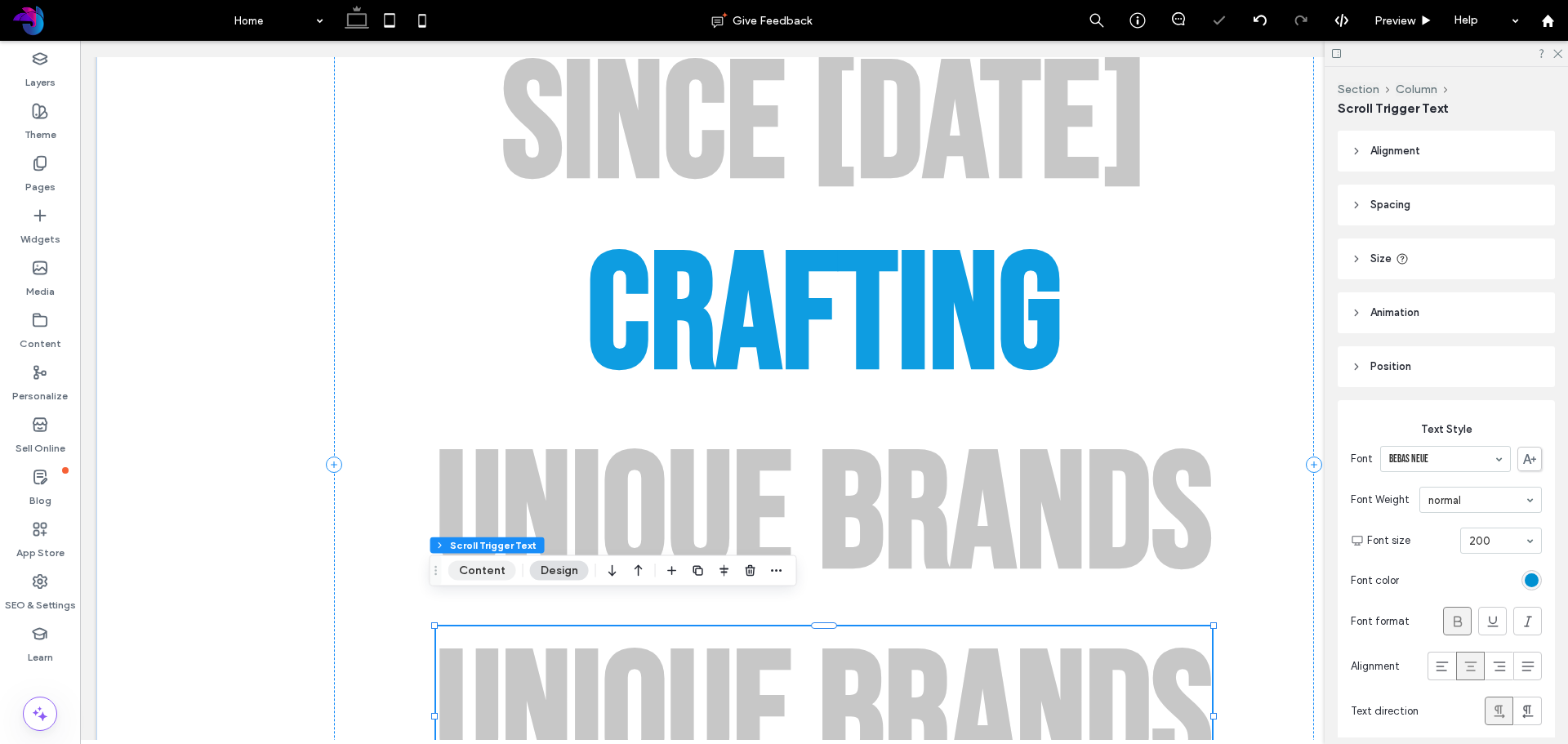
click at [495, 568] on button "Content" at bounding box center [483, 571] width 68 height 20
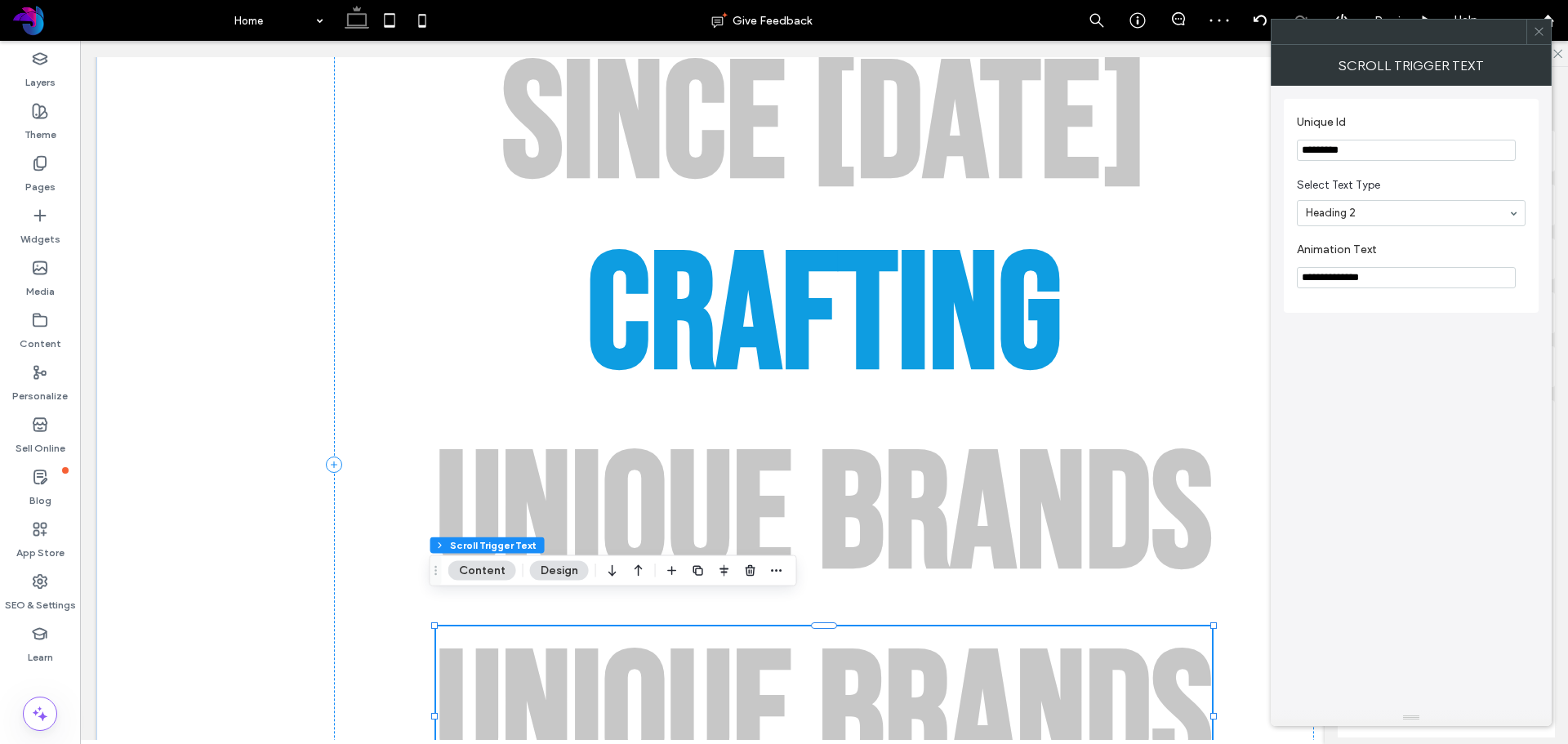
click at [1395, 279] on input "**********" at bounding box center [1407, 278] width 219 height 22
paste input "Animation Text"
type input "**********"
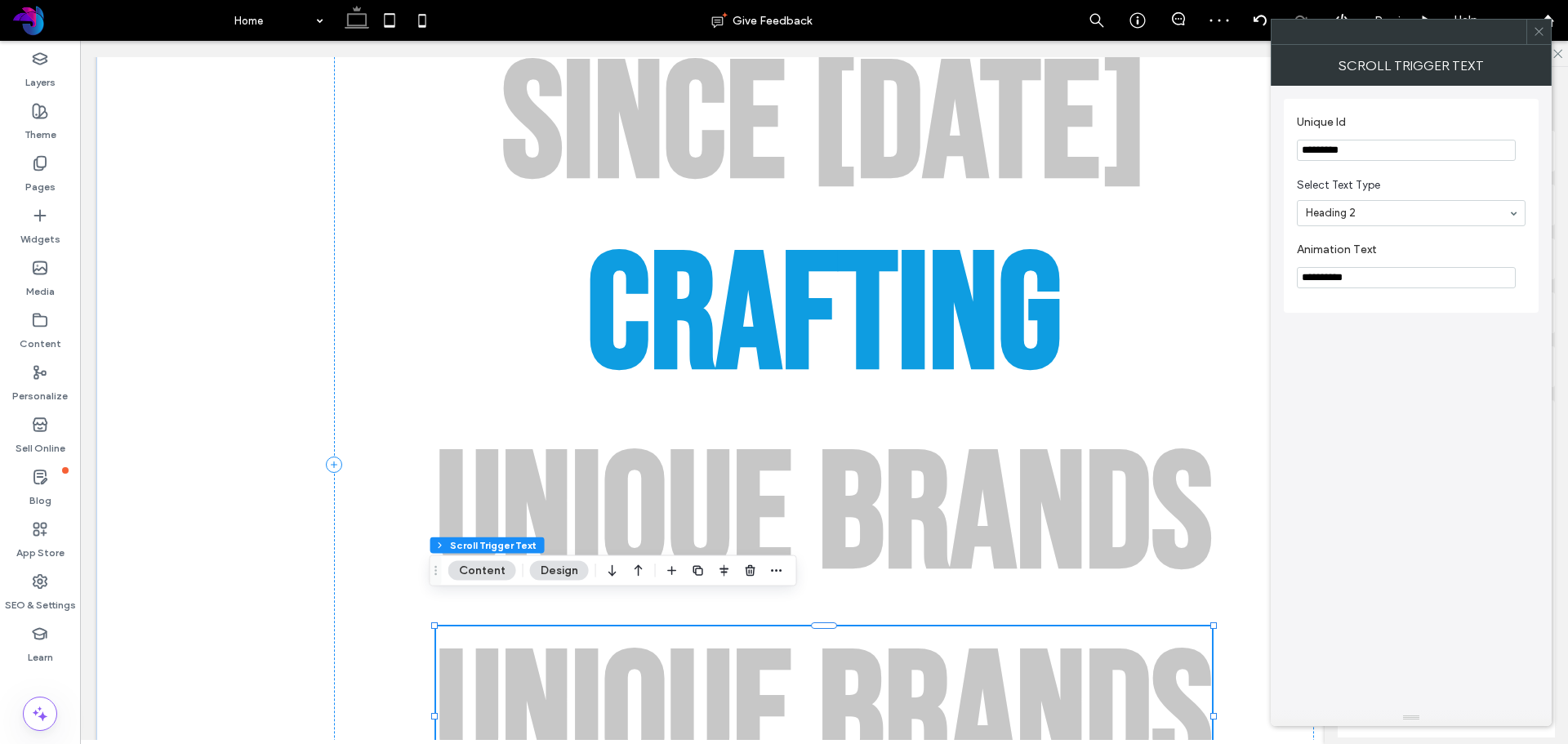
click at [1399, 318] on div "**********" at bounding box center [1411, 204] width 255 height 235
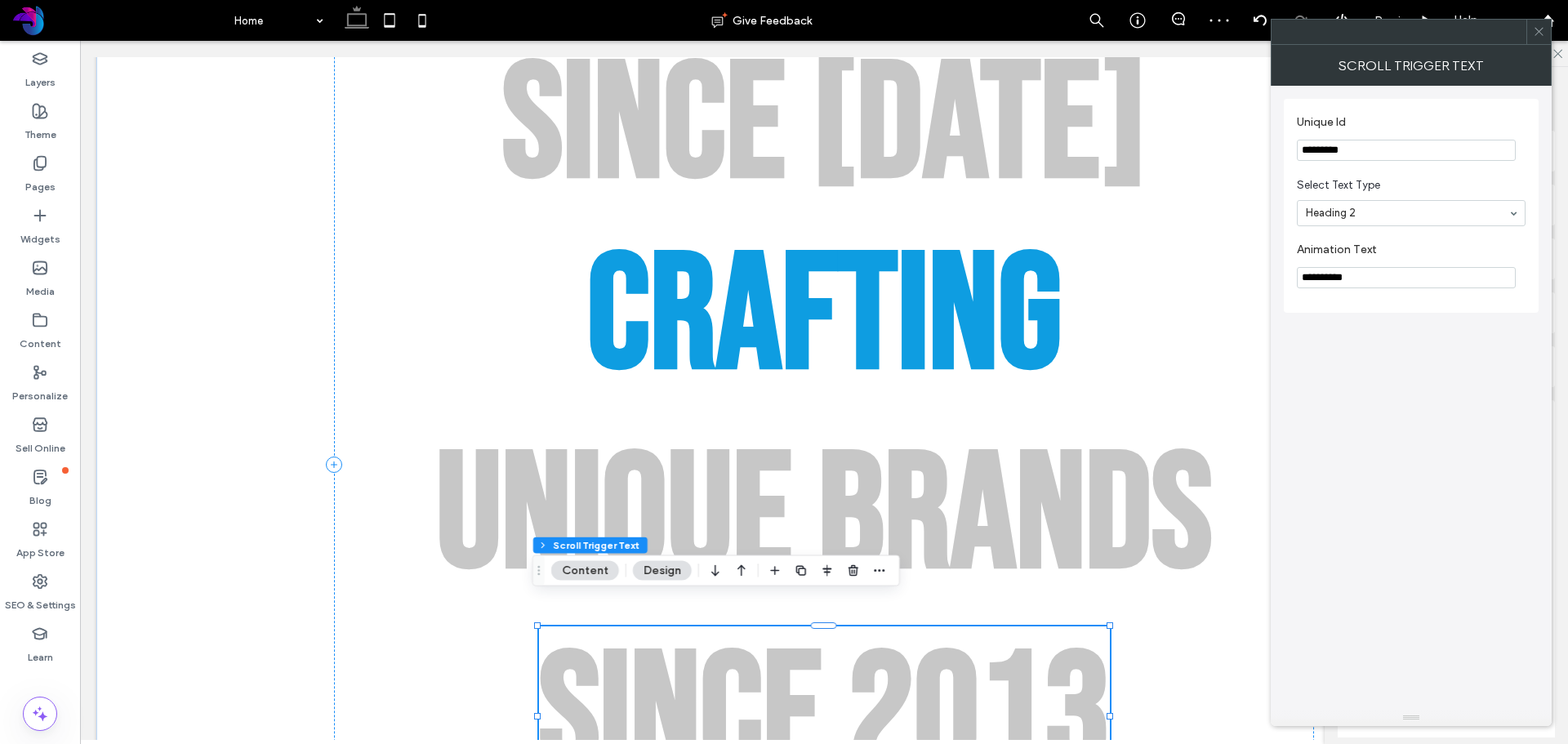
click at [1548, 26] on div at bounding box center [1538, 31] width 24 height 24
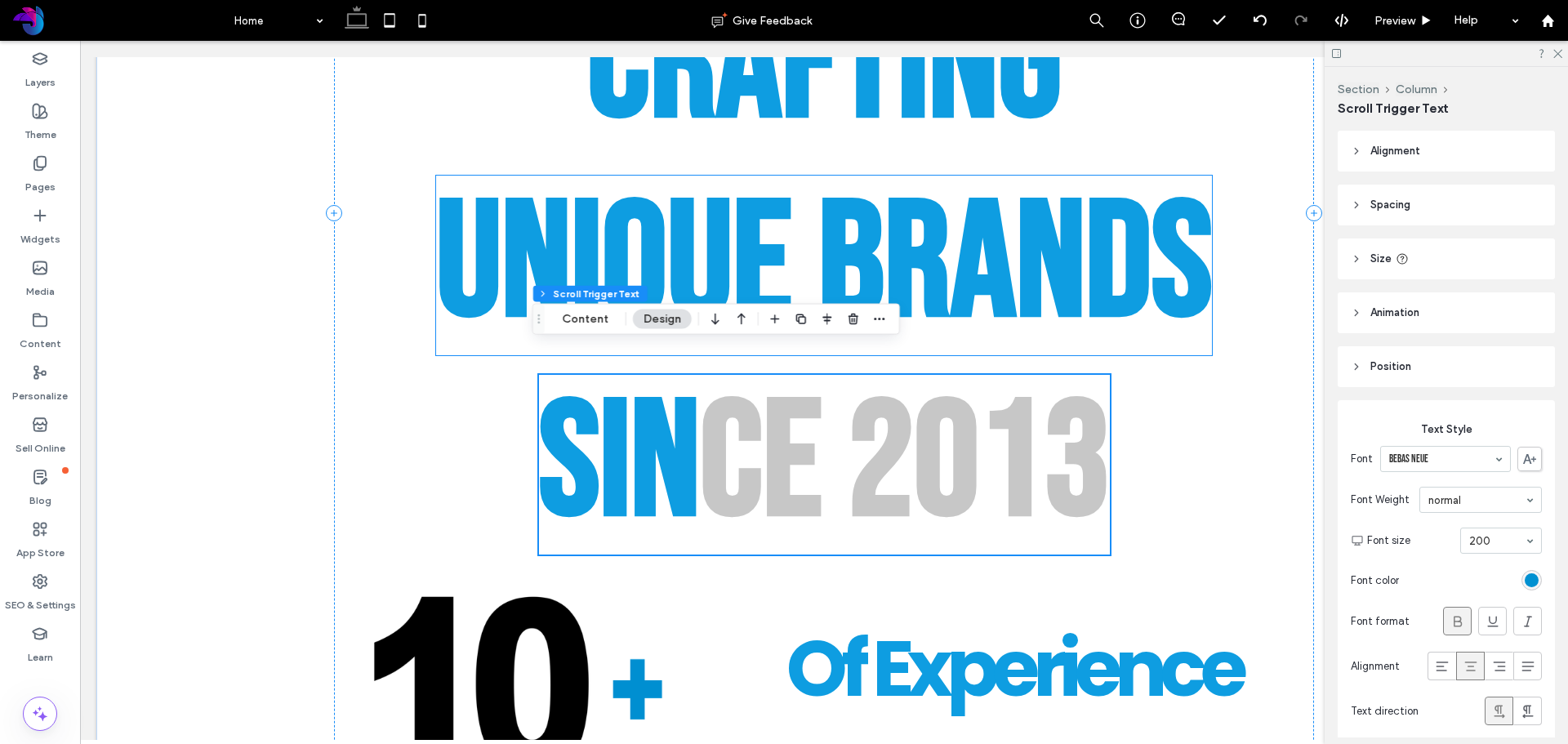
scroll to position [1420, 0]
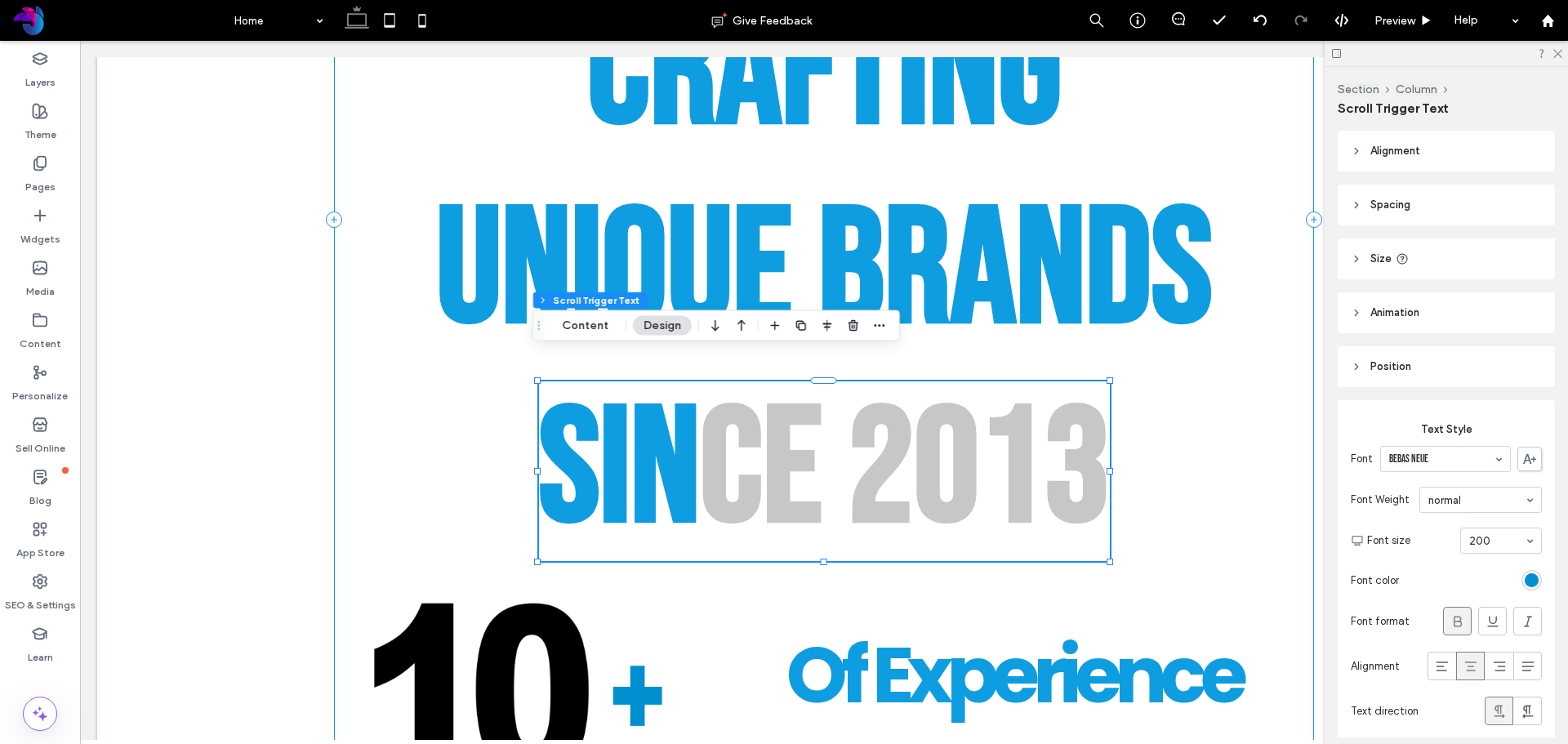
click at [1058, 135] on div "Crafting Unique Brands since 2013 C r a f t i n g U n i q u e B r a n d s s i n…" at bounding box center [823, 220] width 980 height 1520
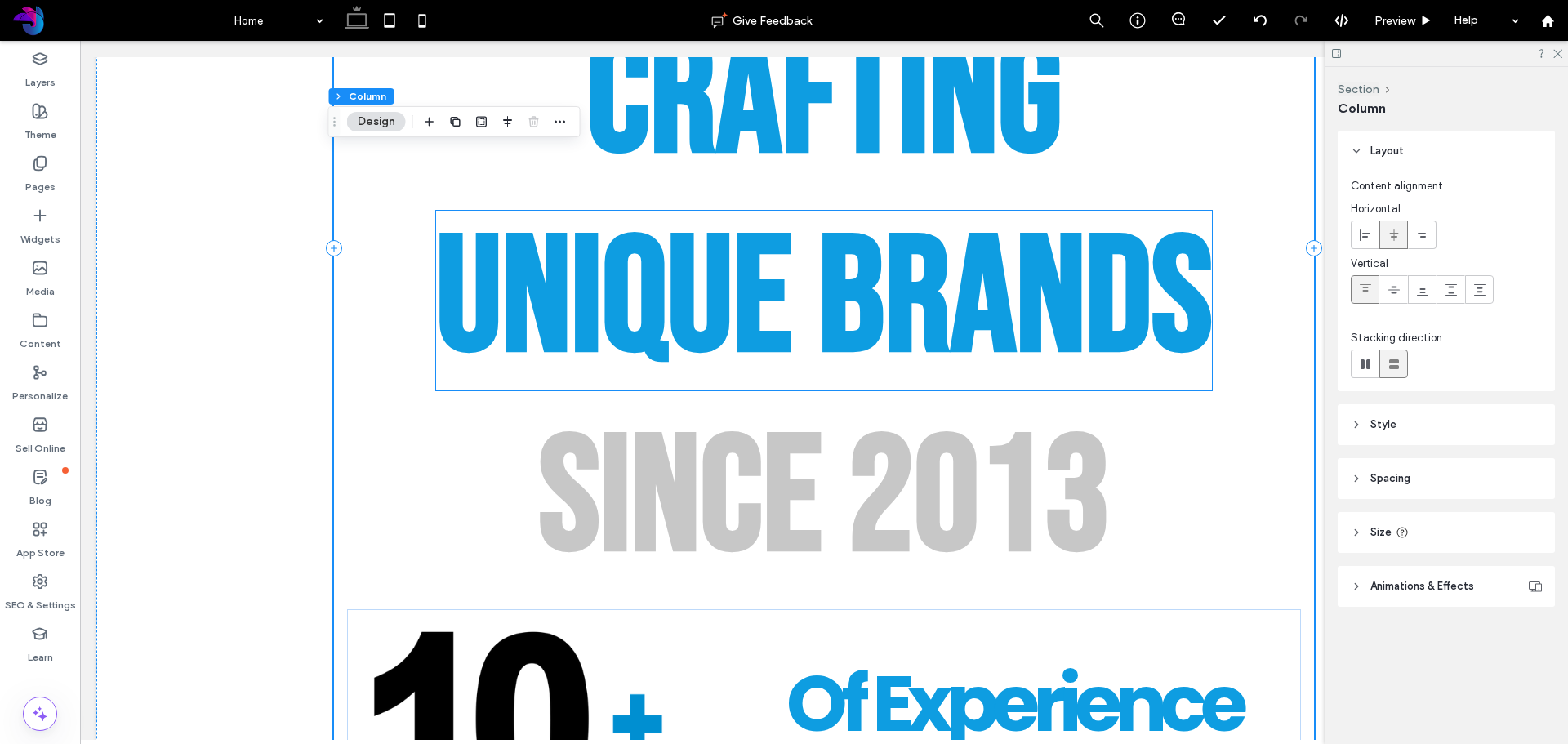
scroll to position [1501, 0]
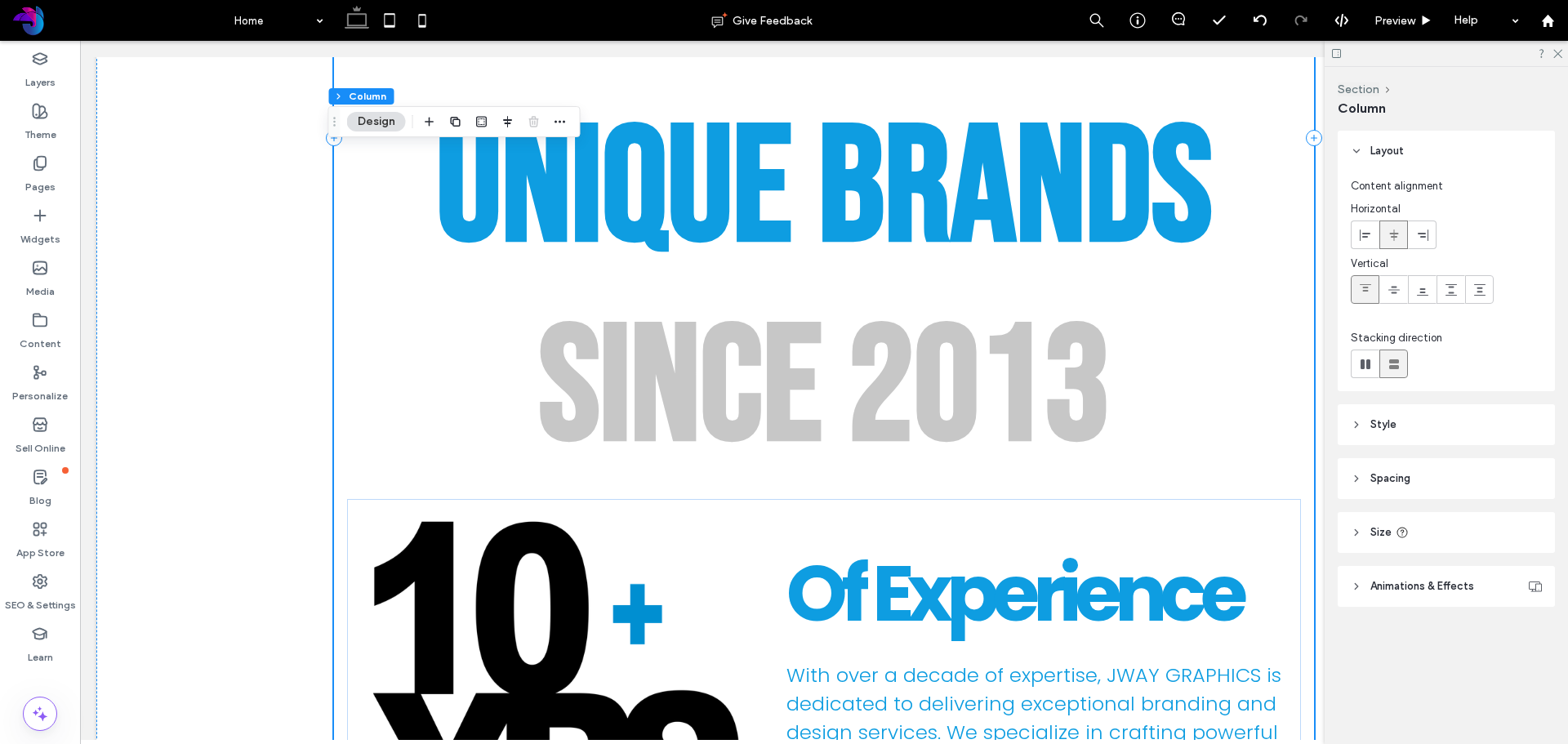
click at [430, 434] on div "Crafting Unique Brands since 2013 C r a f t i n g U n i q u e B r a n d s s i n…" at bounding box center [823, 138] width 980 height 1520
click at [1442, 480] on header "Spacing" at bounding box center [1446, 479] width 217 height 41
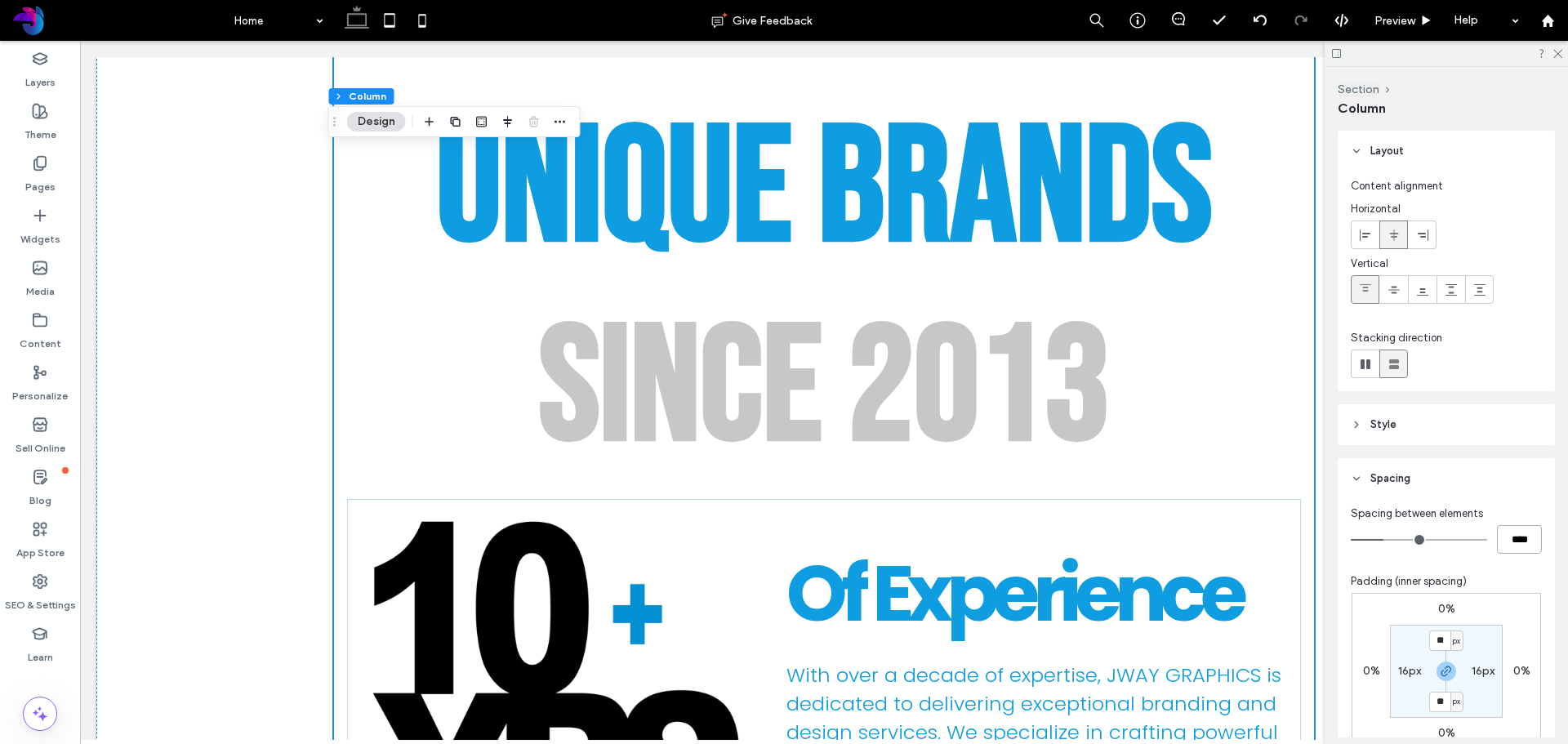
click at [1506, 543] on input "****" at bounding box center [1520, 539] width 45 height 29
type input "*"
type input "***"
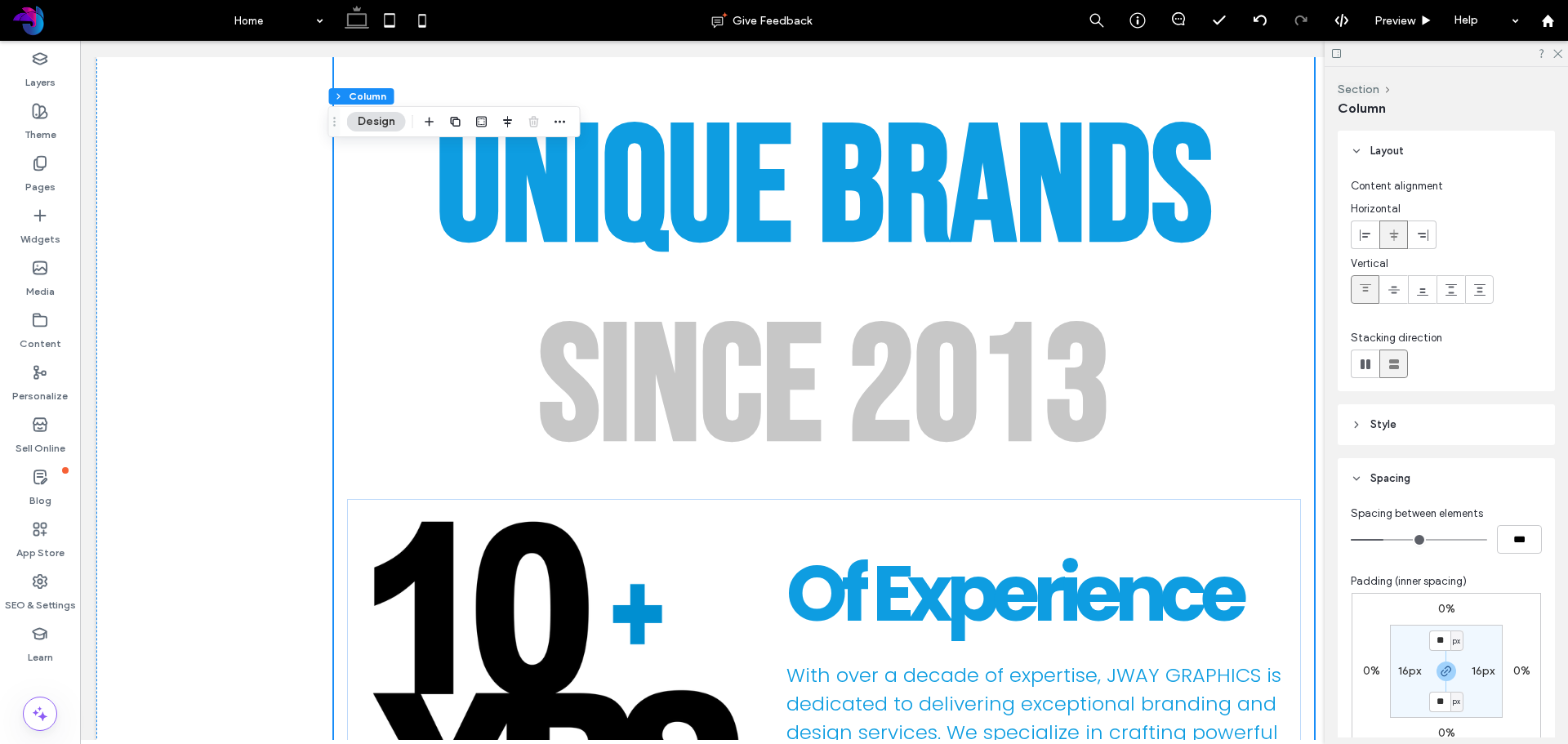
click at [1513, 573] on div "Padding (inner spacing)" at bounding box center [1446, 582] width 191 height 16
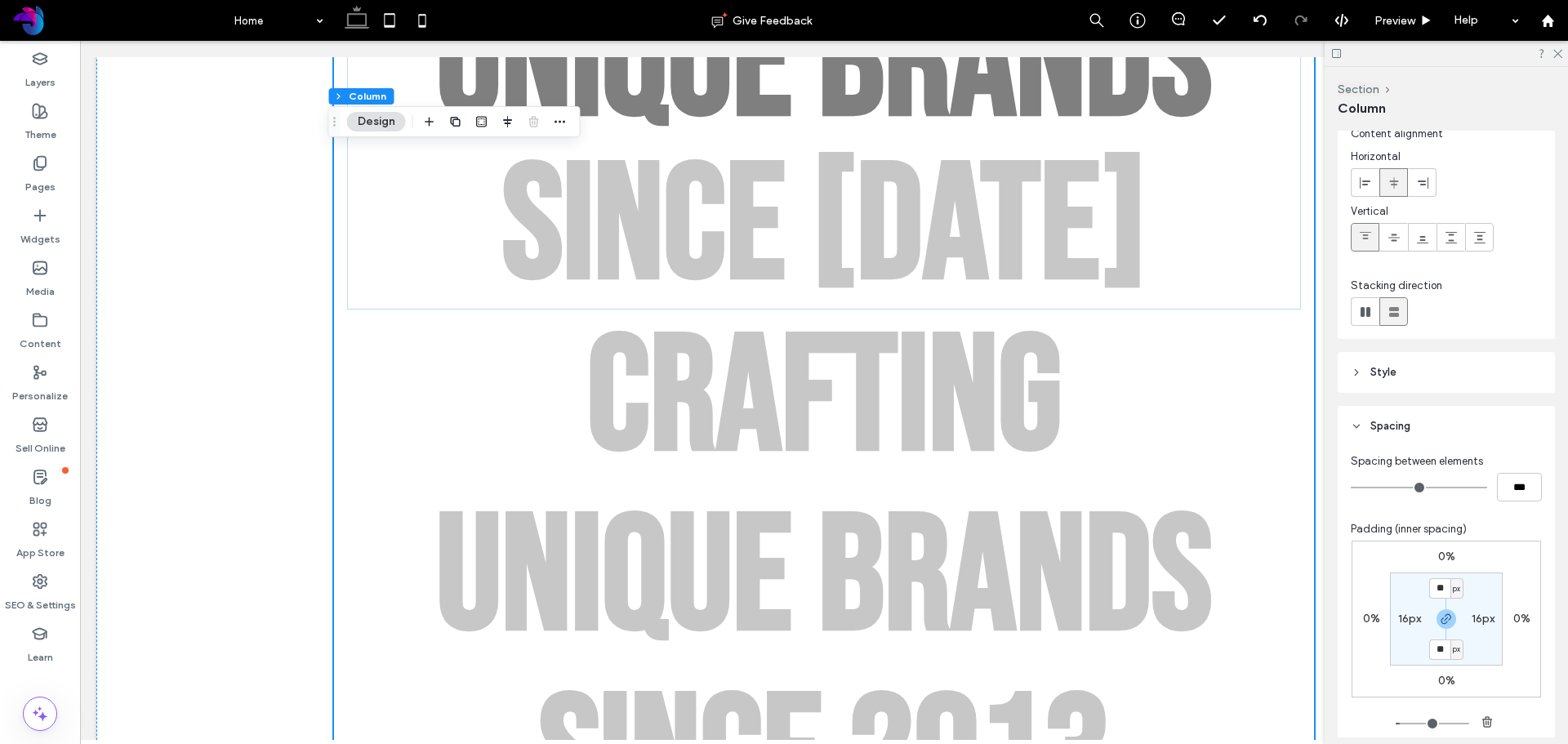
scroll to position [0, 0]
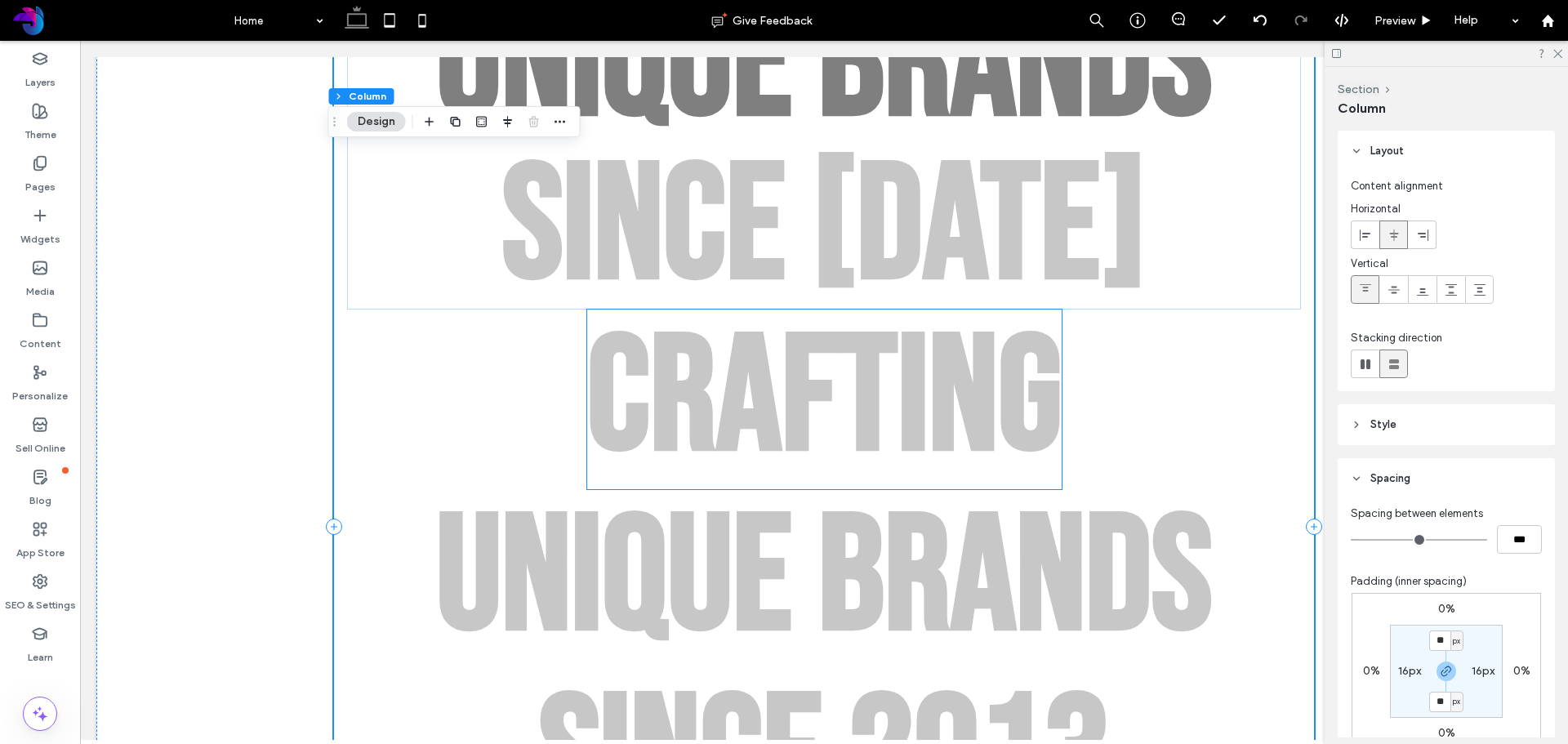
click at [743, 401] on div "a" at bounding box center [748, 399] width 65 height 179
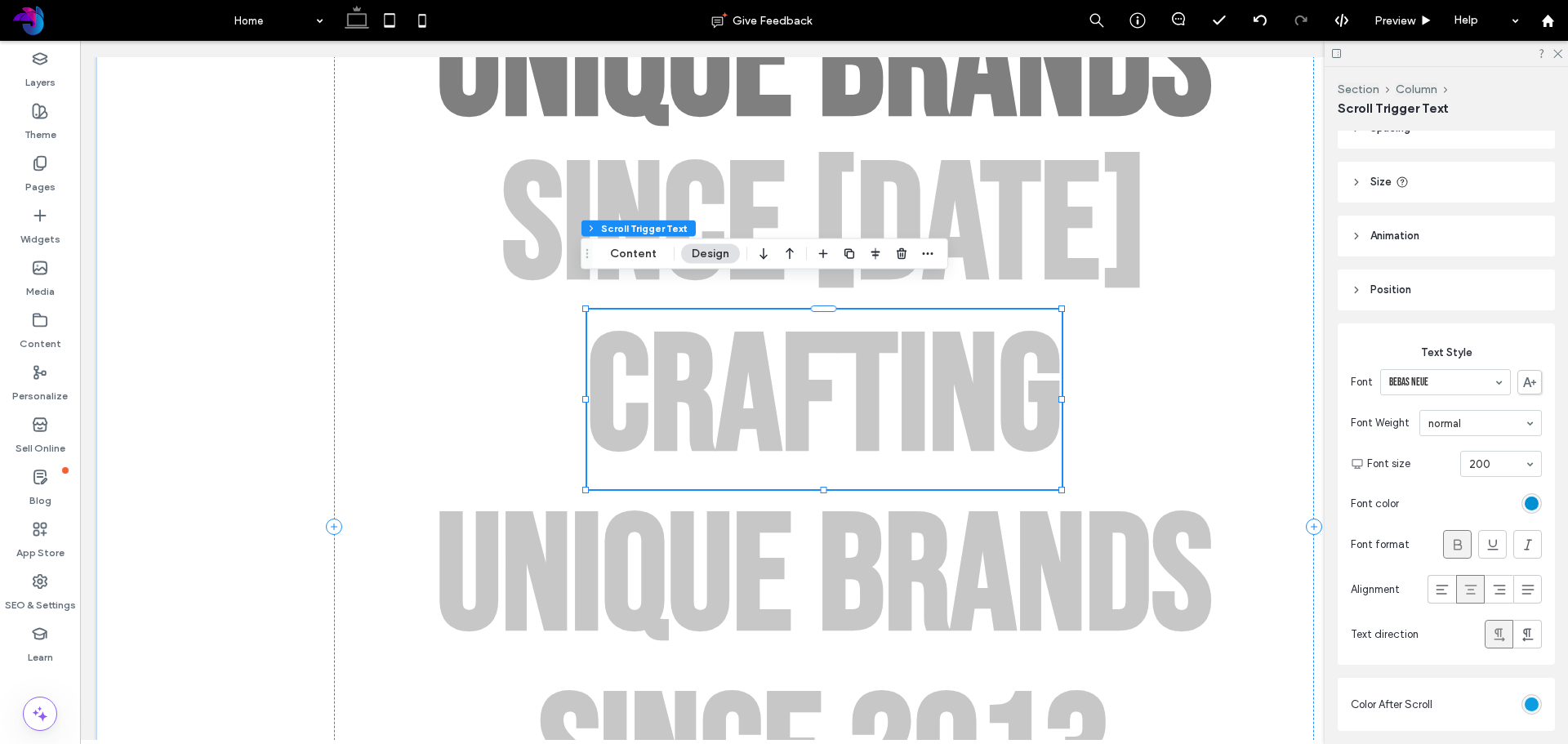
scroll to position [210, 0]
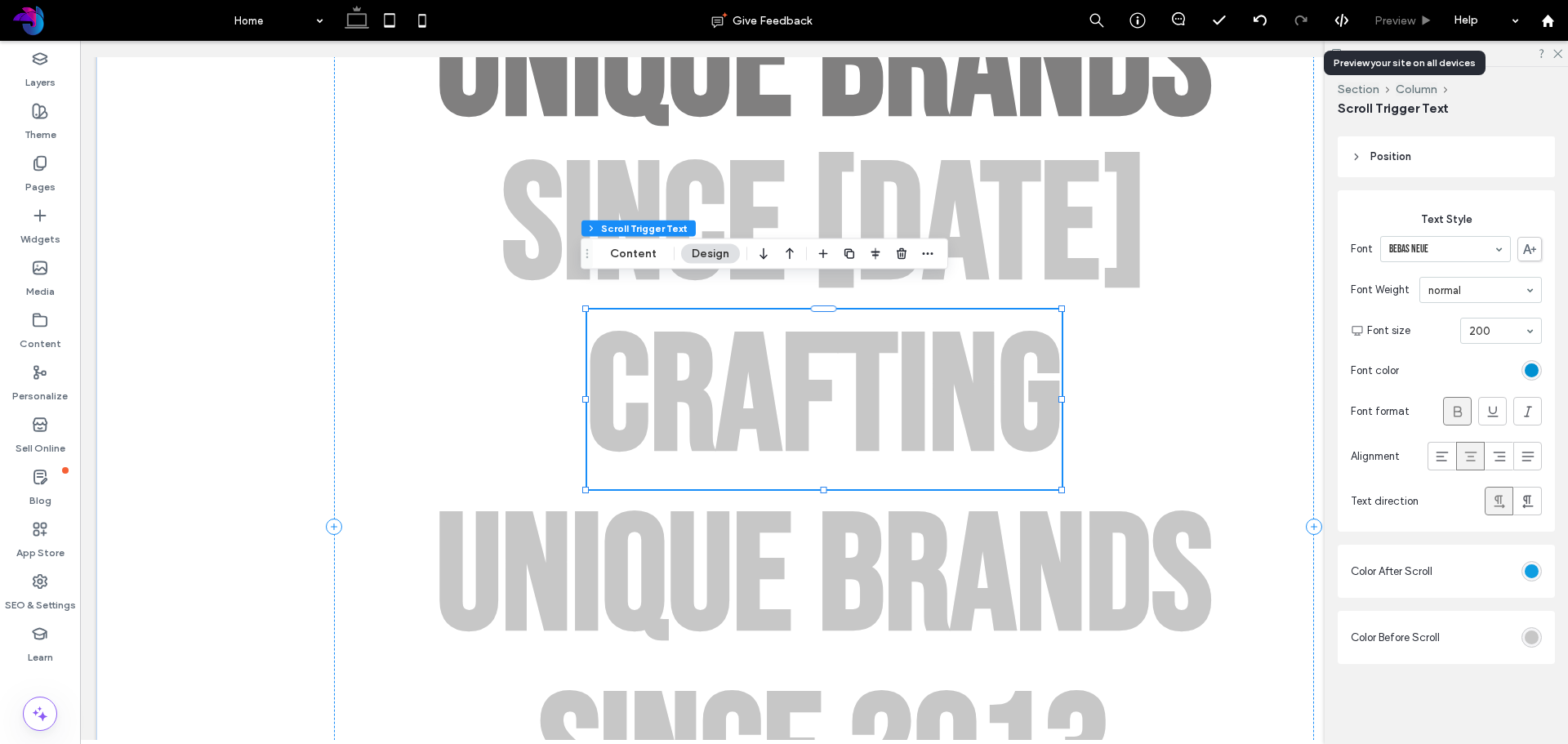
click at [1391, 18] on span "Preview" at bounding box center [1395, 20] width 41 height 13
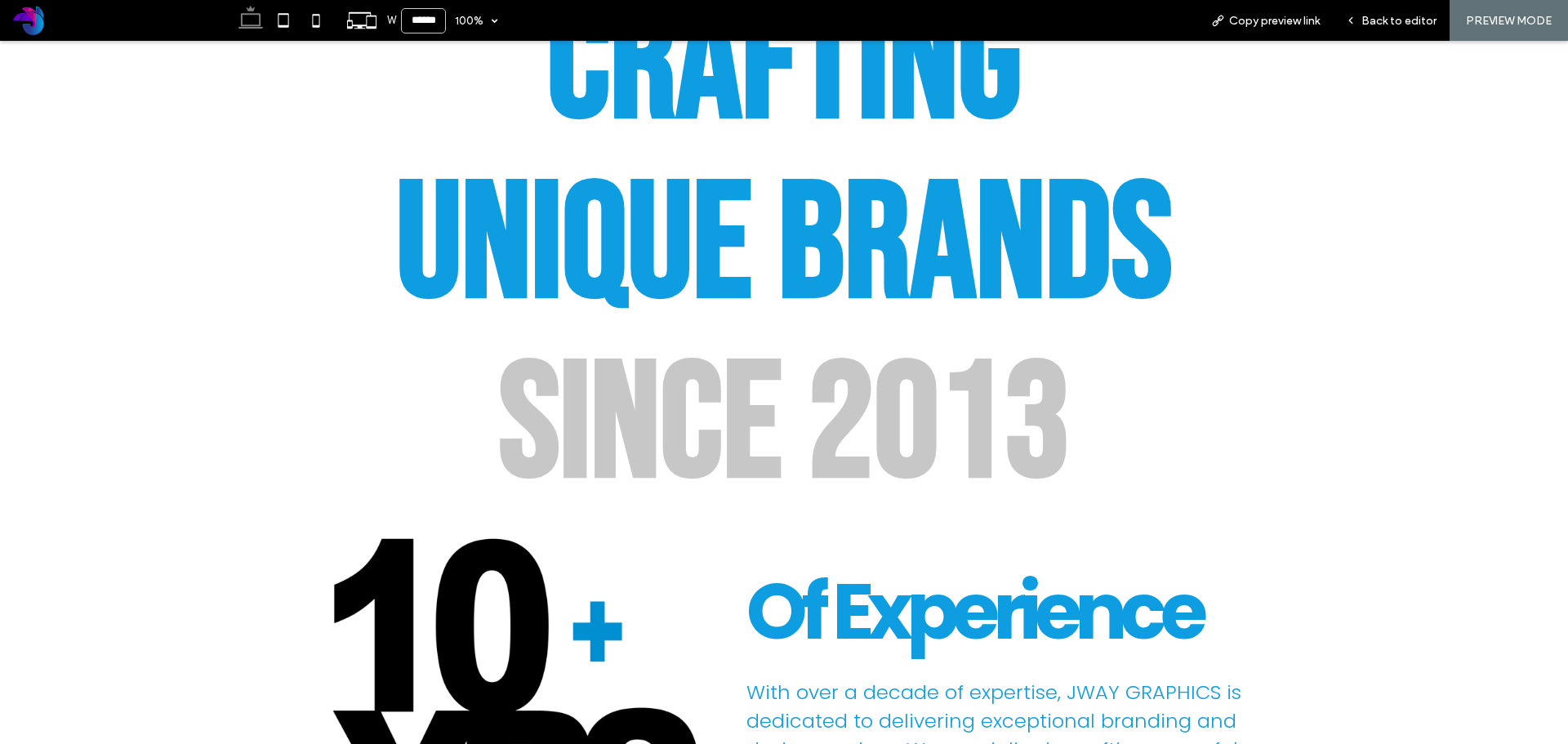
scroll to position [1484, 0]
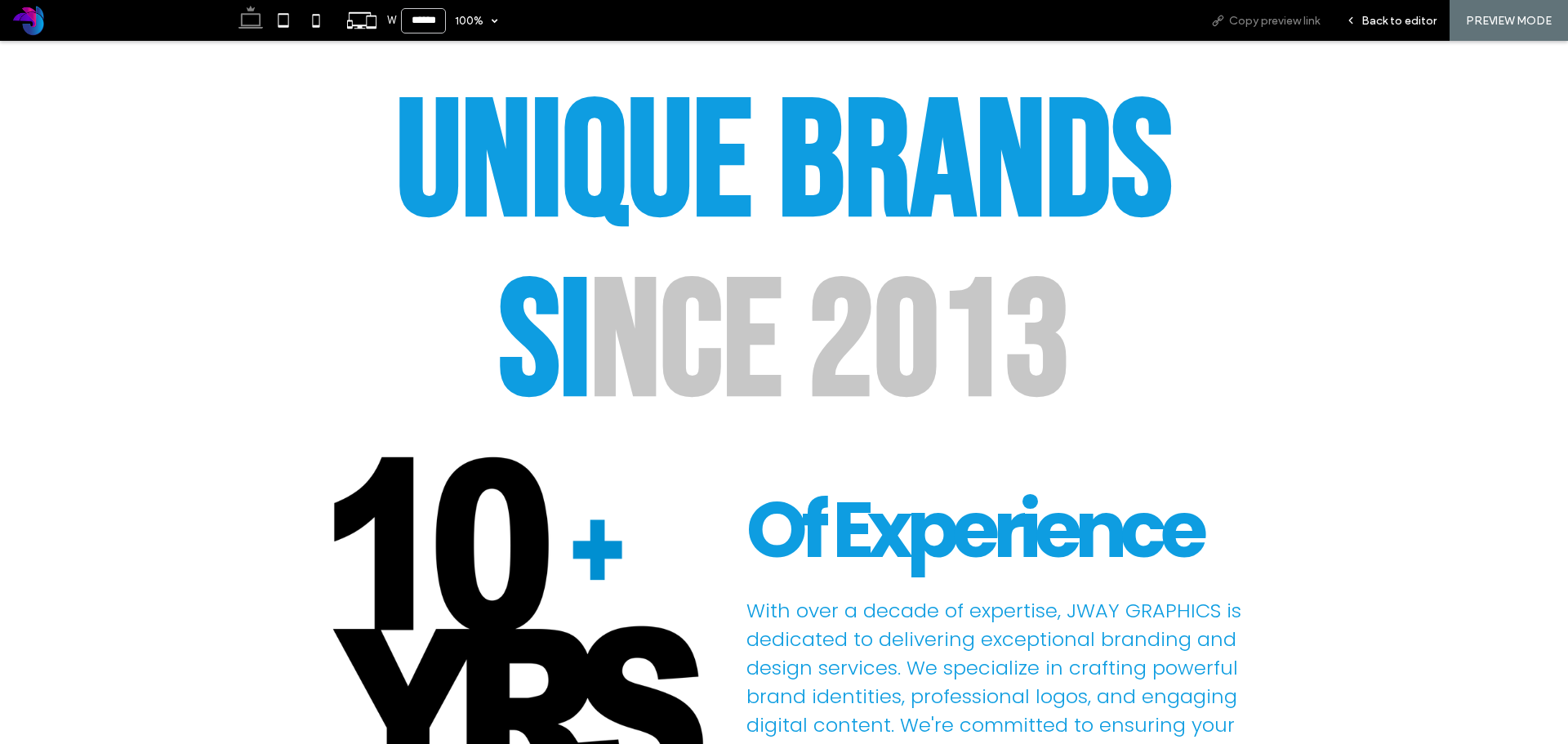
click at [1266, 16] on span "Copy preview link" at bounding box center [1274, 20] width 91 height 13
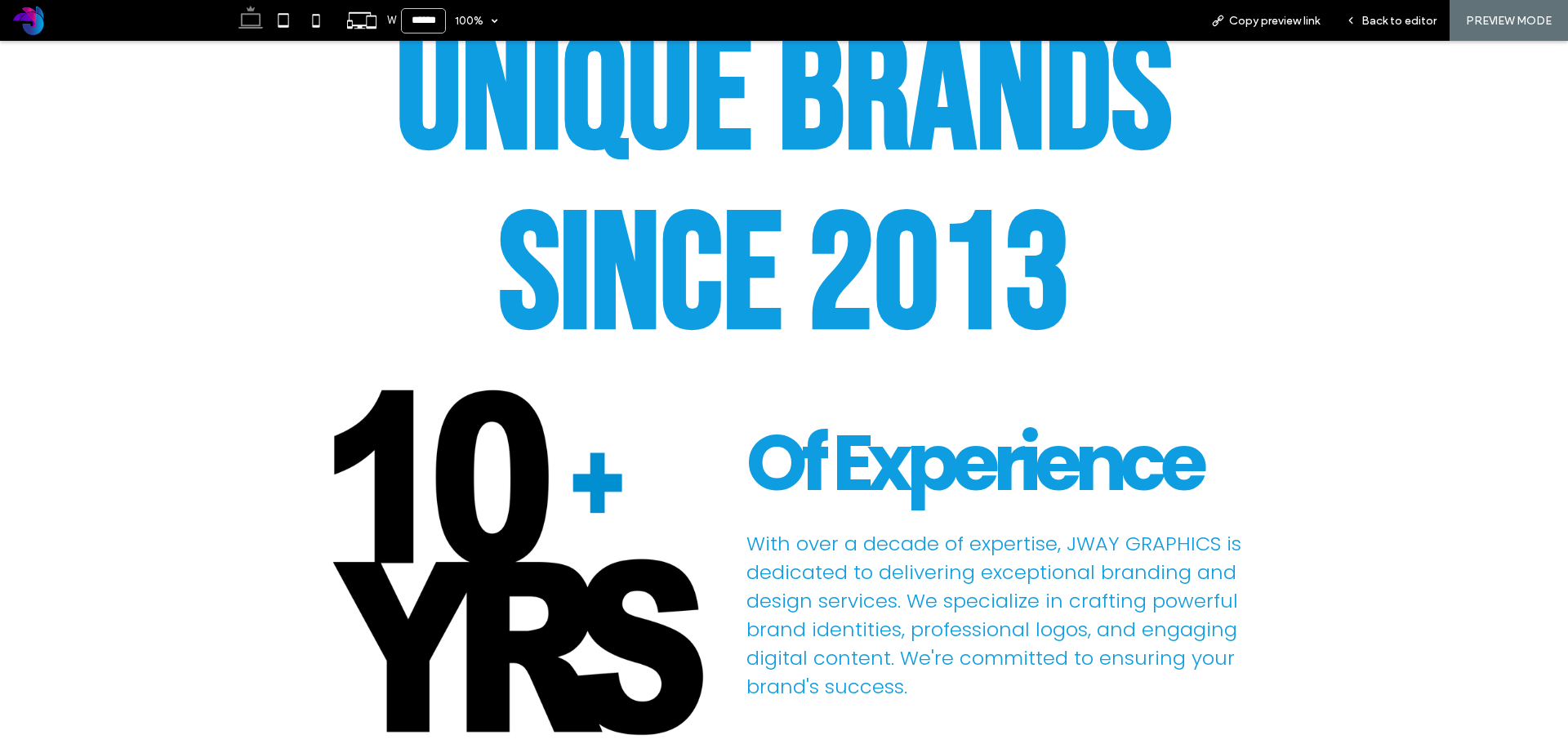
scroll to position [1403, 0]
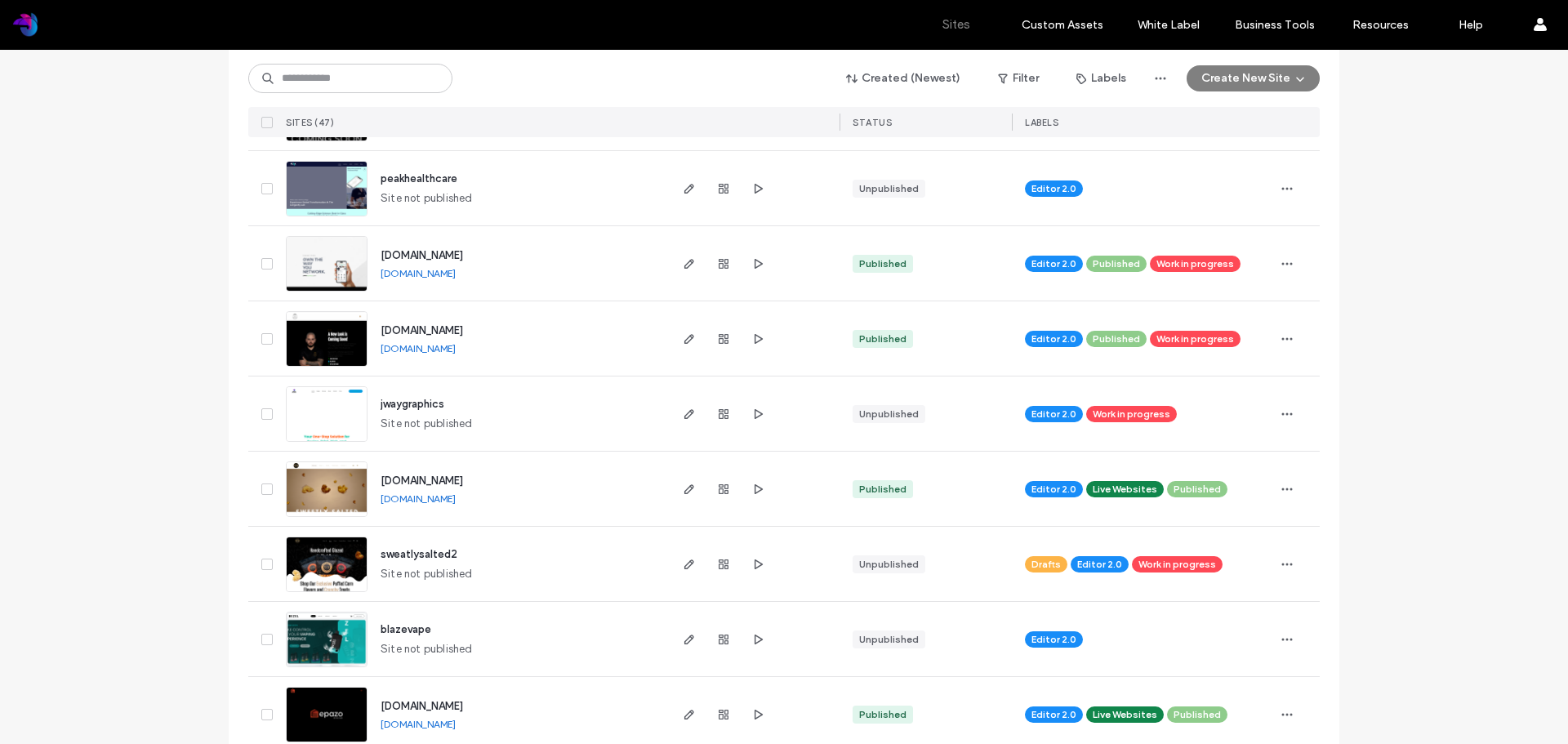
scroll to position [490, 0]
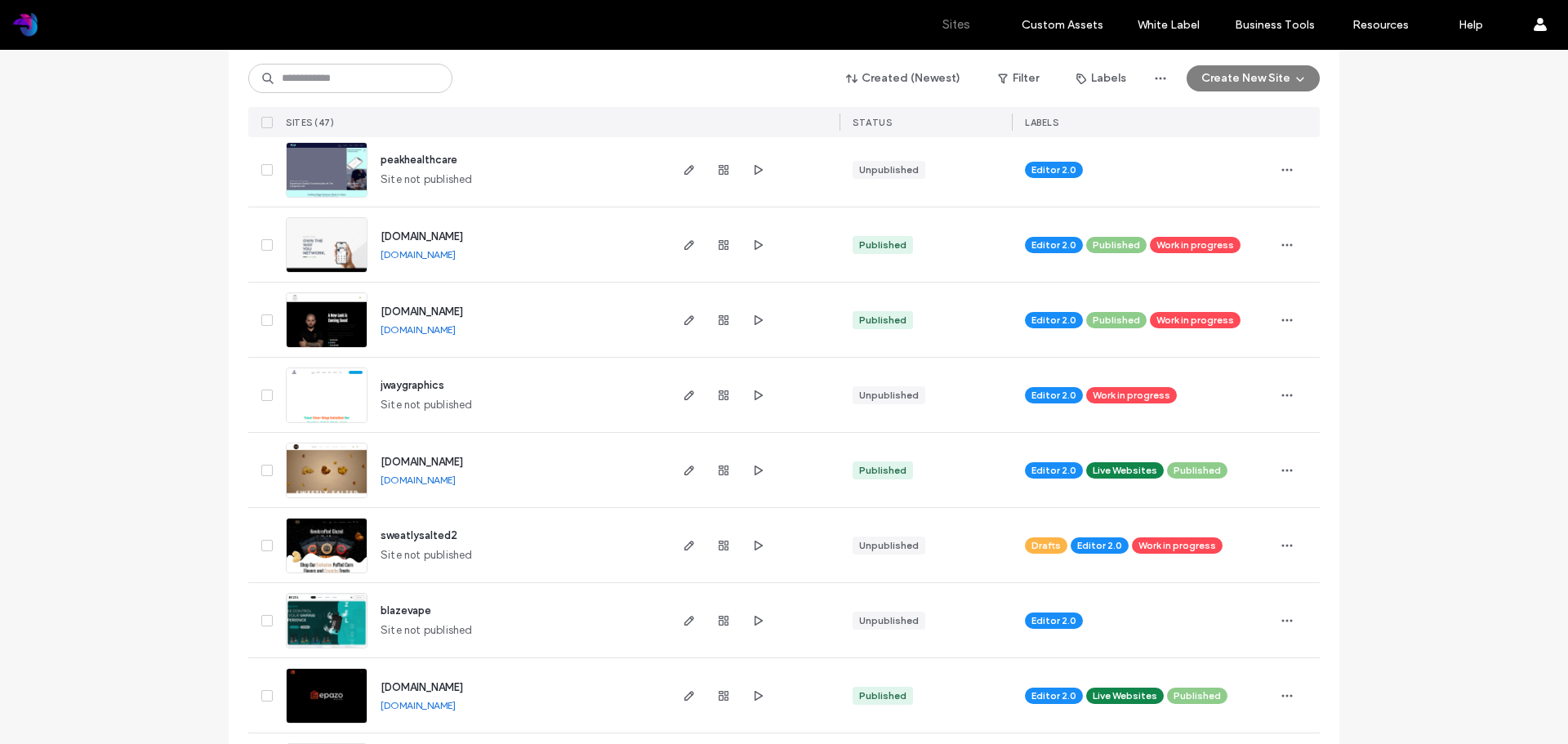
click at [407, 380] on span "jwaygraphics" at bounding box center [412, 385] width 64 height 13
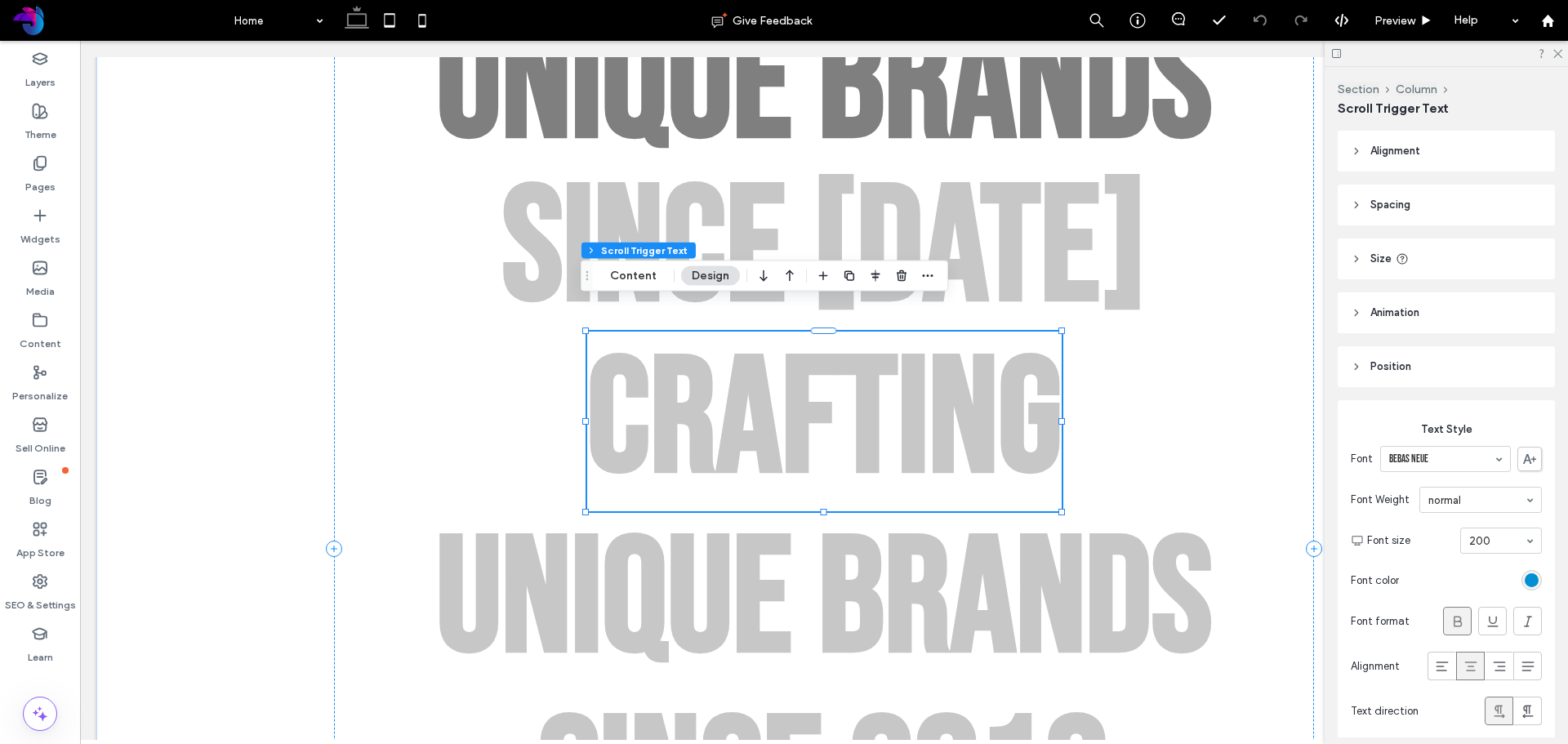
scroll to position [210, 0]
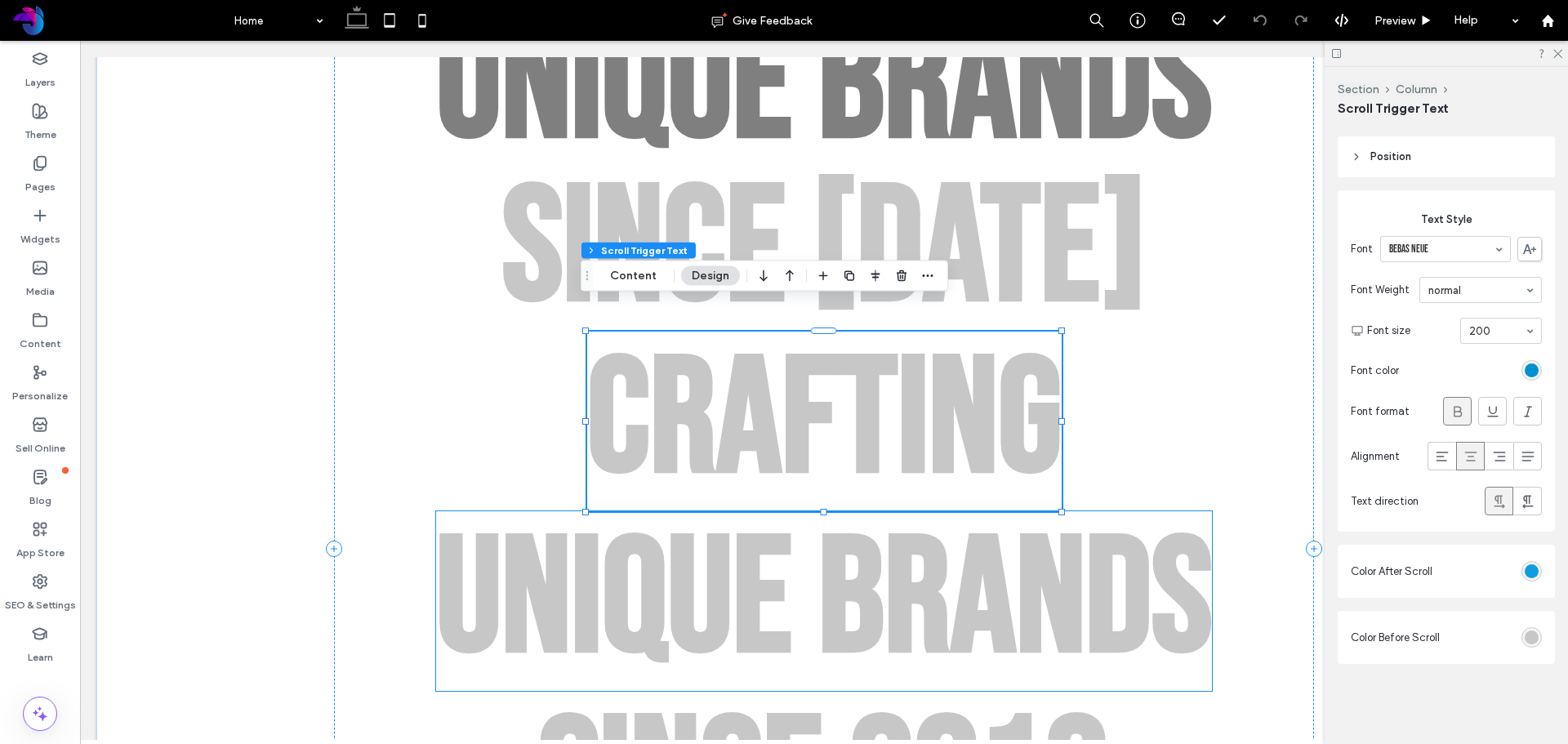
click at [752, 596] on div "e" at bounding box center [762, 601] width 59 height 179
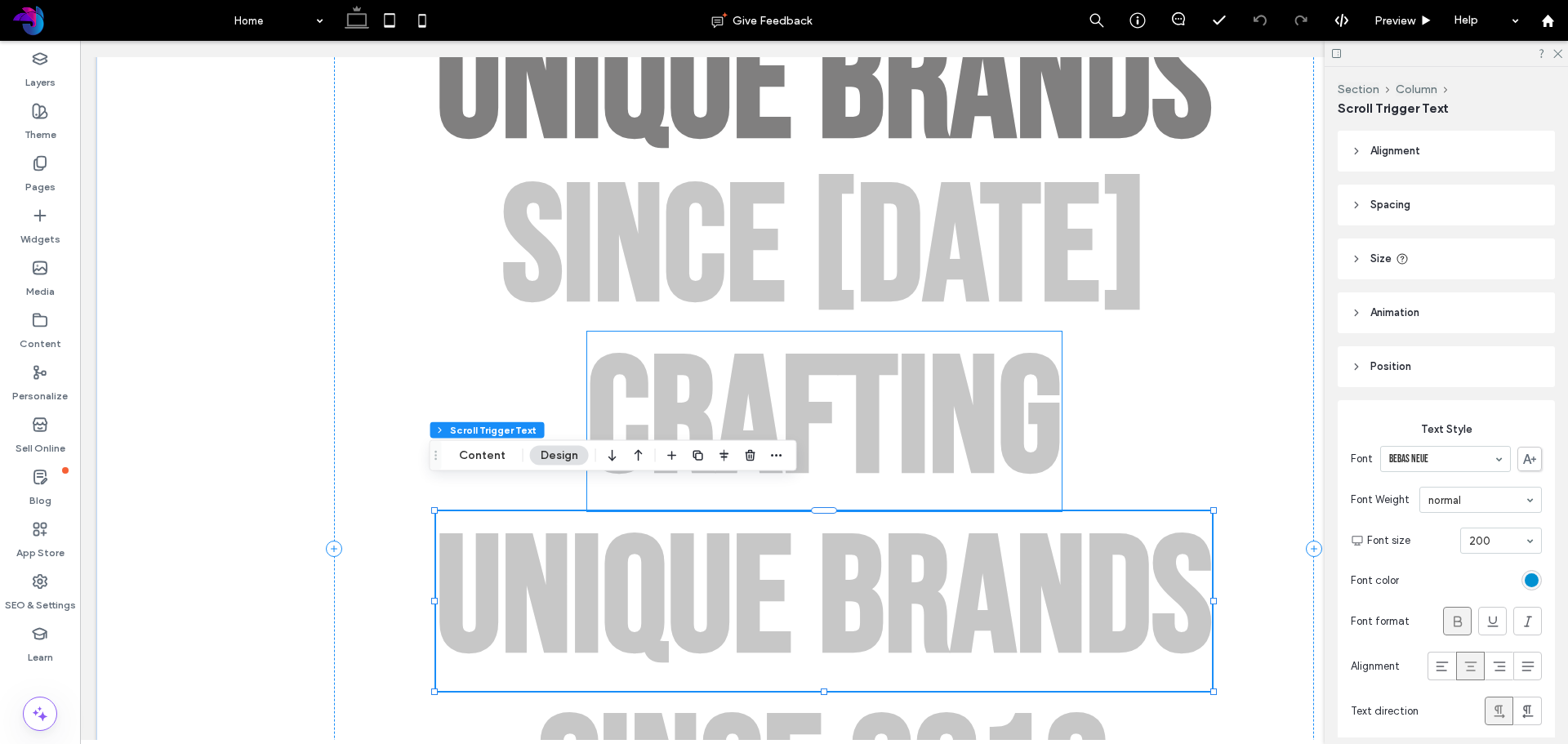
click at [808, 403] on div "f" at bounding box center [809, 422] width 57 height 179
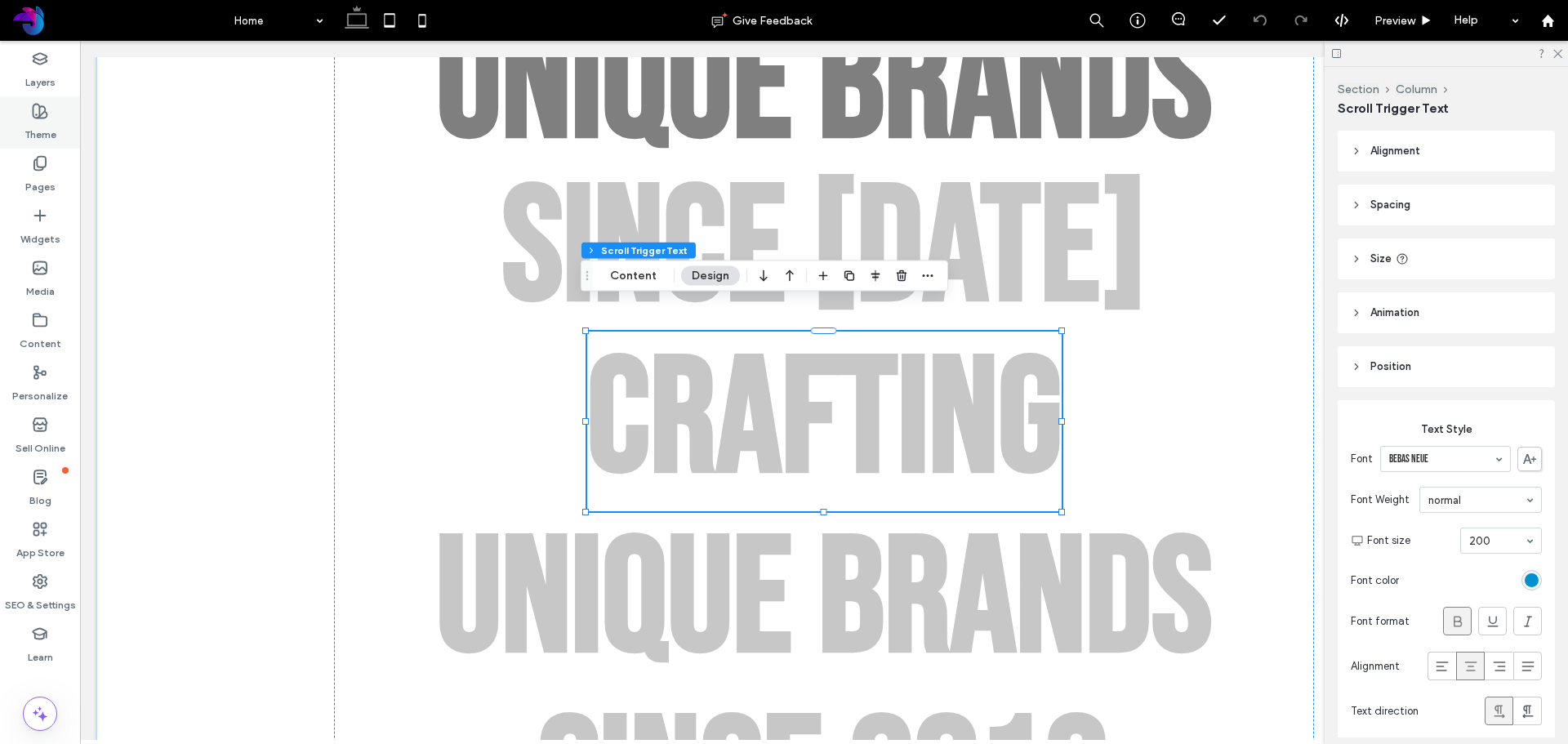
click at [50, 128] on label "Theme" at bounding box center [40, 130] width 32 height 22
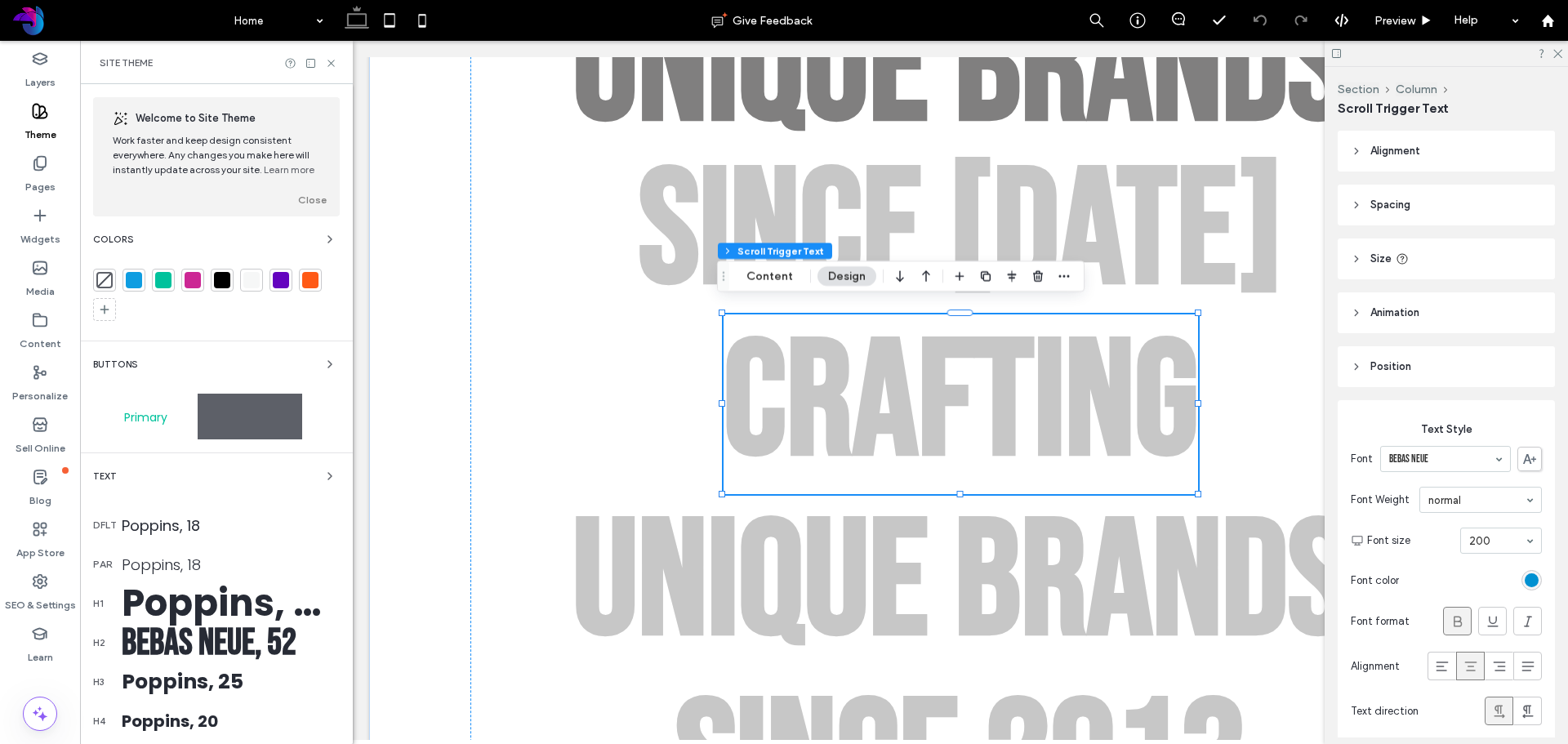
scroll to position [82, 0]
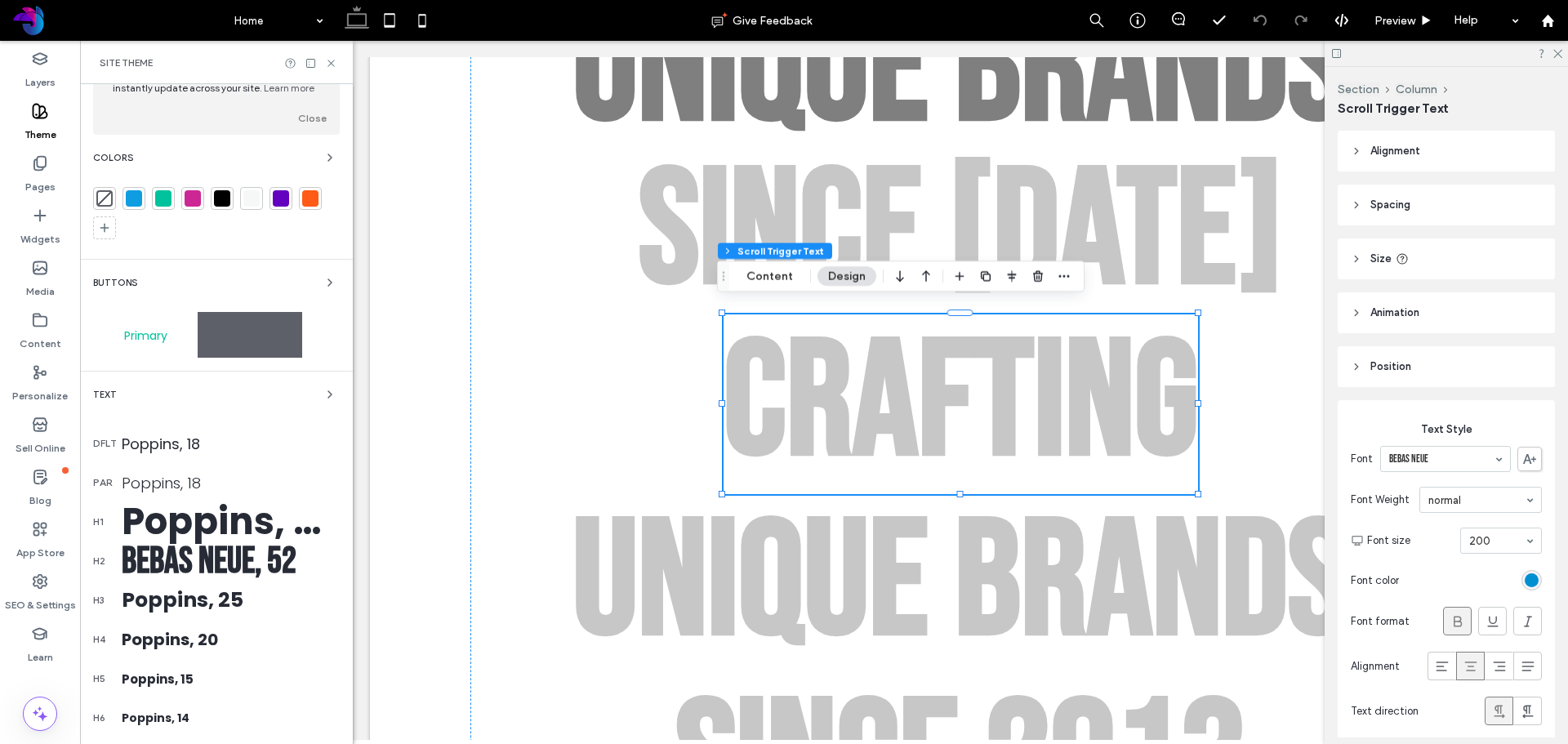
click at [182, 570] on div "Bebas Neue, 52" at bounding box center [231, 562] width 218 height 45
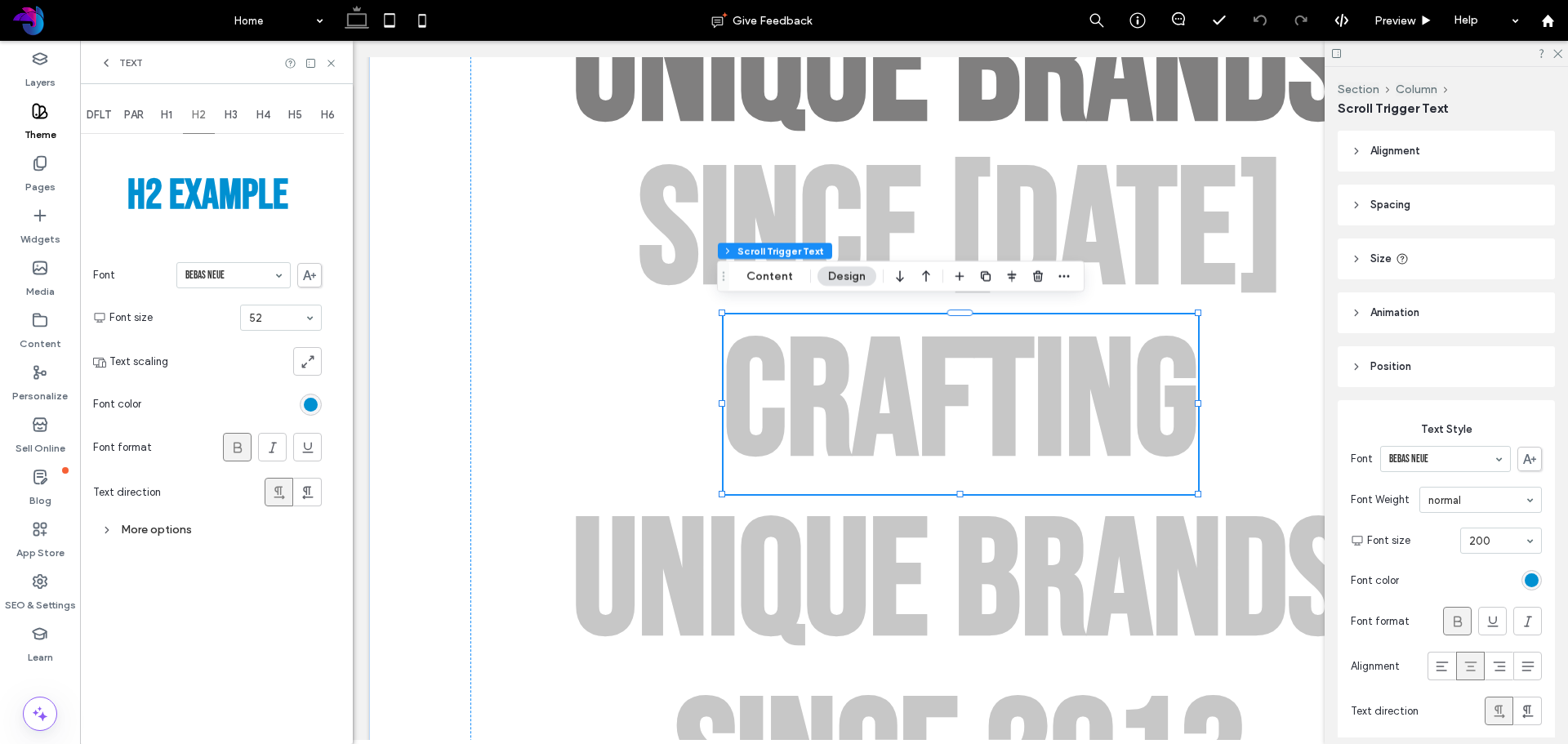
scroll to position [0, 0]
click at [187, 531] on div "More options" at bounding box center [207, 530] width 229 height 22
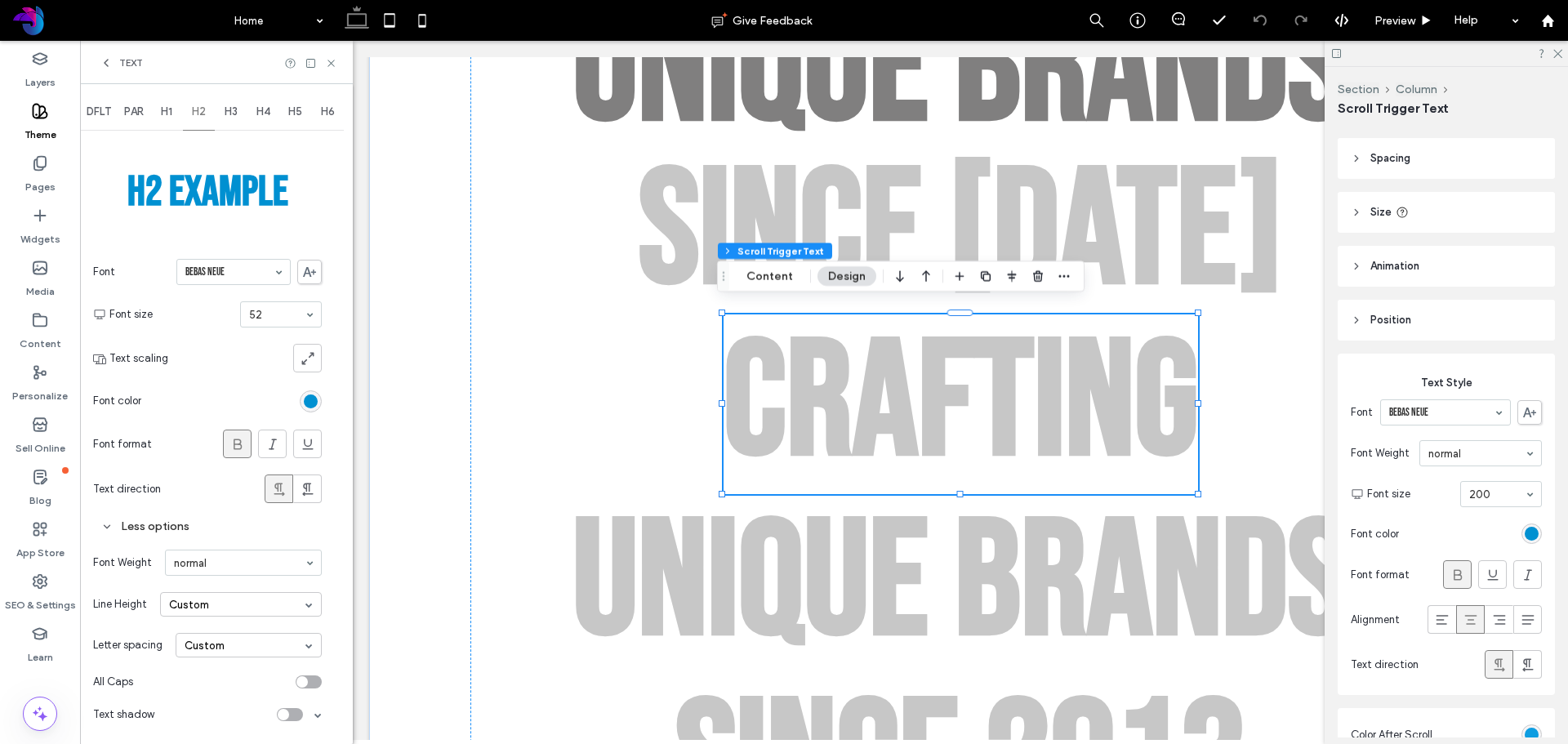
scroll to position [6, 0]
click at [228, 617] on div "Line Height Custom" at bounding box center [207, 605] width 229 height 41
click at [229, 610] on div "Custom" at bounding box center [240, 604] width 161 height 24
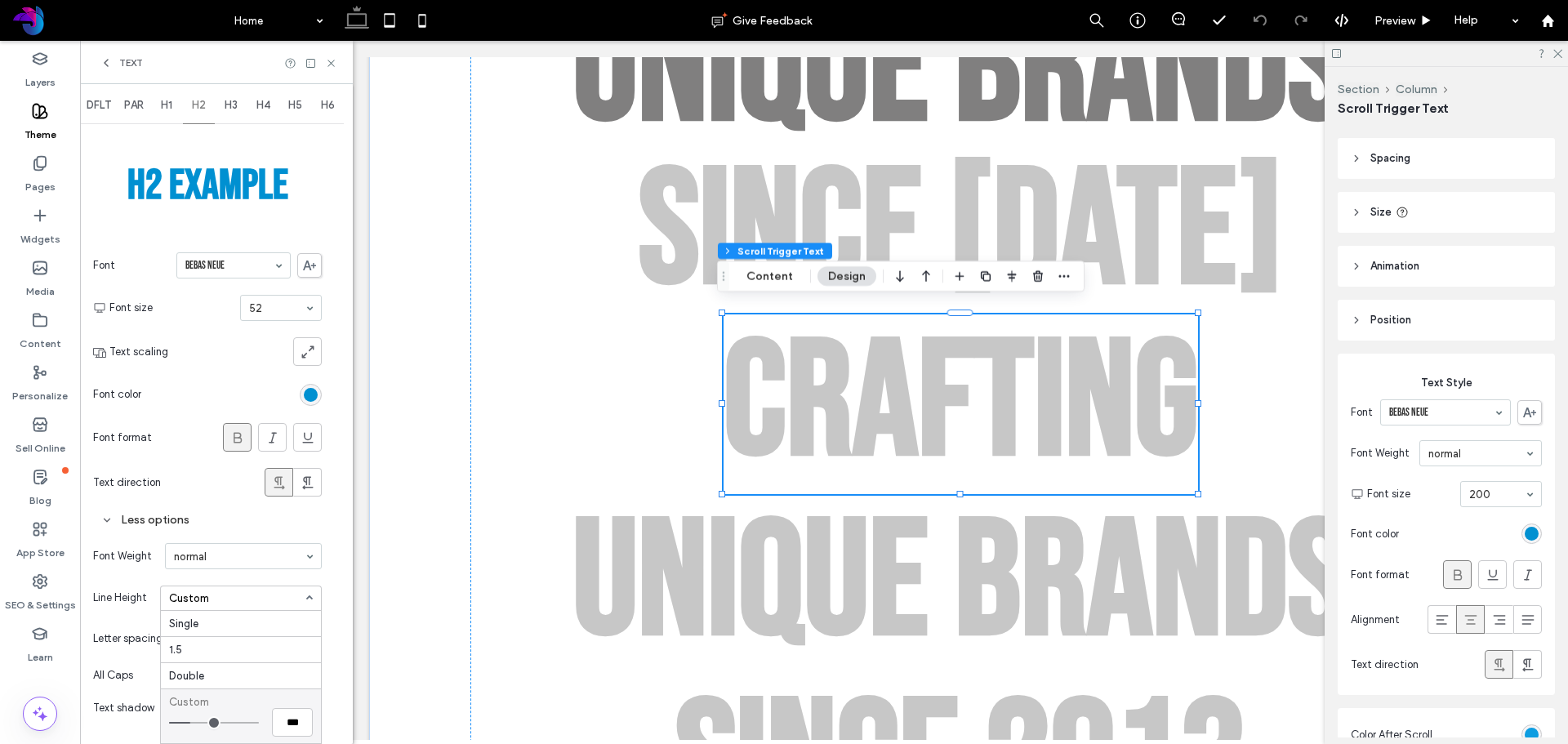
scroll to position [13, 0]
type input "*"
click at [191, 722] on input "range" at bounding box center [213, 723] width 90 height 2
type input "***"
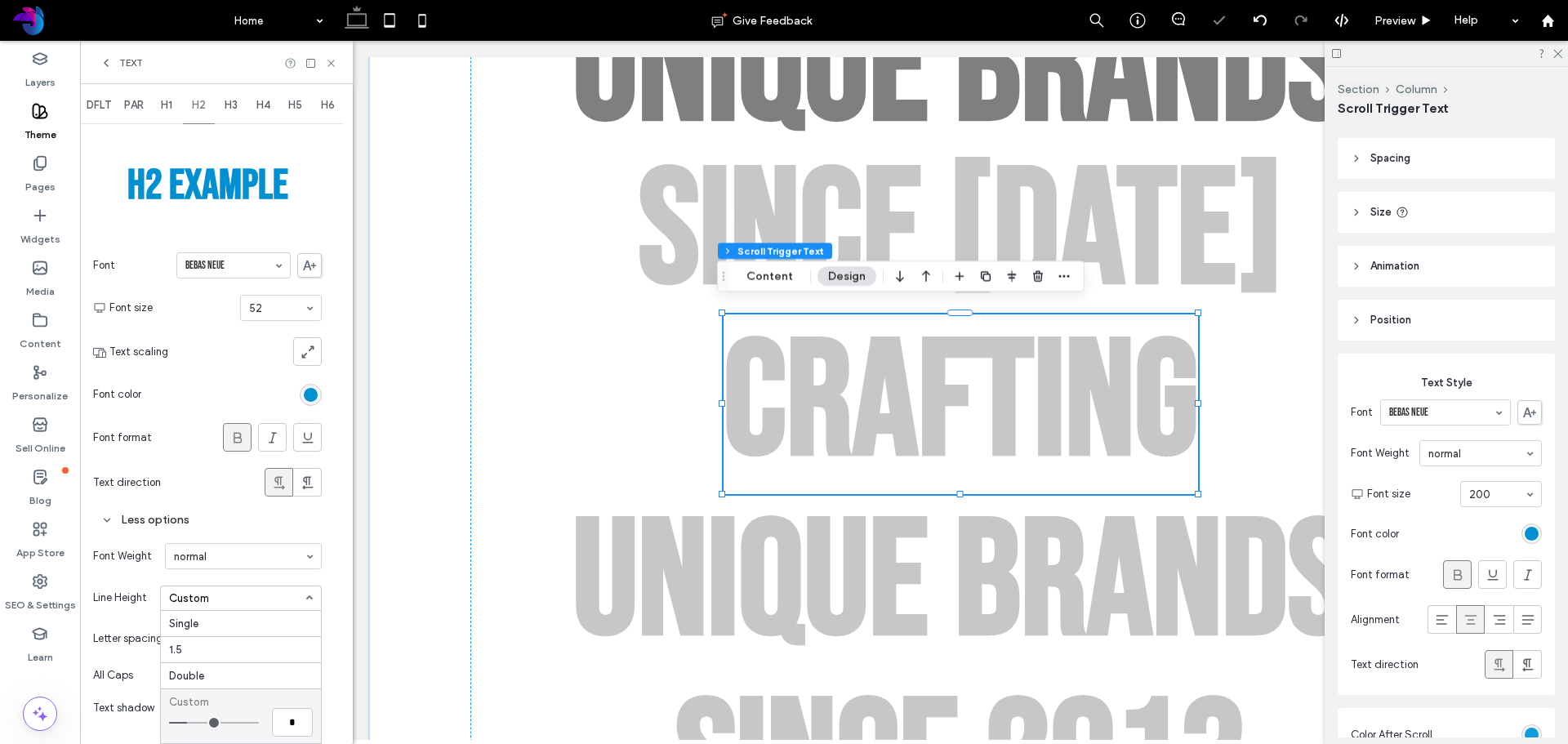
type input "***"
click at [196, 723] on input "range" at bounding box center [213, 723] width 90 height 2
click at [974, 427] on div "t" at bounding box center [1004, 405] width 59 height 179
click at [1172, 427] on h2 "C r a f t i n g" at bounding box center [961, 405] width 475 height 179
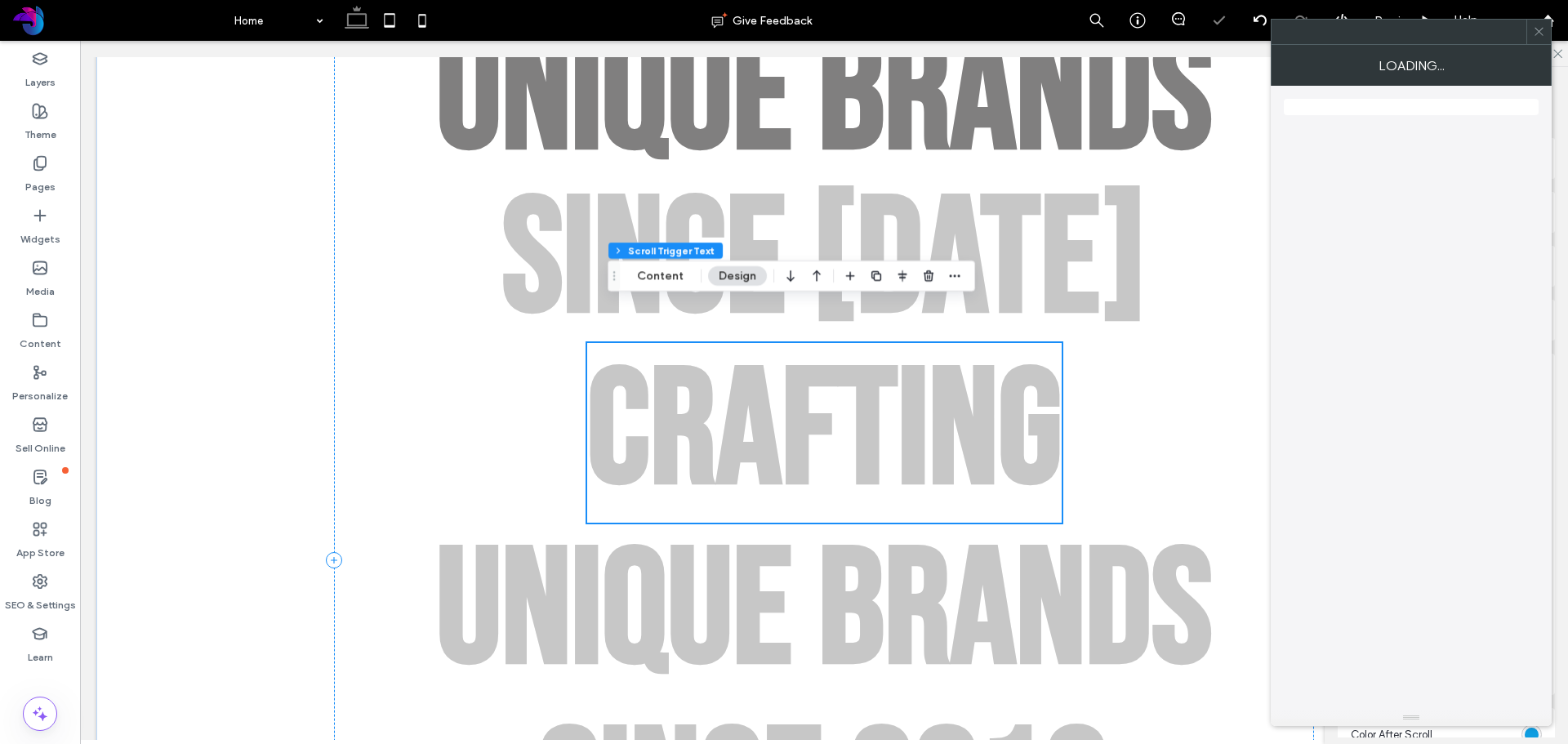
scroll to position [1052, 0]
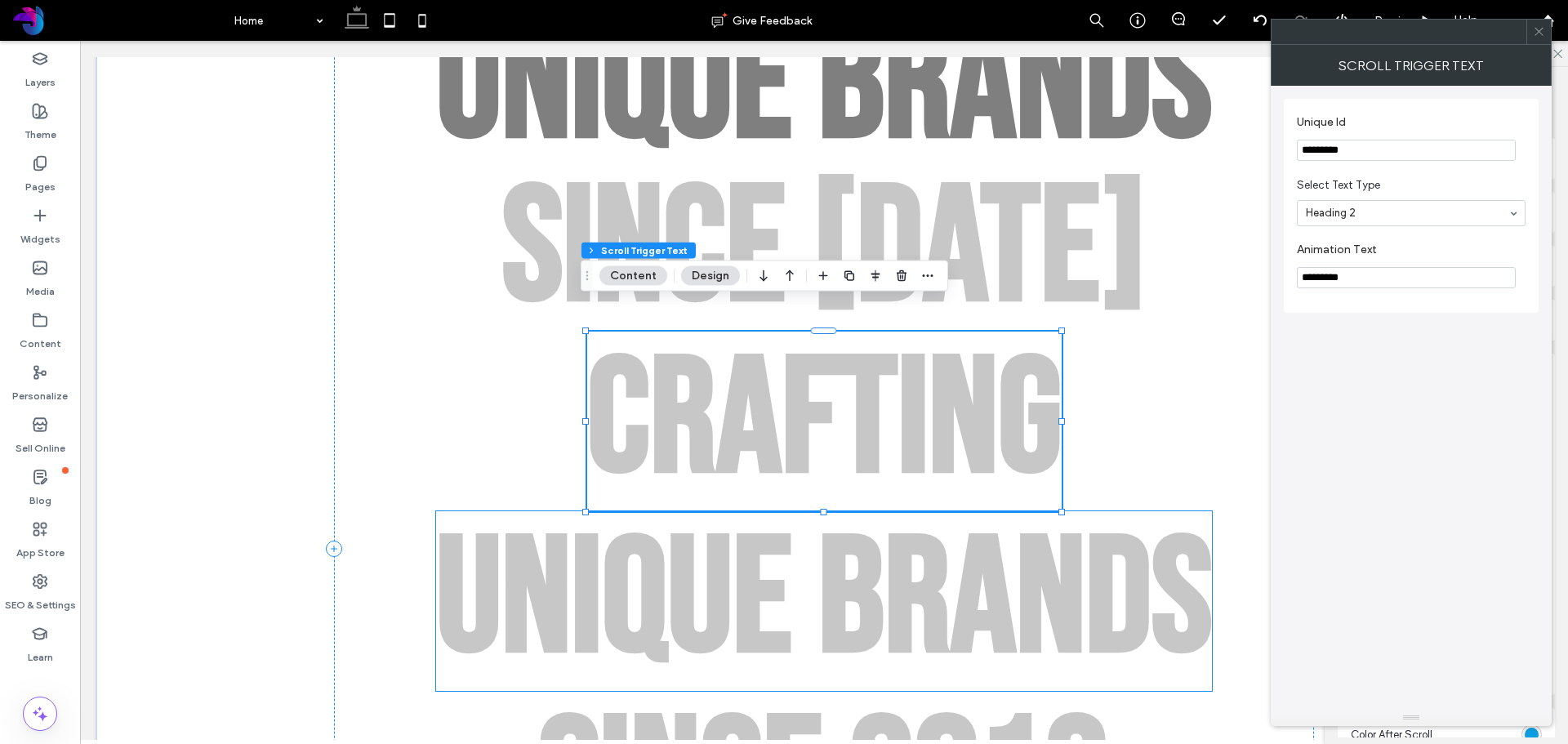
click at [668, 563] on div "u" at bounding box center [700, 601] width 65 height 179
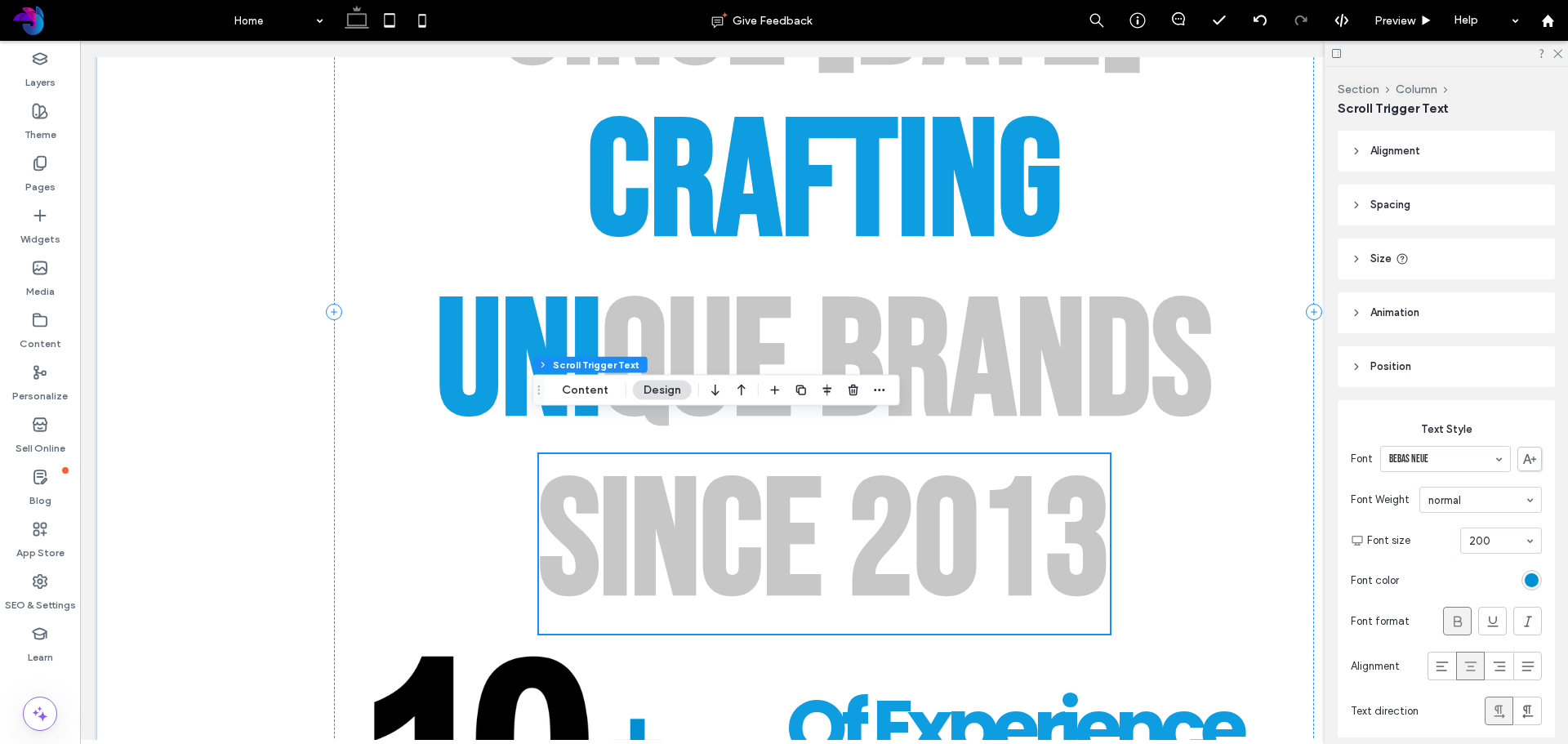
scroll to position [1297, 0]
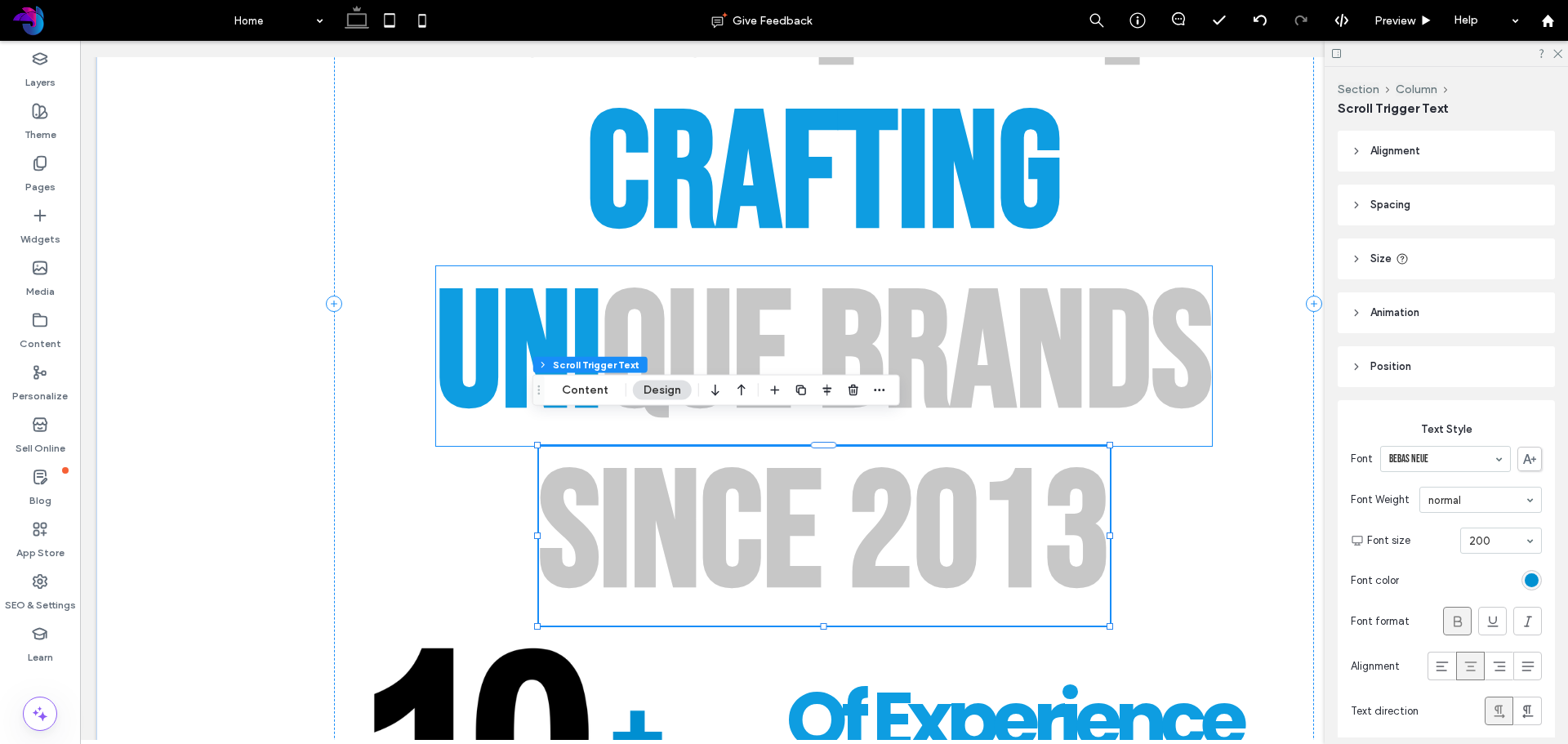
click at [819, 267] on div "B" at bounding box center [851, 356] width 66 height 179
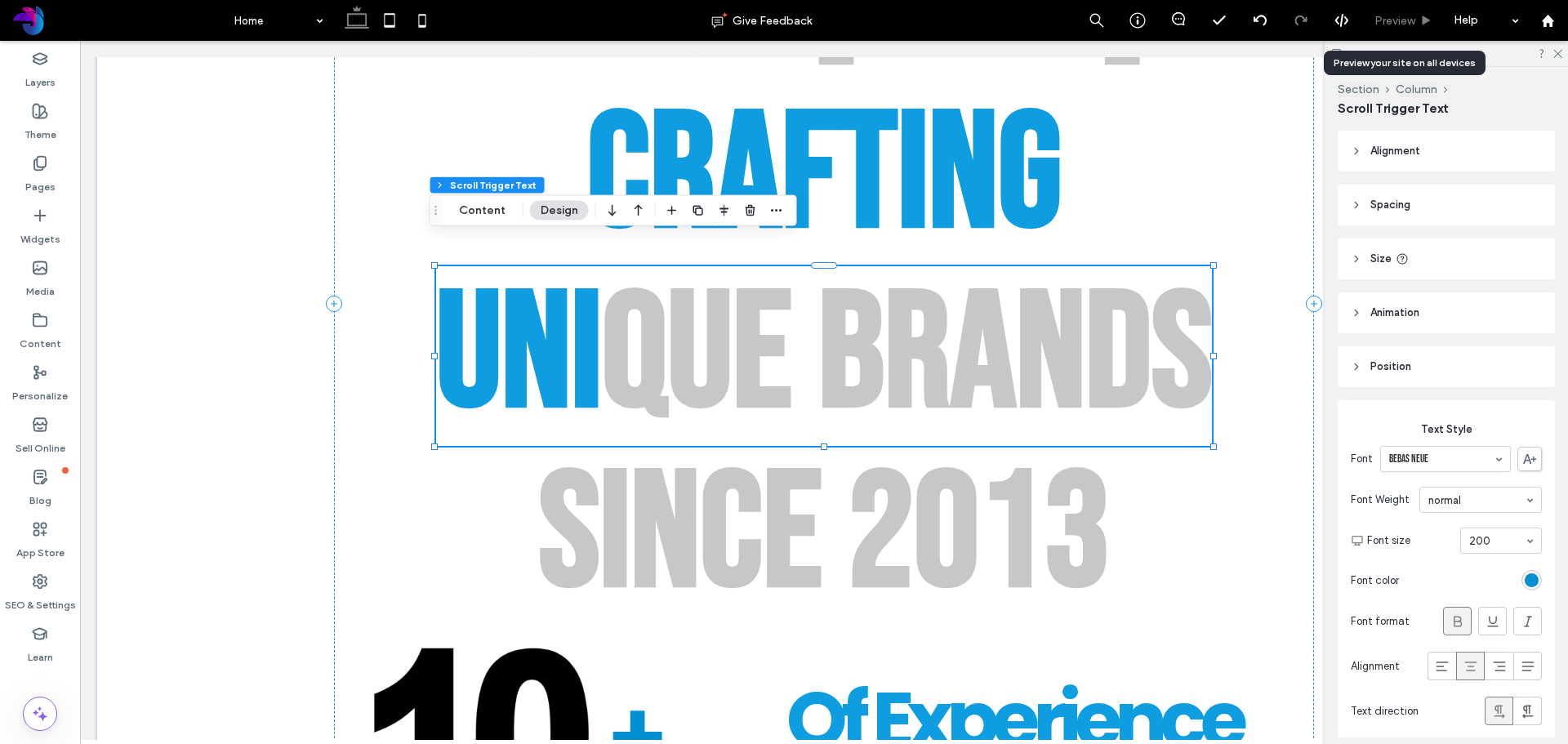
click at [1400, 20] on span "Preview" at bounding box center [1395, 20] width 41 height 13
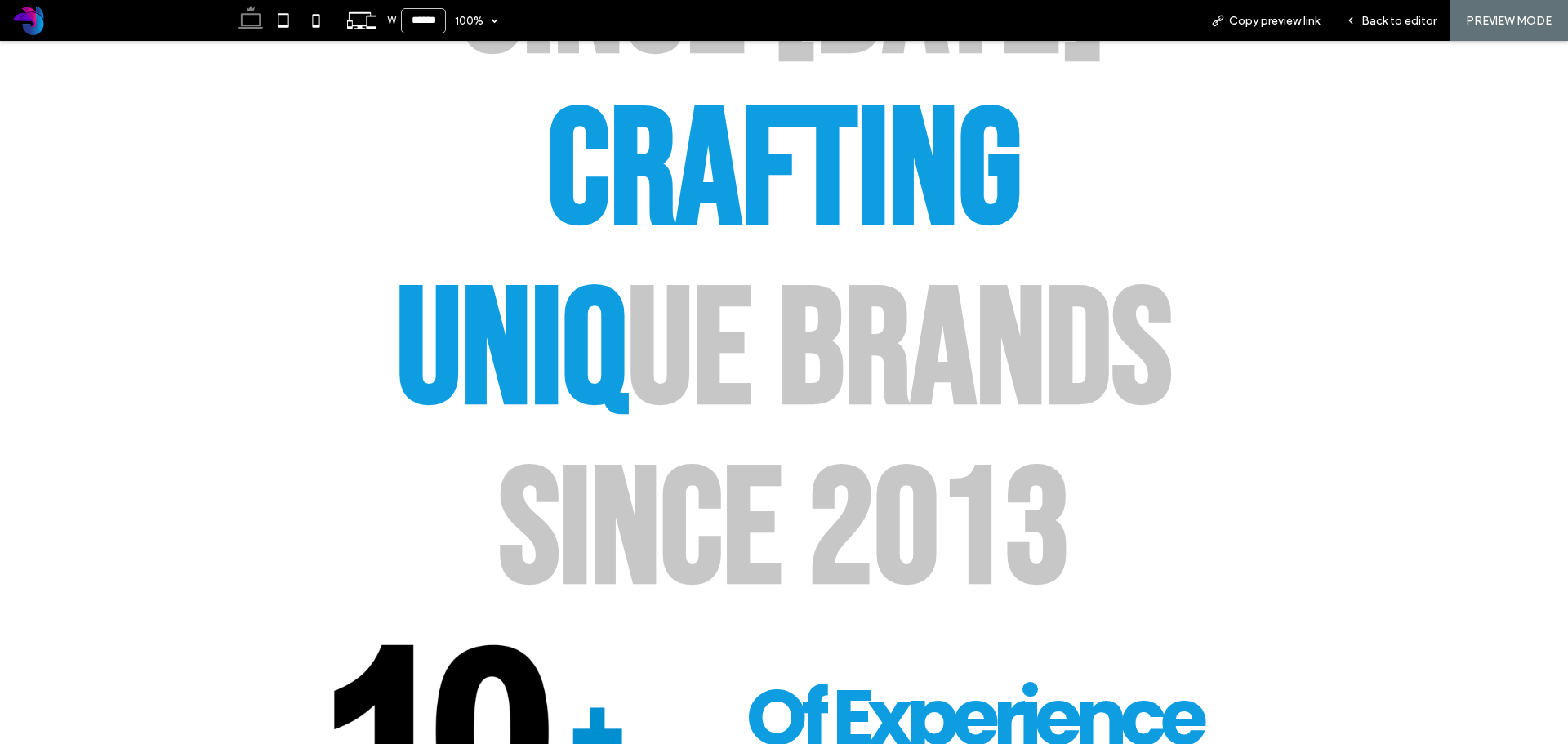
scroll to position [1300, 0]
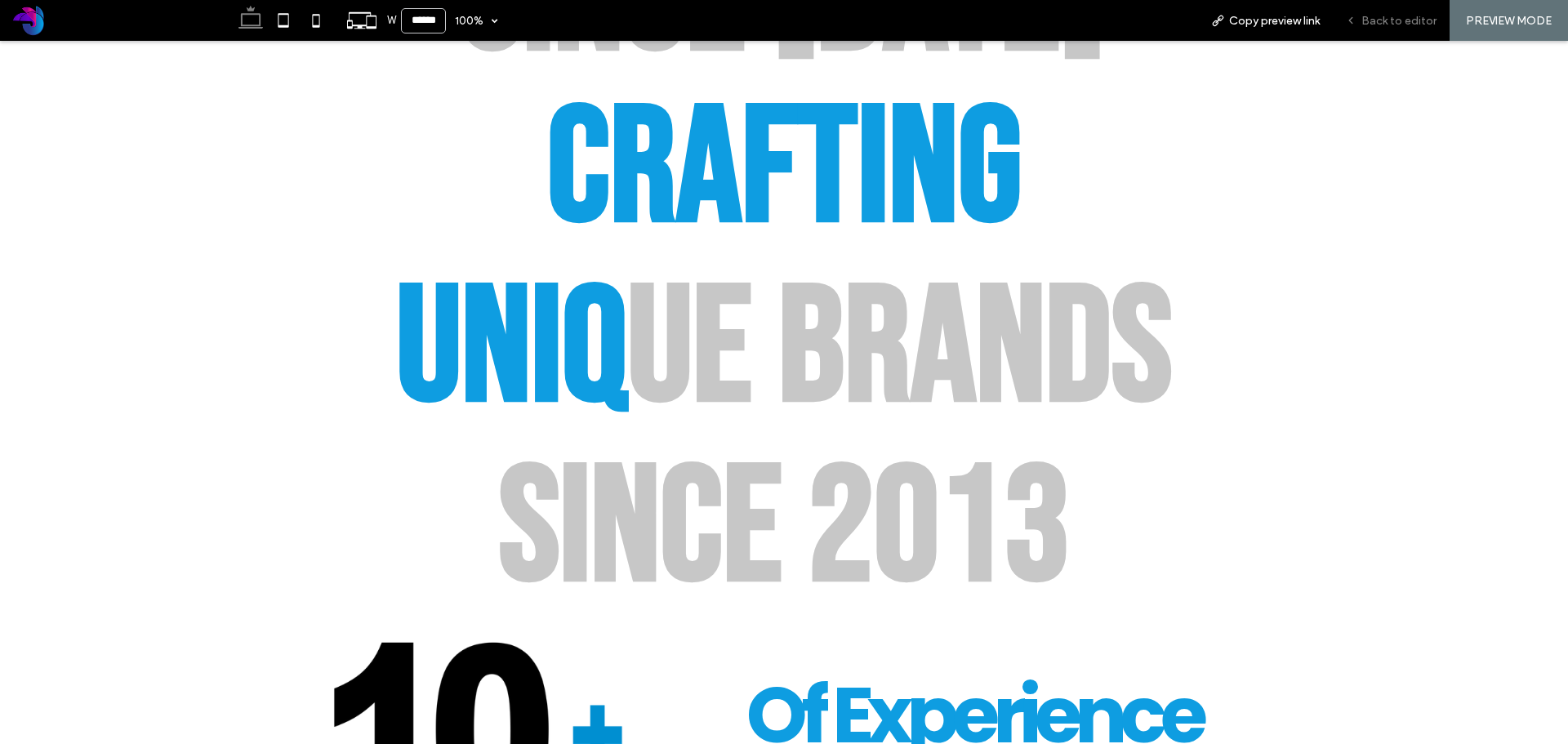
click at [1398, 20] on span "Back to editor" at bounding box center [1399, 20] width 75 height 13
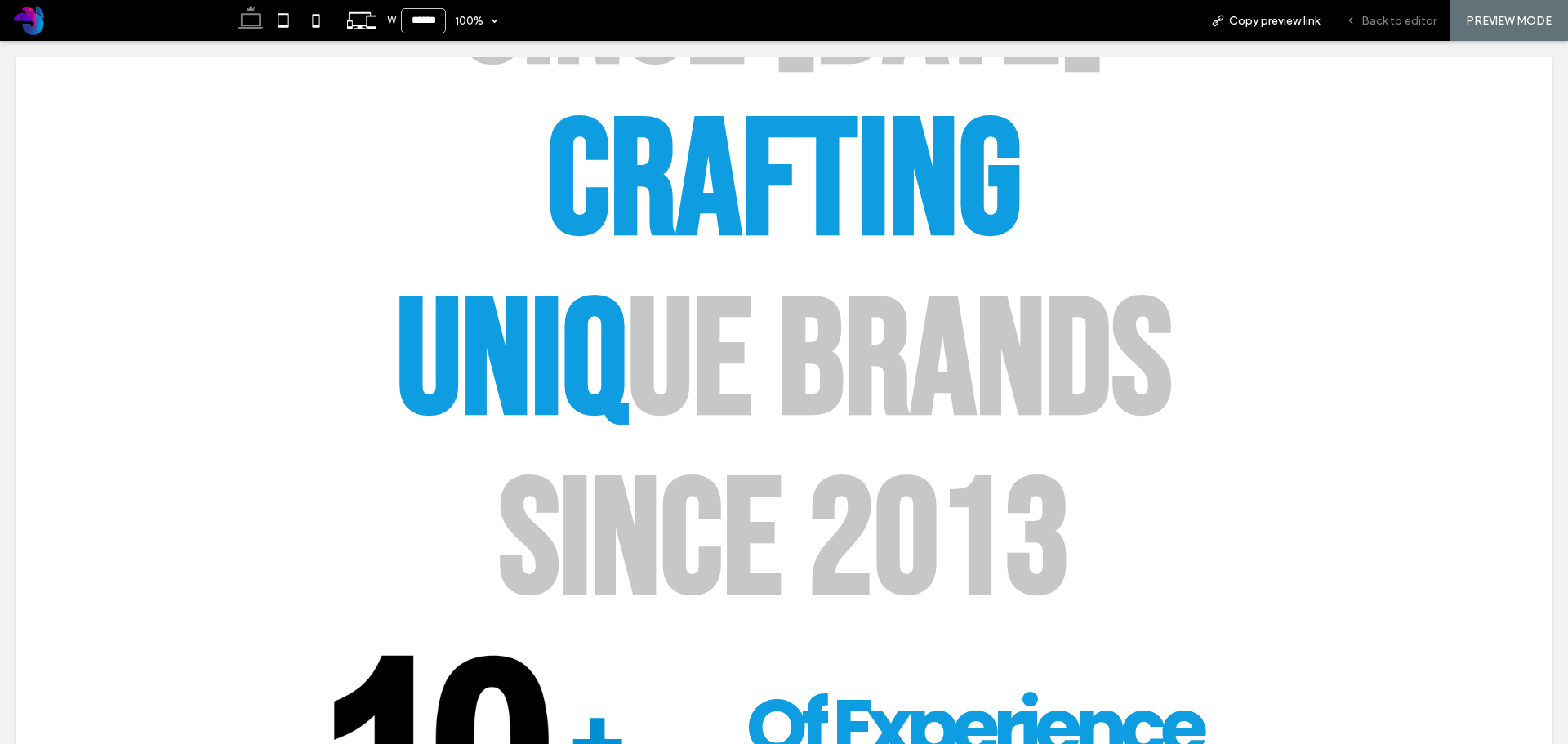
scroll to position [1297, 0]
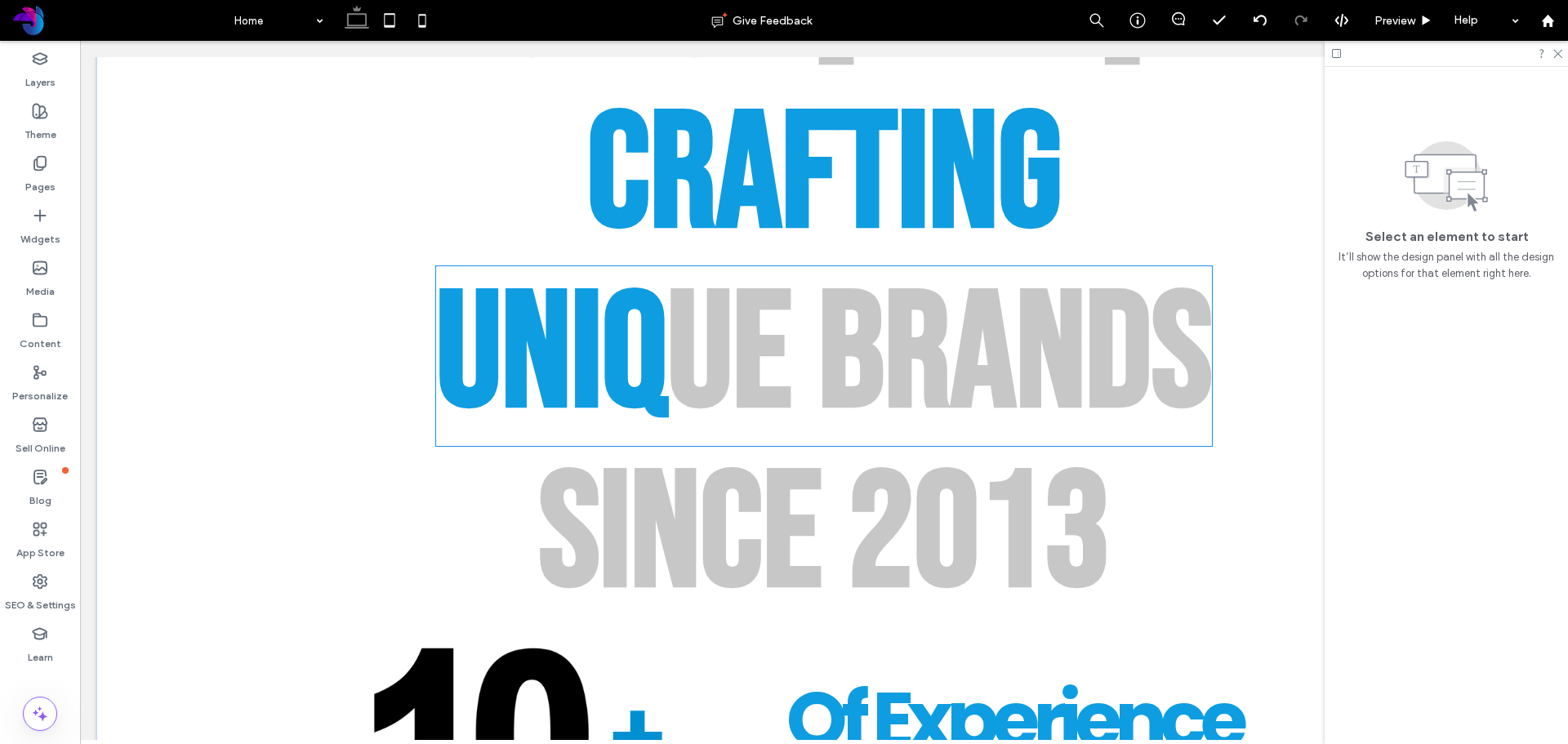
click at [639, 340] on div "q" at bounding box center [634, 356] width 65 height 179
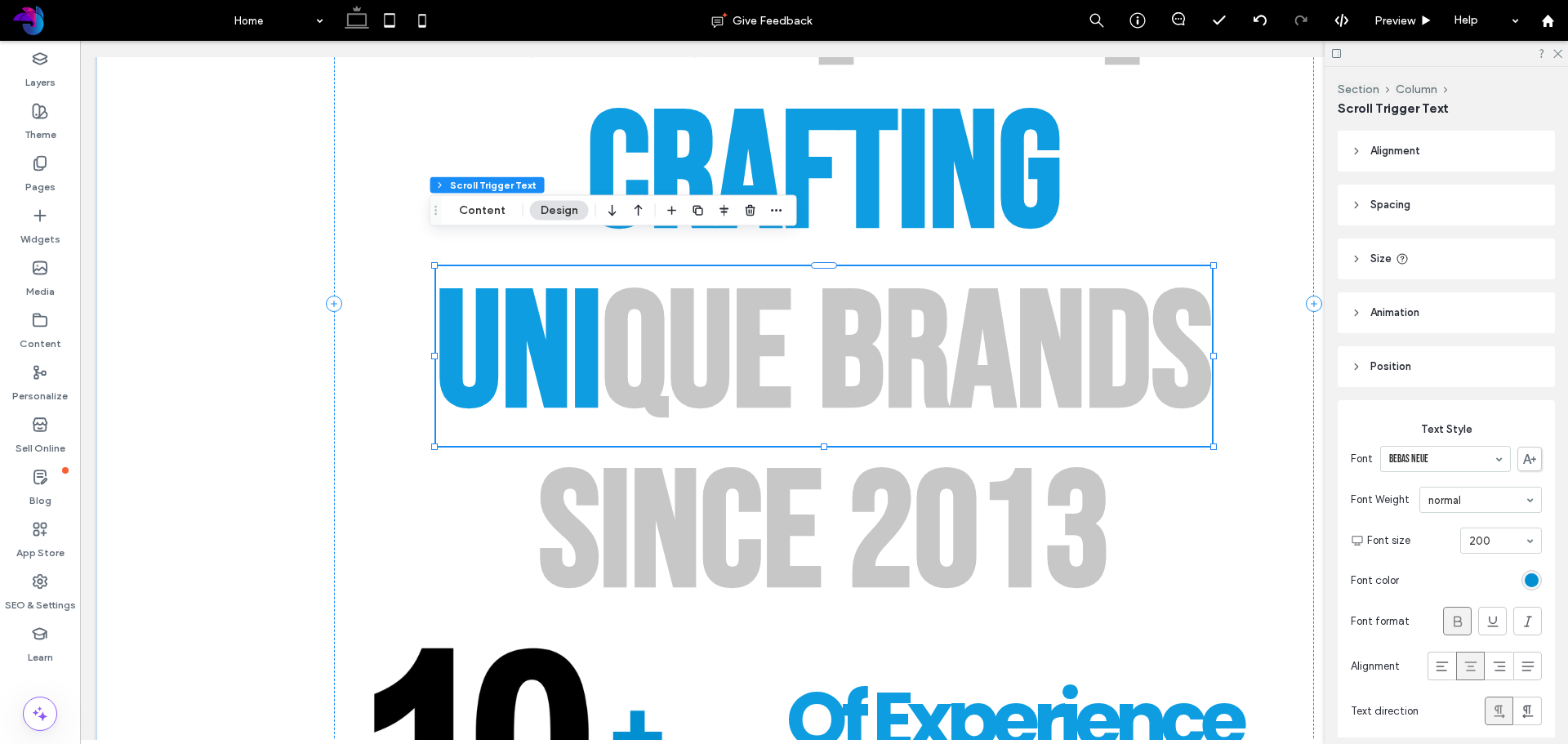
click at [639, 340] on div "q" at bounding box center [634, 356] width 65 height 179
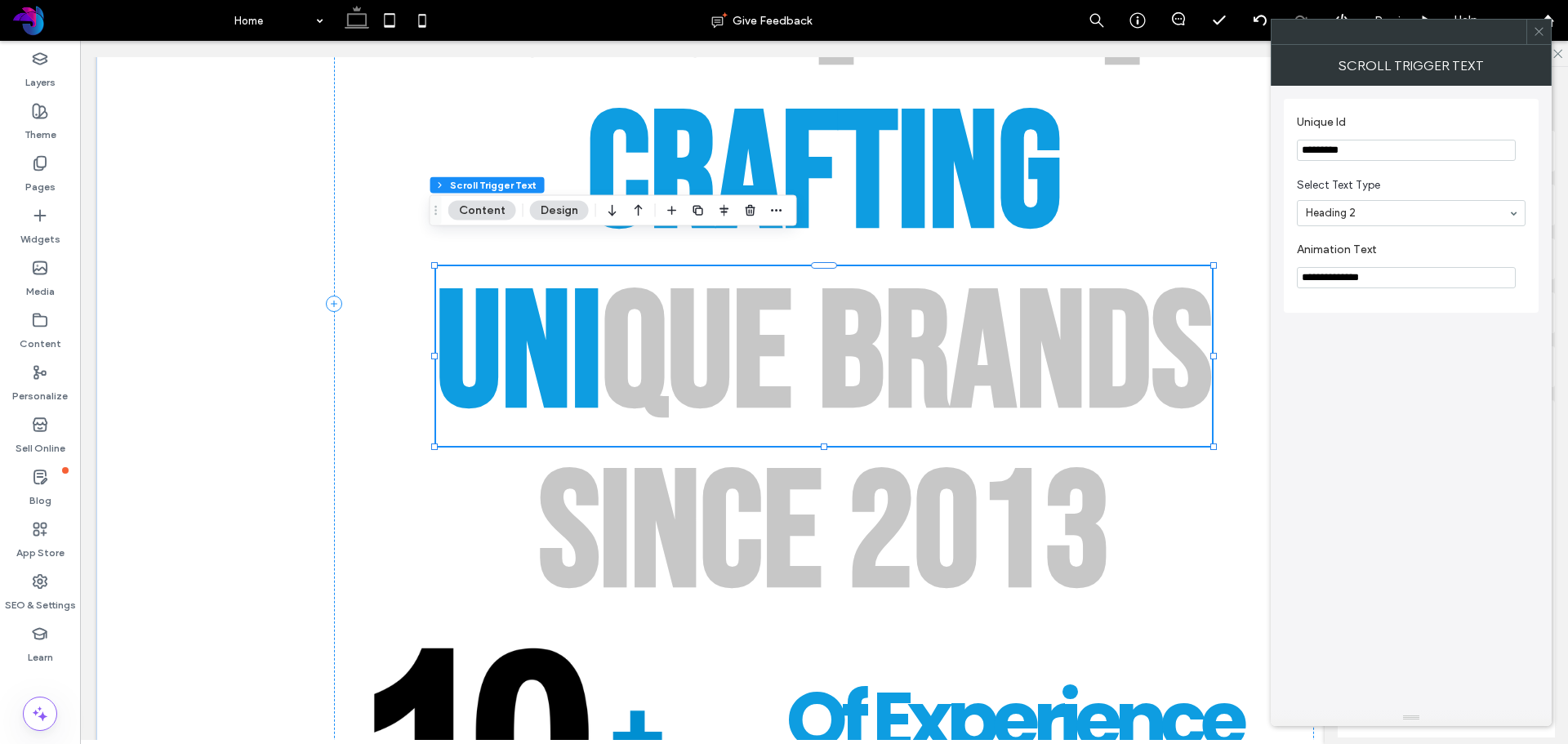
click at [1398, 160] on input "*********" at bounding box center [1407, 151] width 219 height 22
type input "*********"
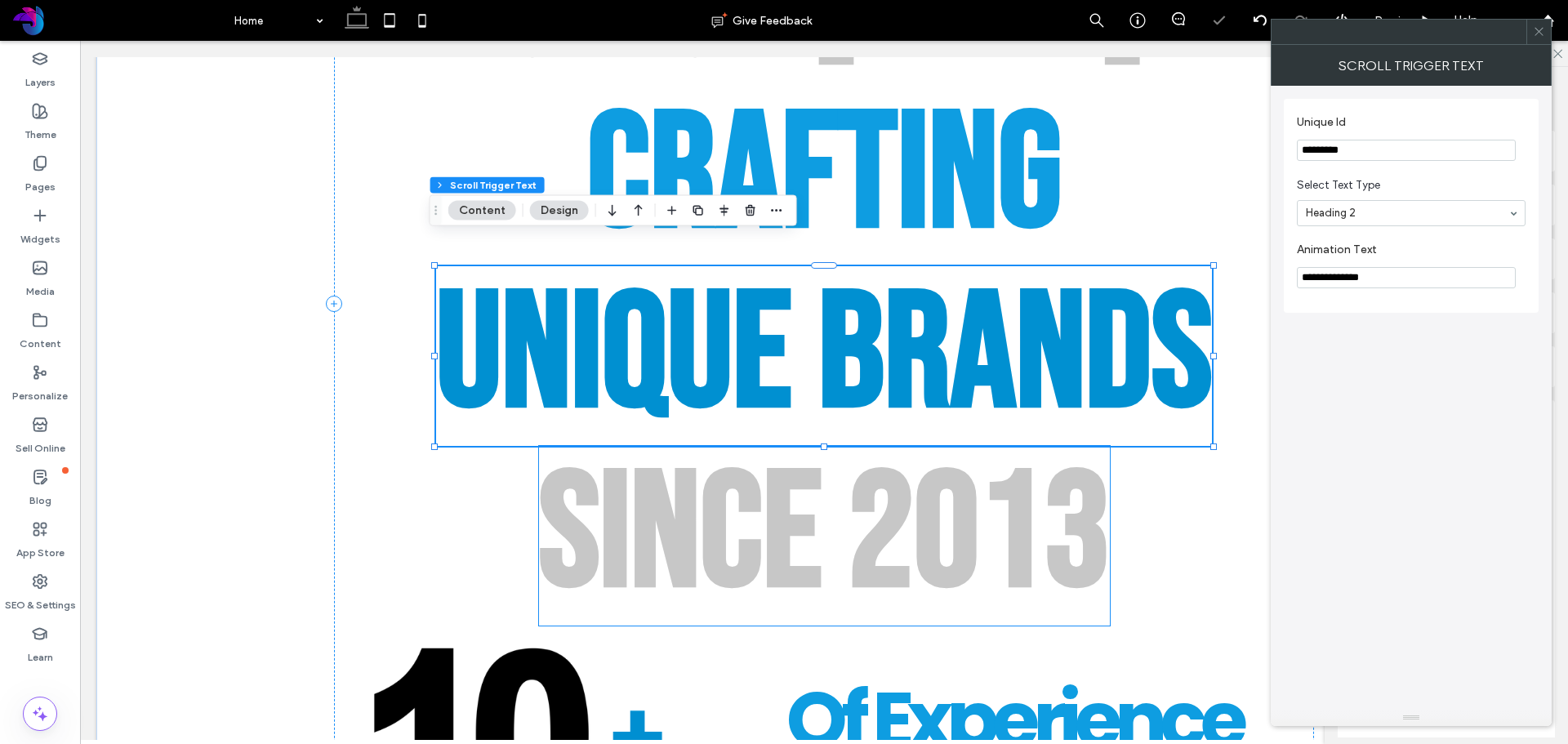
click at [915, 500] on div "0" at bounding box center [946, 536] width 65 height 179
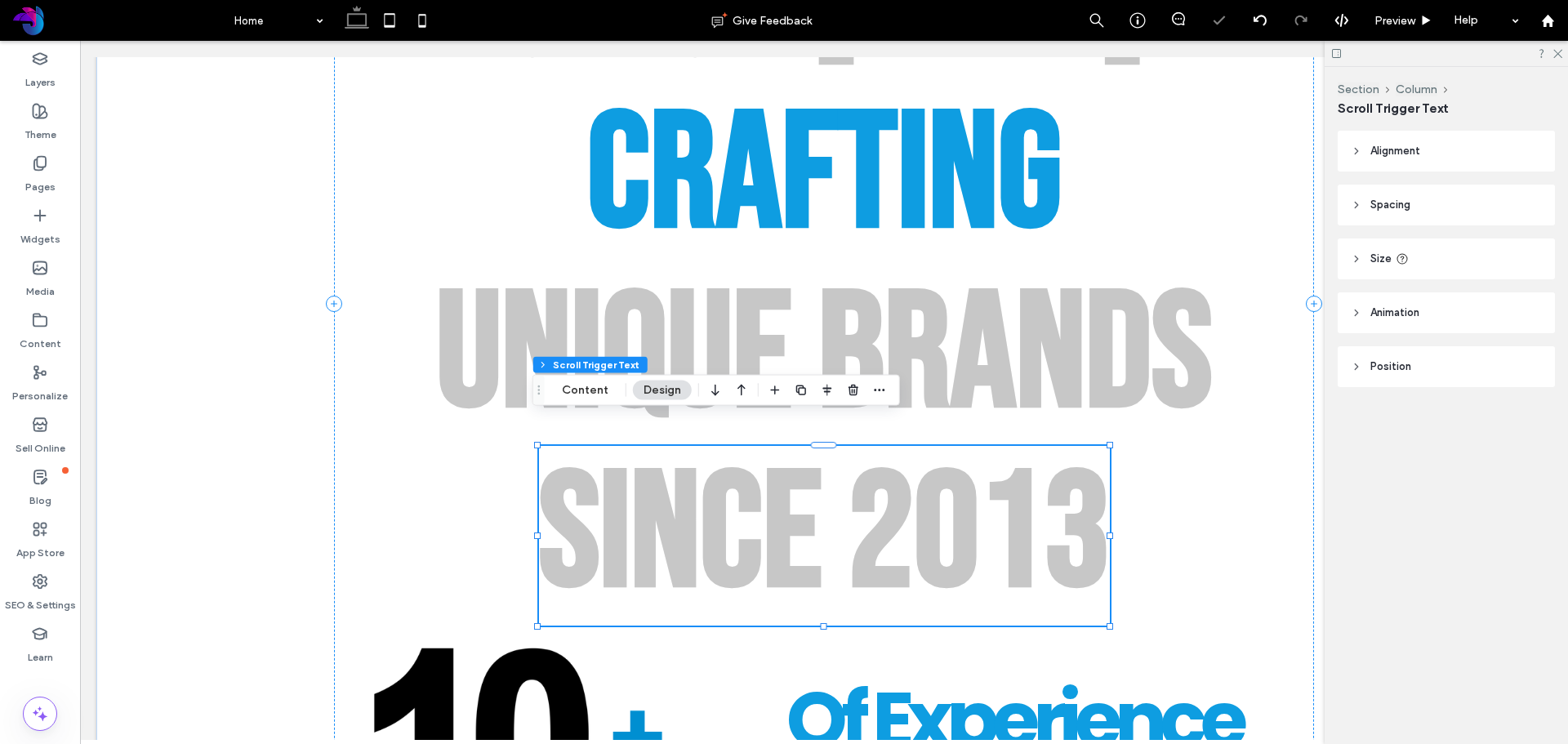
click at [915, 500] on div "0" at bounding box center [946, 536] width 65 height 179
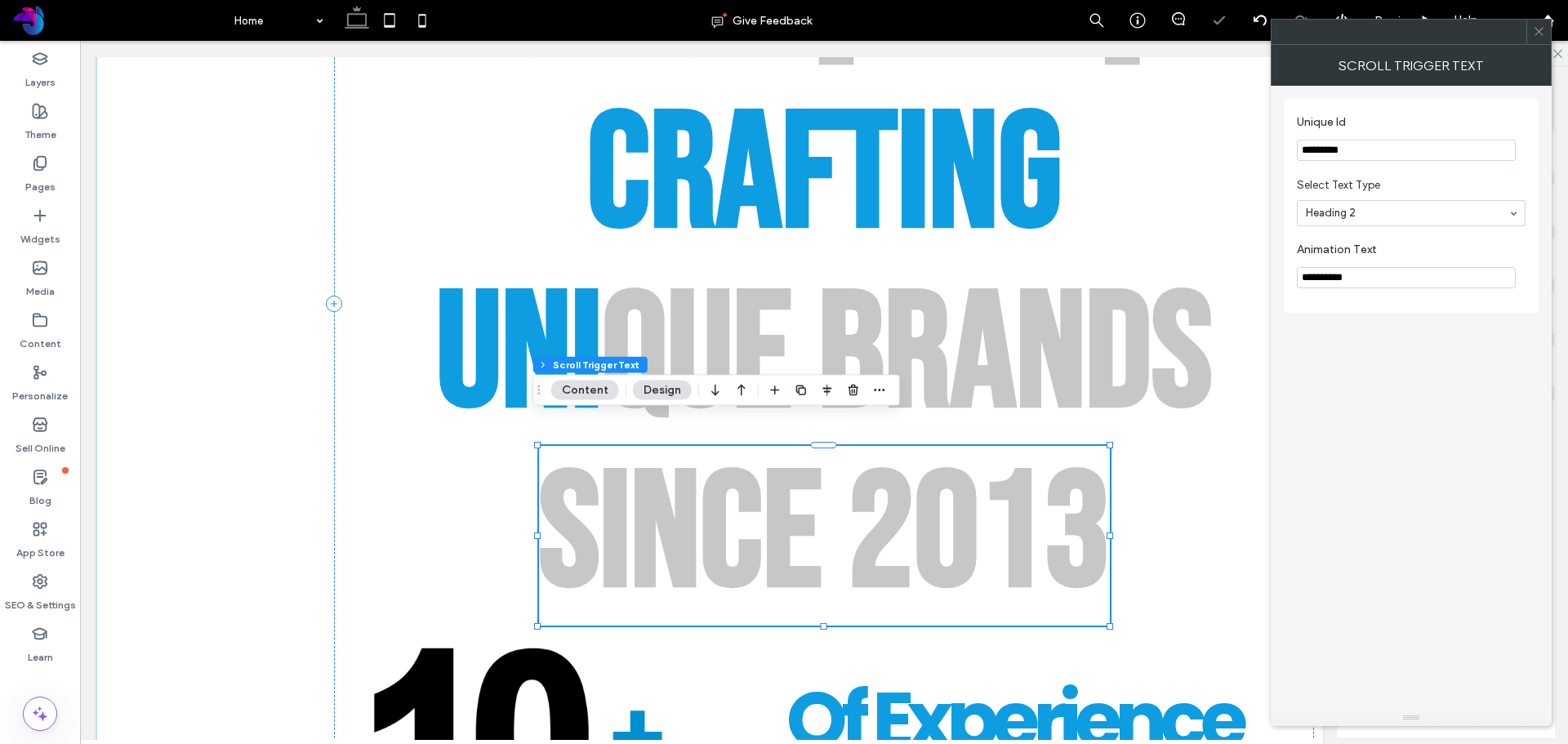
click at [1410, 142] on input "*********" at bounding box center [1407, 151] width 219 height 22
type input "*********"
click at [1407, 184] on span "Select Text Type" at bounding box center [1408, 186] width 222 height 16
click at [1539, 39] on span at bounding box center [1539, 31] width 13 height 24
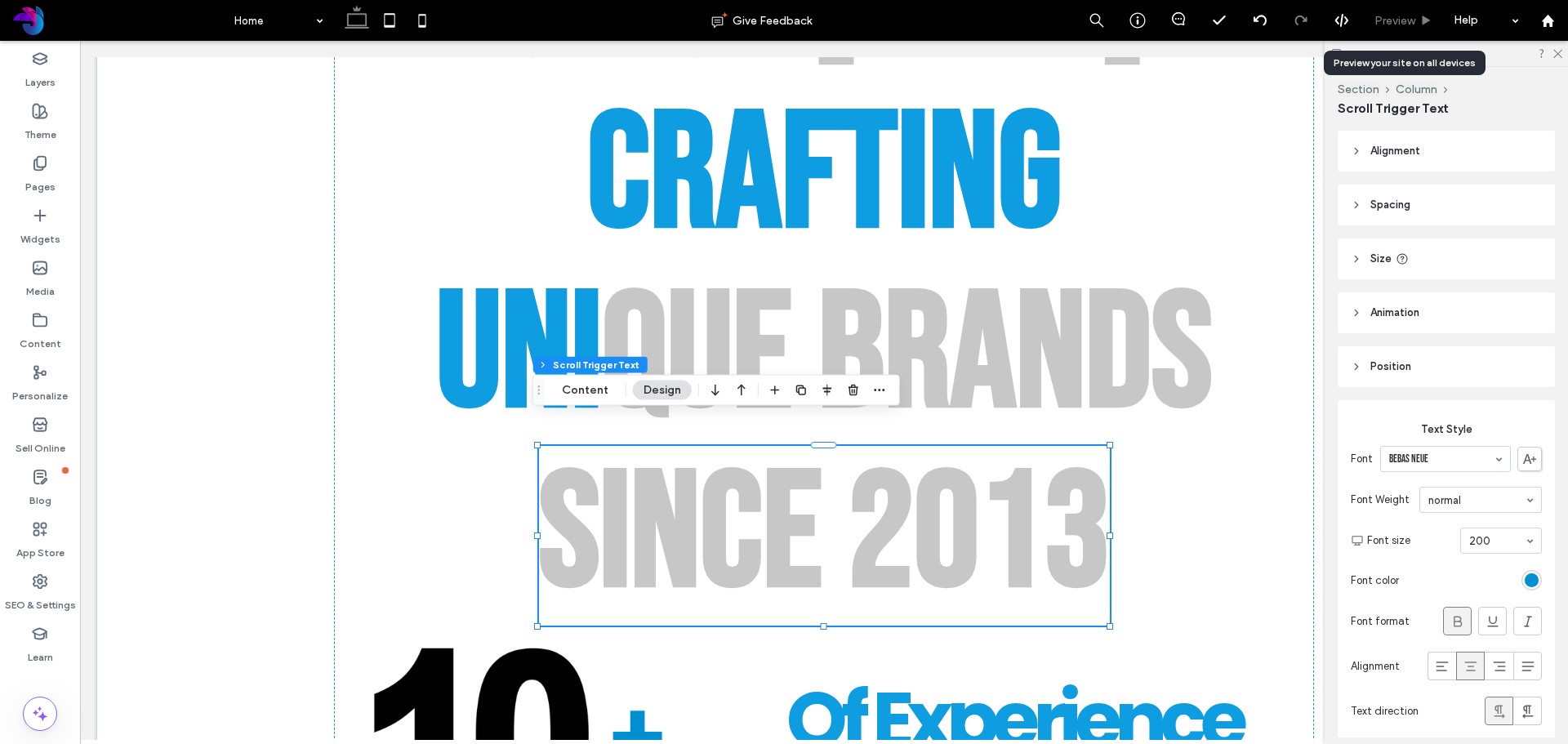
click at [1405, 10] on div "Preview" at bounding box center [1404, 21] width 83 height 41
click at [1390, 19] on span "Preview" at bounding box center [1395, 20] width 41 height 13
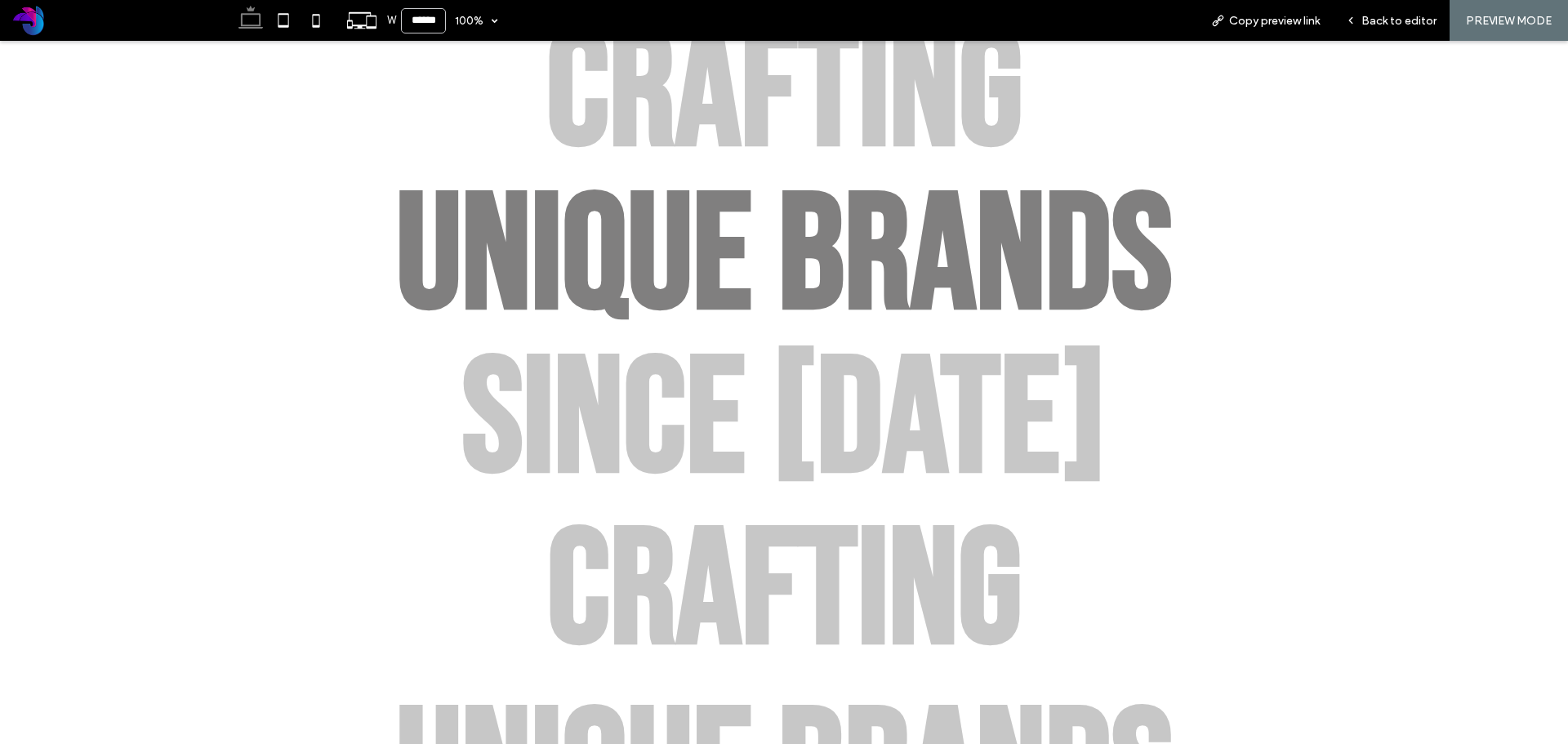
scroll to position [645, 0]
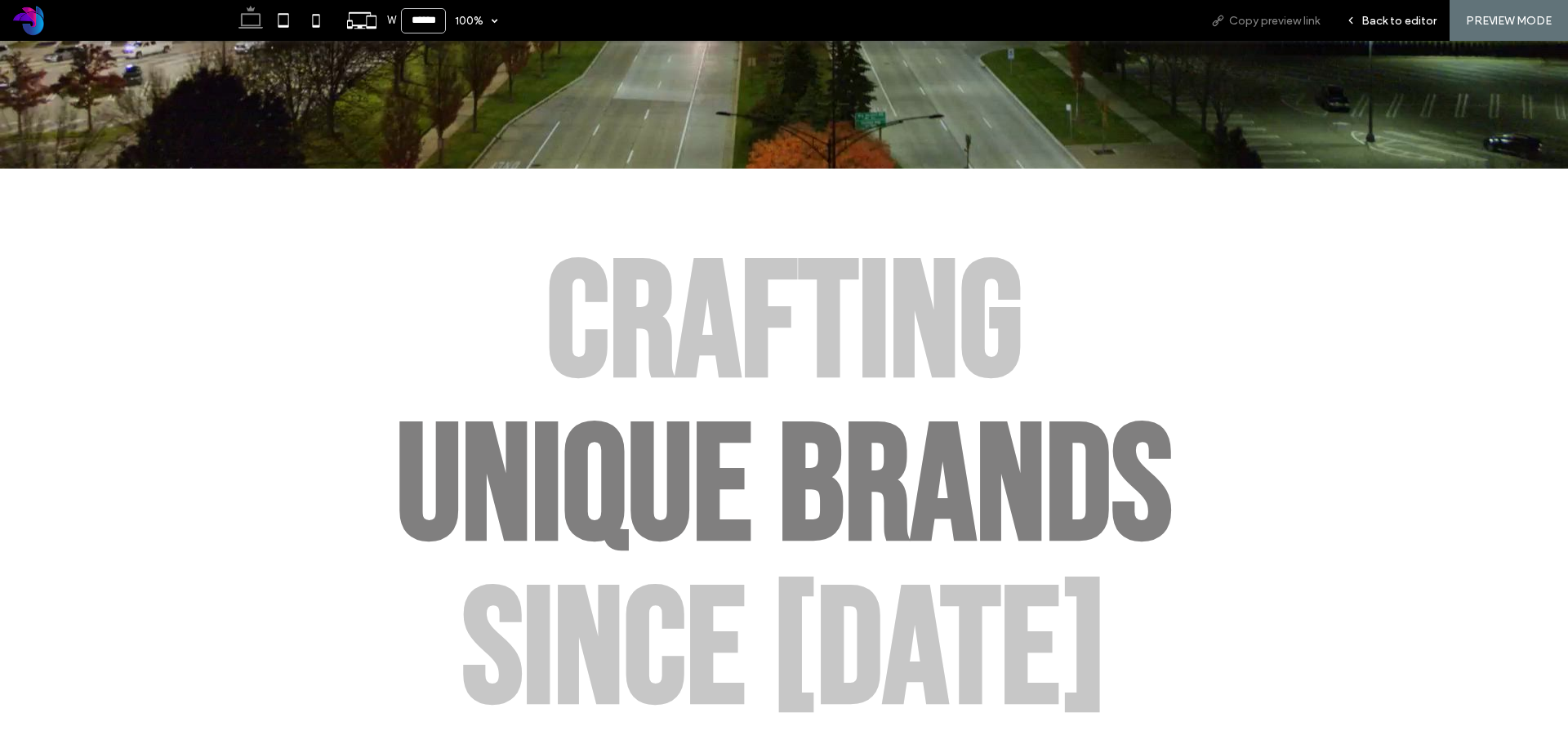
click at [1290, 26] on span "Copy preview link" at bounding box center [1274, 20] width 91 height 13
click at [1408, 17] on span "Back to editor" at bounding box center [1399, 20] width 75 height 13
